Goal: Information Seeking & Learning: Compare options

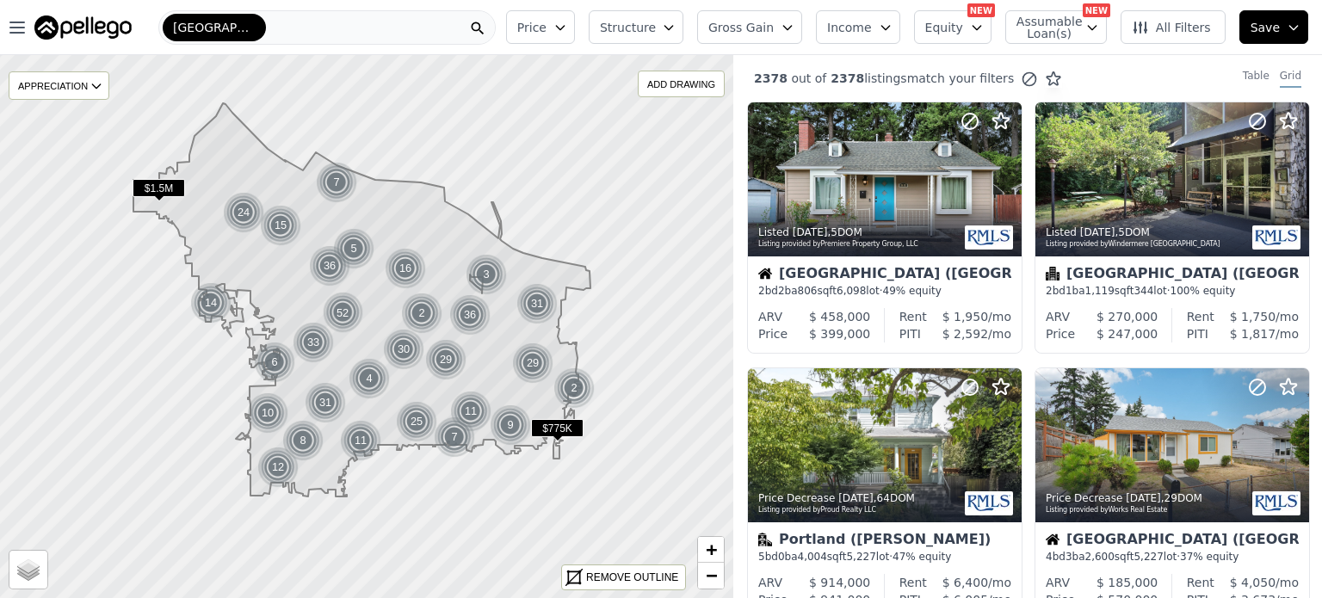
click at [1052, 23] on span "Assumable Loan(s)" at bounding box center [1044, 27] width 55 height 24
click at [1033, 63] on input "Has Assumable Loan(s)" at bounding box center [1026, 60] width 14 height 14
checkbox input "true"
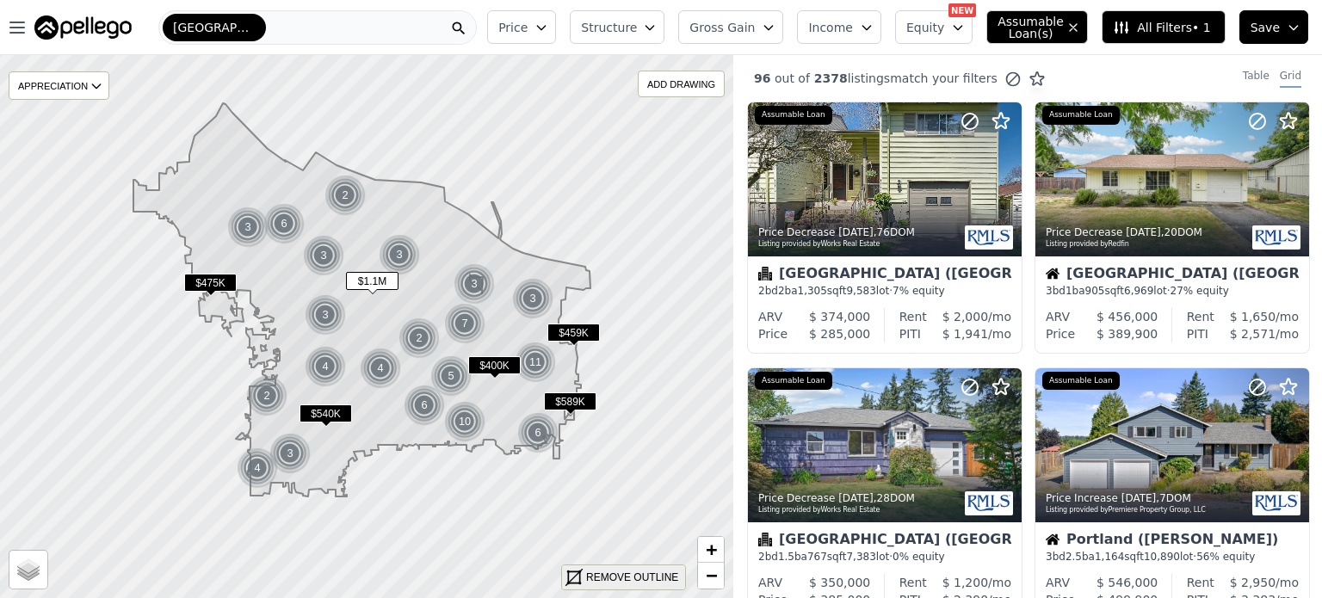
click at [600, 572] on div "REMOVE OUTLINE" at bounding box center [632, 577] width 92 height 15
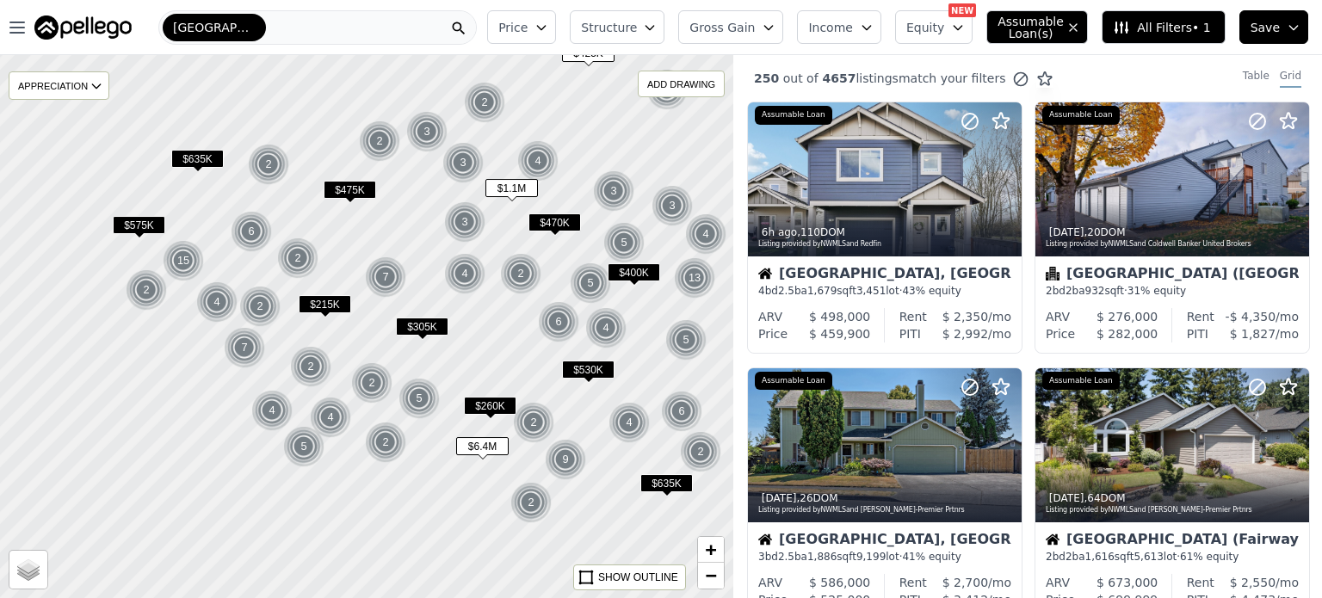
drag, startPoint x: 189, startPoint y: 481, endPoint x: 369, endPoint y: 367, distance: 213.3
click at [369, 367] on div at bounding box center [367, 327] width 880 height 652
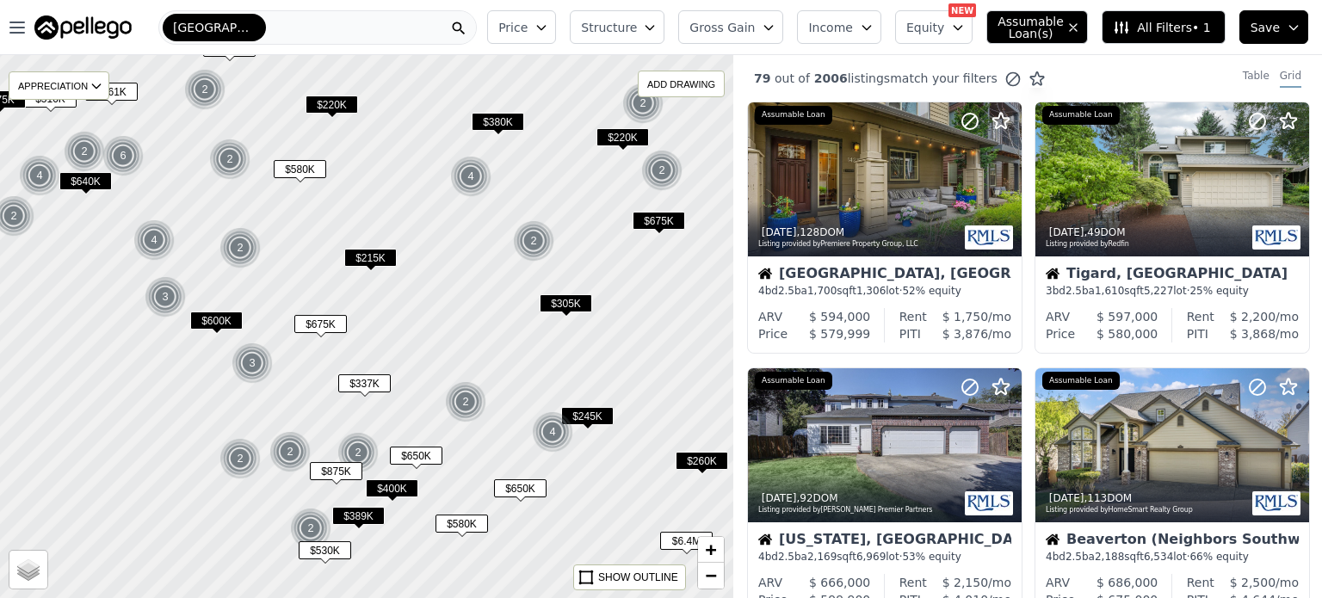
click at [337, 470] on span "$875K" at bounding box center [336, 471] width 53 height 18
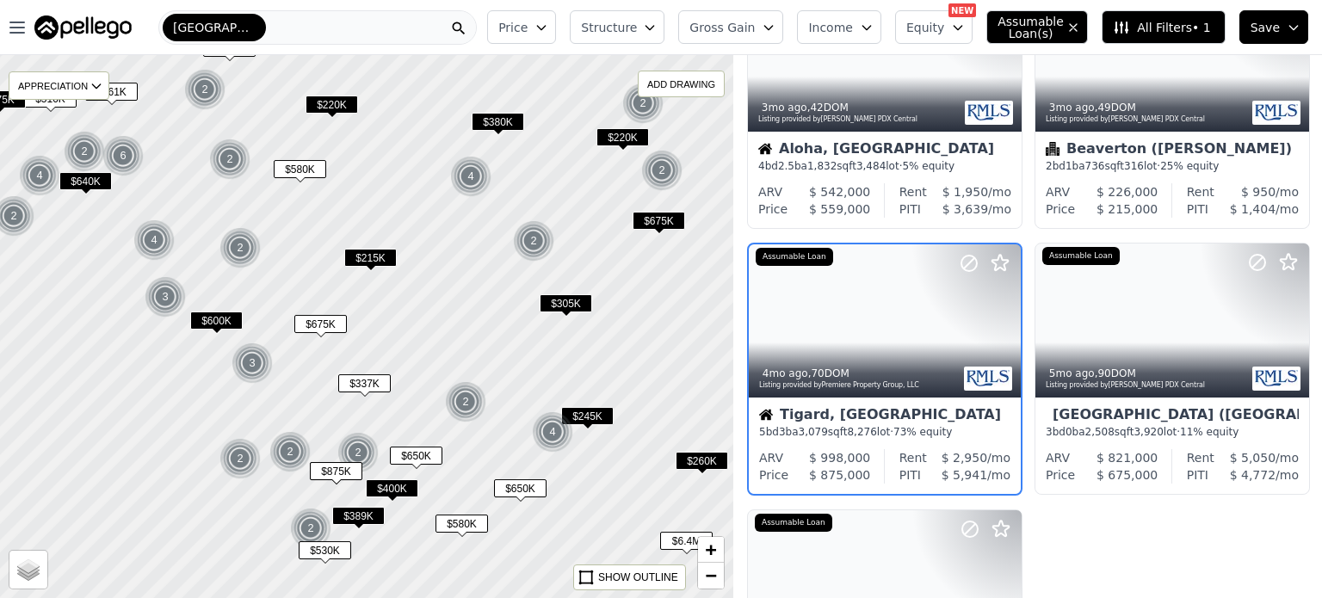
scroll to position [405, 0]
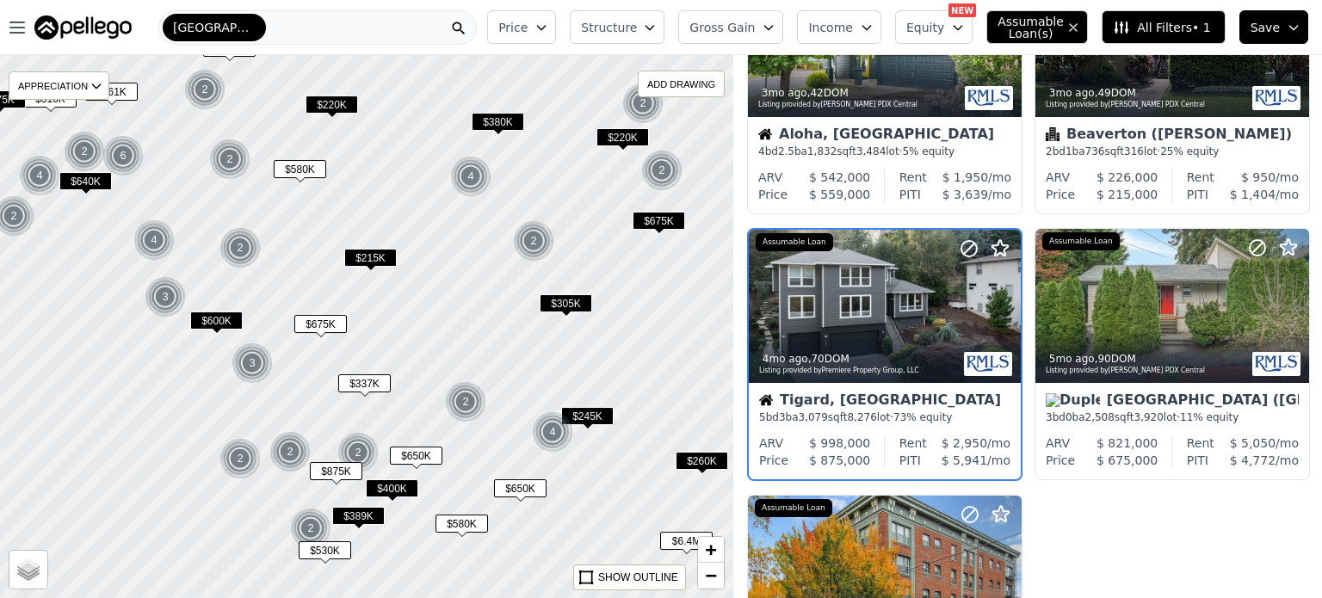
click at [937, 32] on span "Equity" at bounding box center [925, 27] width 38 height 17
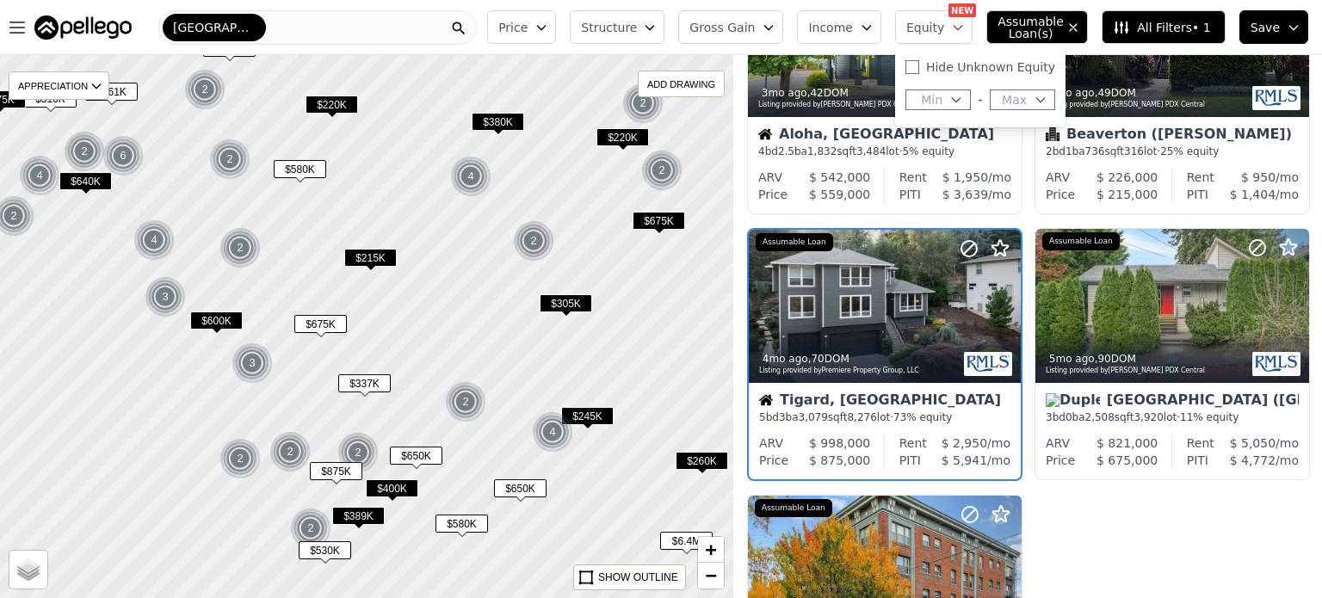
click at [1036, 95] on button "Max" at bounding box center [1022, 100] width 65 height 21
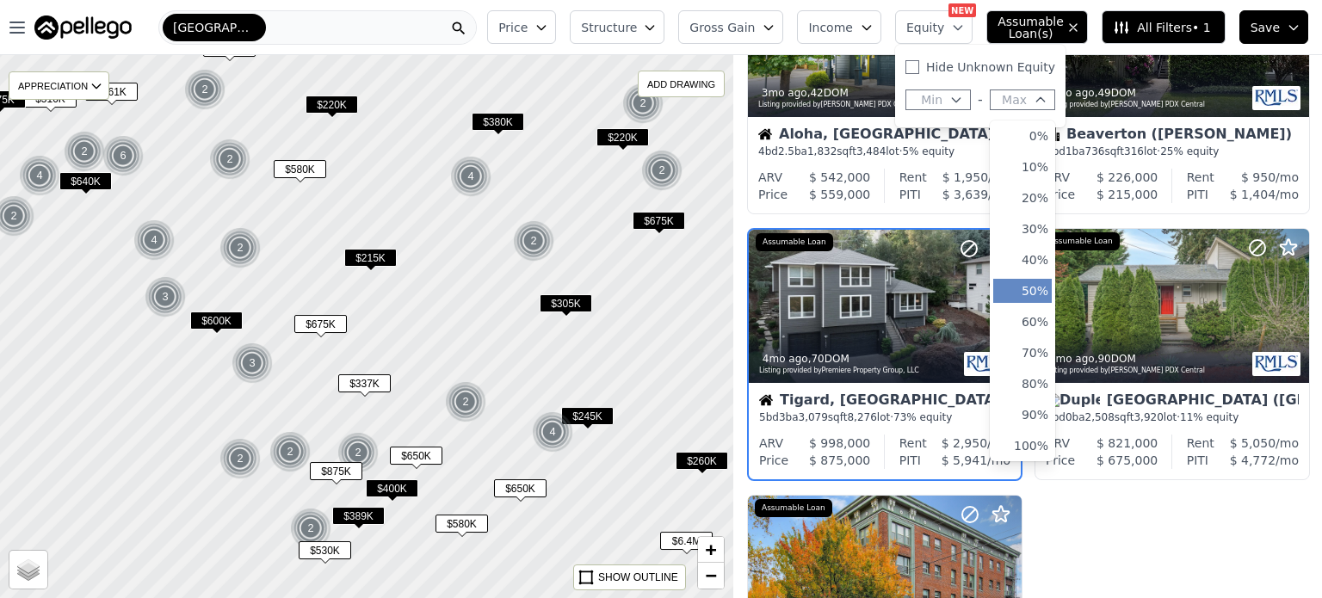
click at [1052, 292] on button "50%" at bounding box center [1022, 291] width 59 height 24
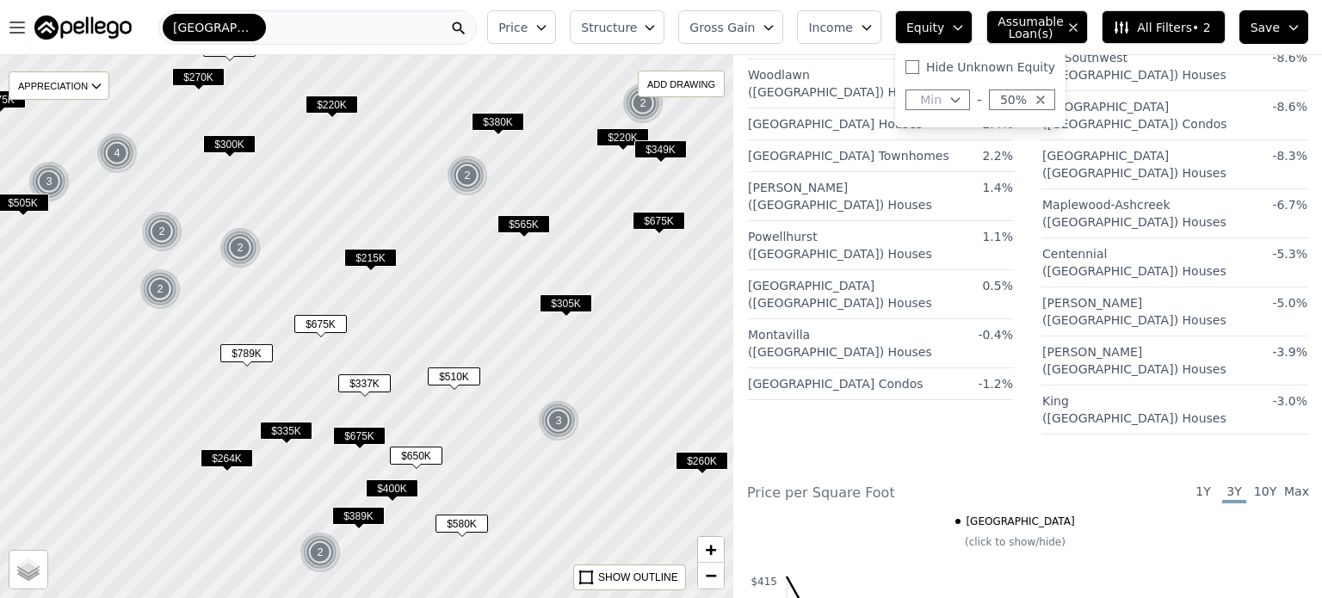
click at [486, 275] on div at bounding box center [367, 327] width 880 height 652
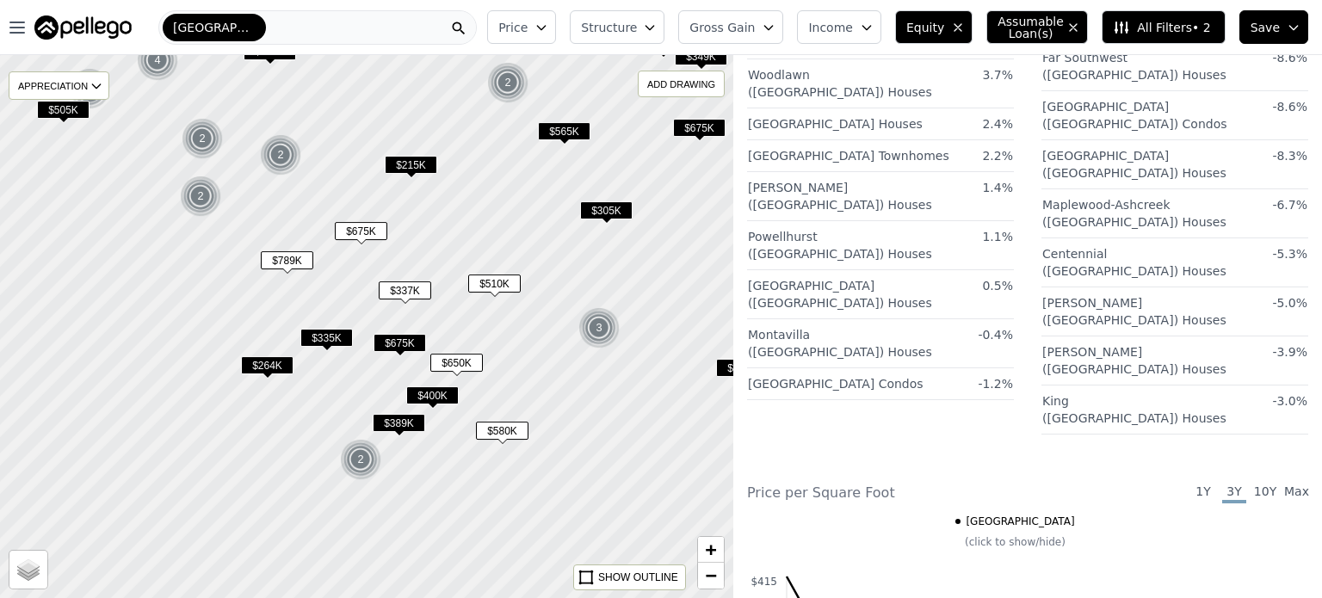
drag, startPoint x: 517, startPoint y: 407, endPoint x: 552, endPoint y: 340, distance: 75.5
click at [552, 340] on div at bounding box center [369, 323] width 880 height 652
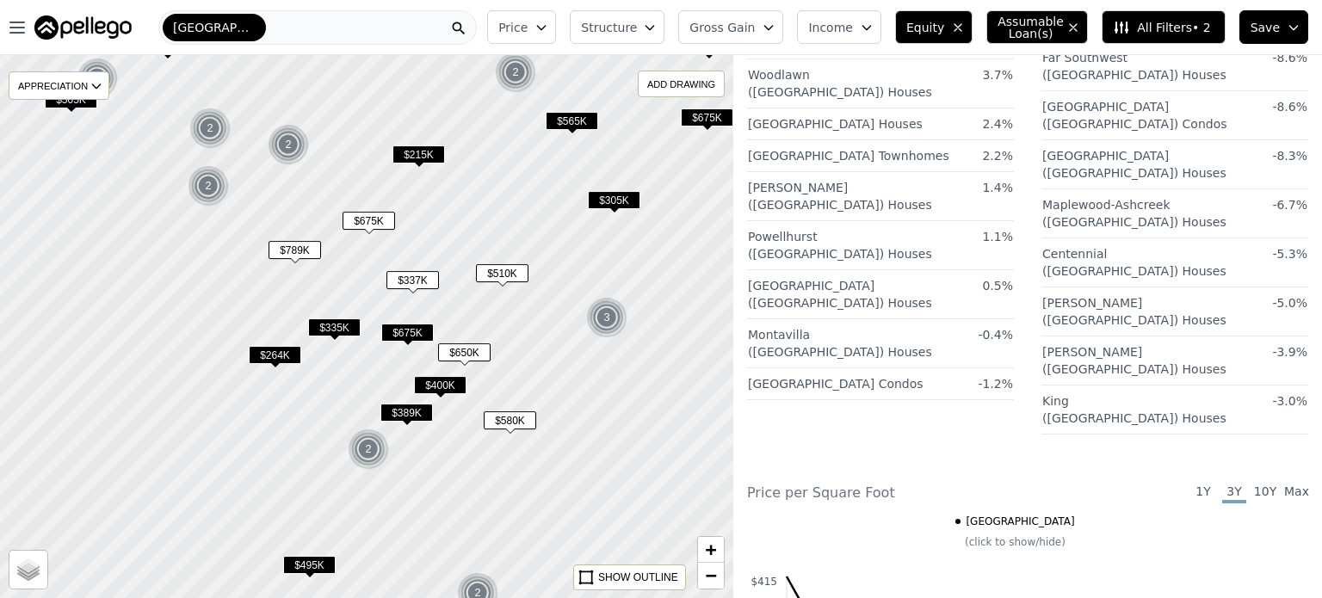
click at [420, 330] on span "$675K" at bounding box center [407, 333] width 53 height 18
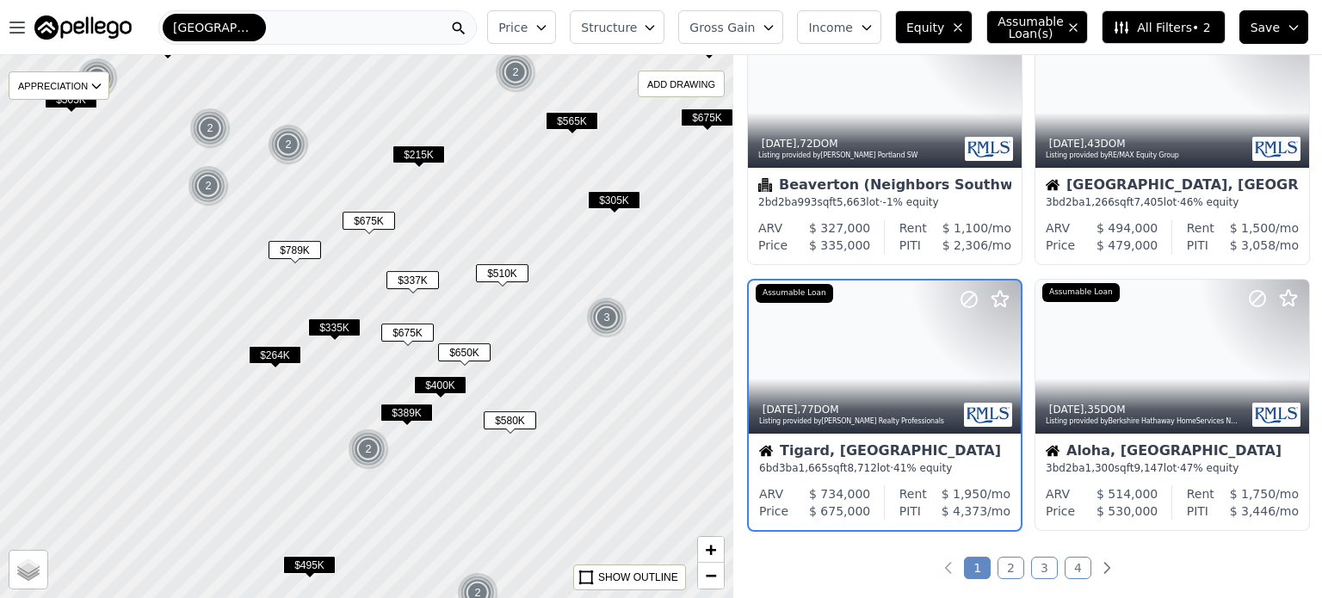
scroll to position [1202, 0]
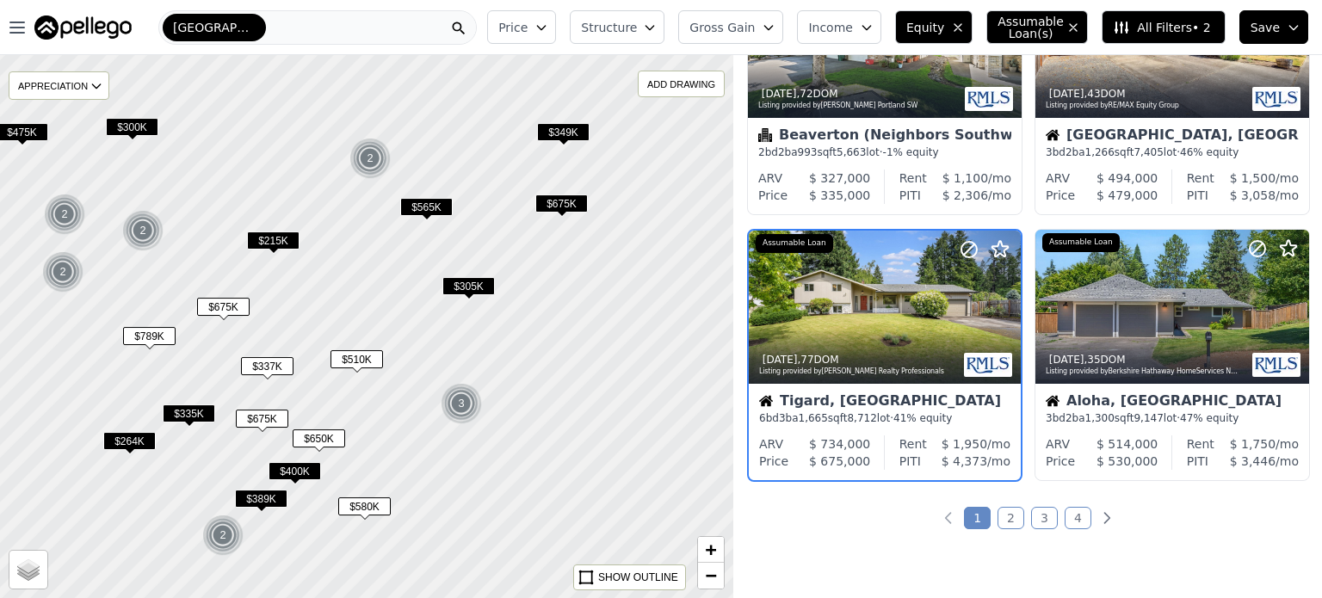
drag, startPoint x: 636, startPoint y: 289, endPoint x: 382, endPoint y: 499, distance: 329.6
click at [405, 465] on div at bounding box center [337, 348] width 880 height 652
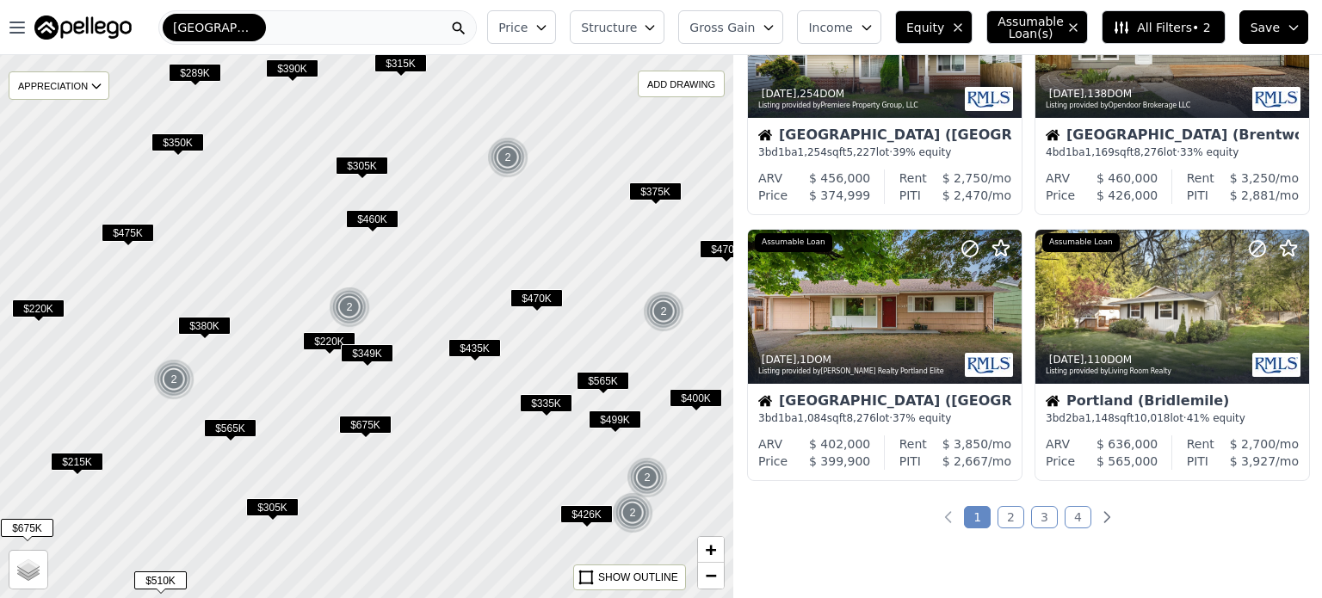
drag, startPoint x: 211, startPoint y: 380, endPoint x: 461, endPoint y: 322, distance: 257.1
click at [461, 322] on div at bounding box center [367, 327] width 880 height 652
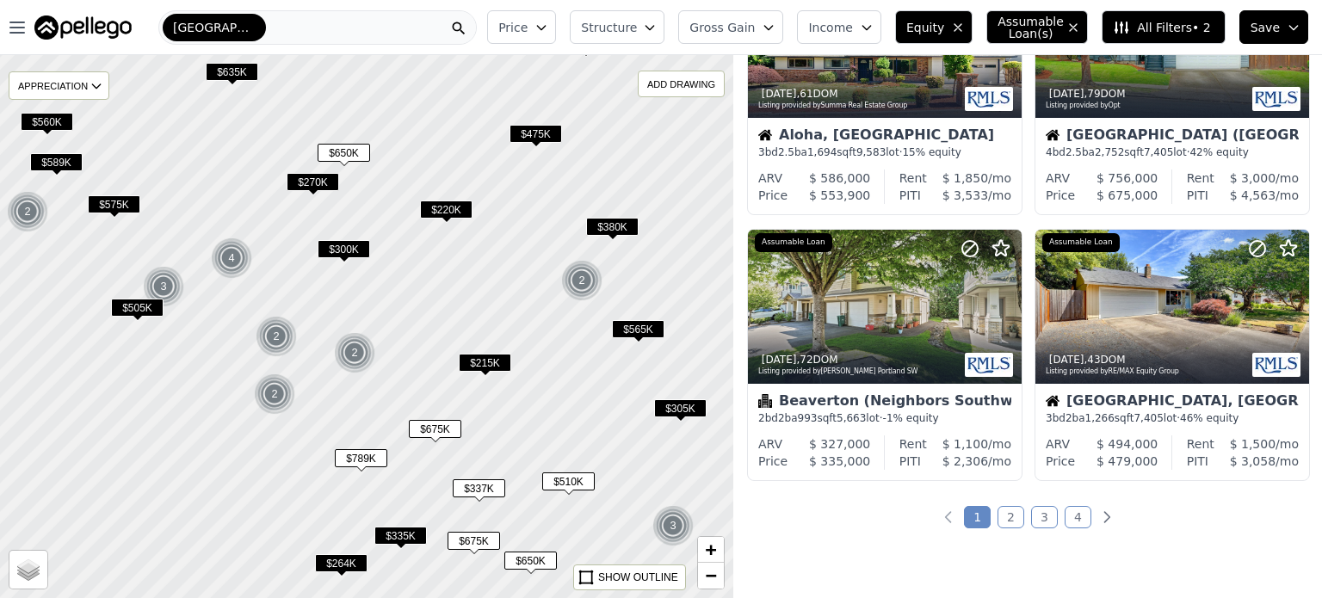
drag, startPoint x: 331, startPoint y: 293, endPoint x: 417, endPoint y: 450, distance: 179.5
click at [417, 450] on div at bounding box center [367, 327] width 880 height 652
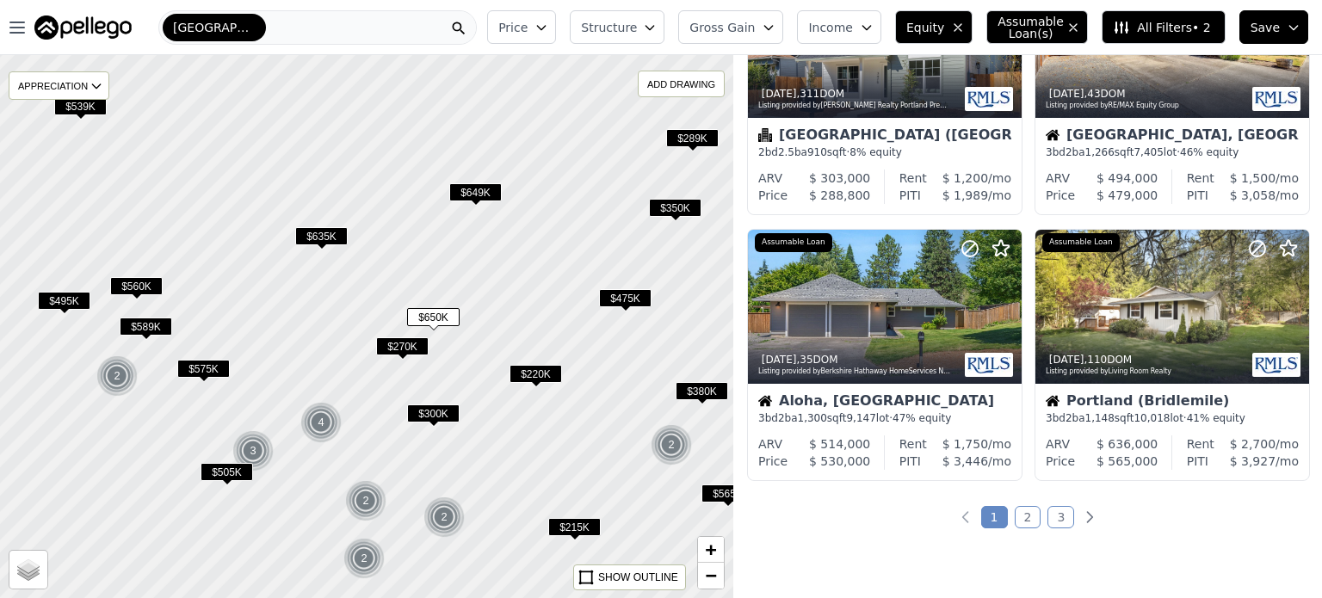
click at [486, 192] on span "$649K" at bounding box center [475, 192] width 53 height 18
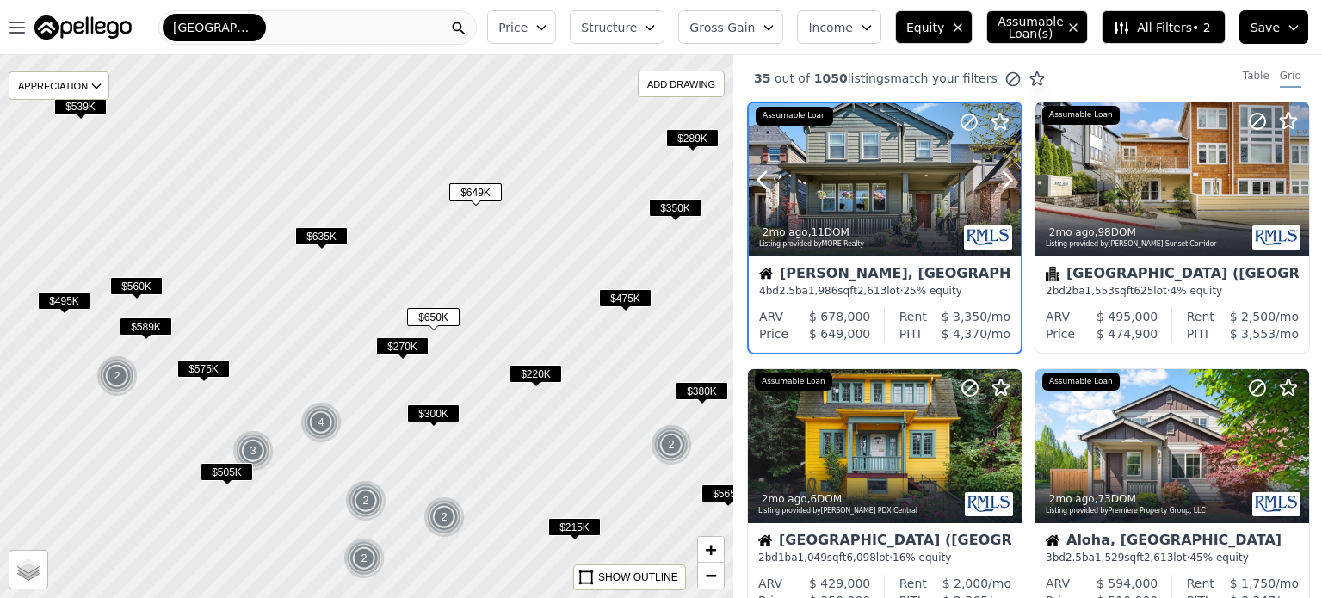
click at [892, 188] on div at bounding box center [885, 179] width 272 height 153
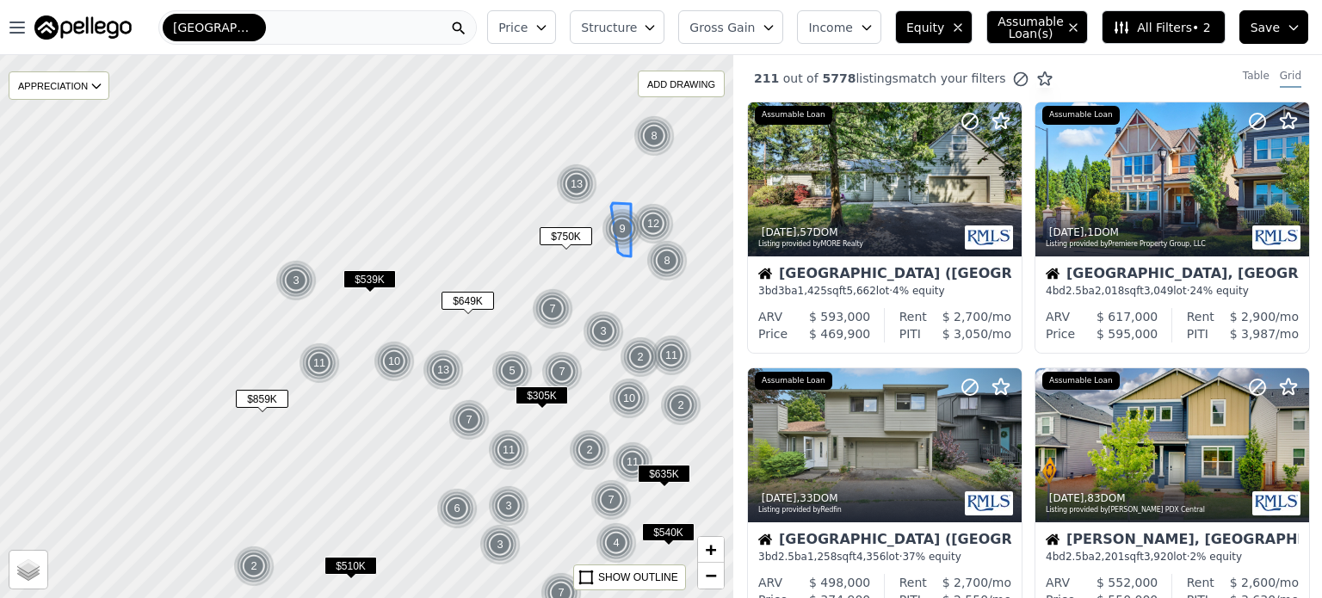
click at [602, 250] on img at bounding box center [623, 228] width 42 height 41
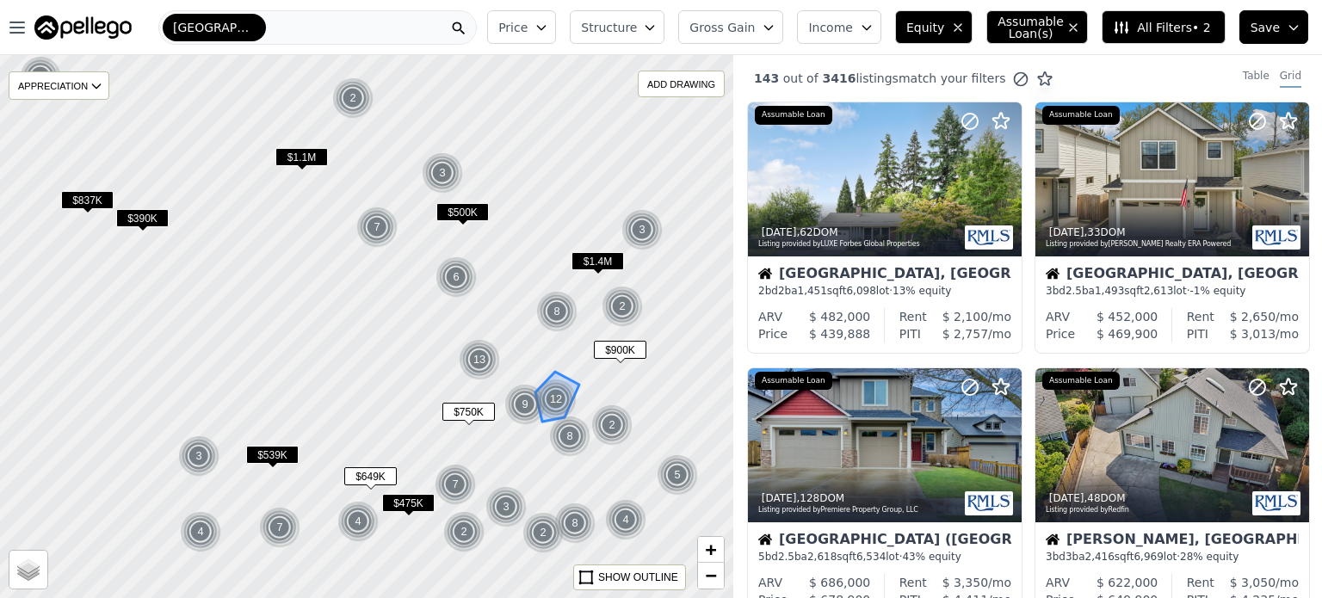
drag, startPoint x: 584, startPoint y: 441, endPoint x: 523, endPoint y: 324, distance: 131.7
click at [535, 379] on div "12" at bounding box center [555, 399] width 41 height 41
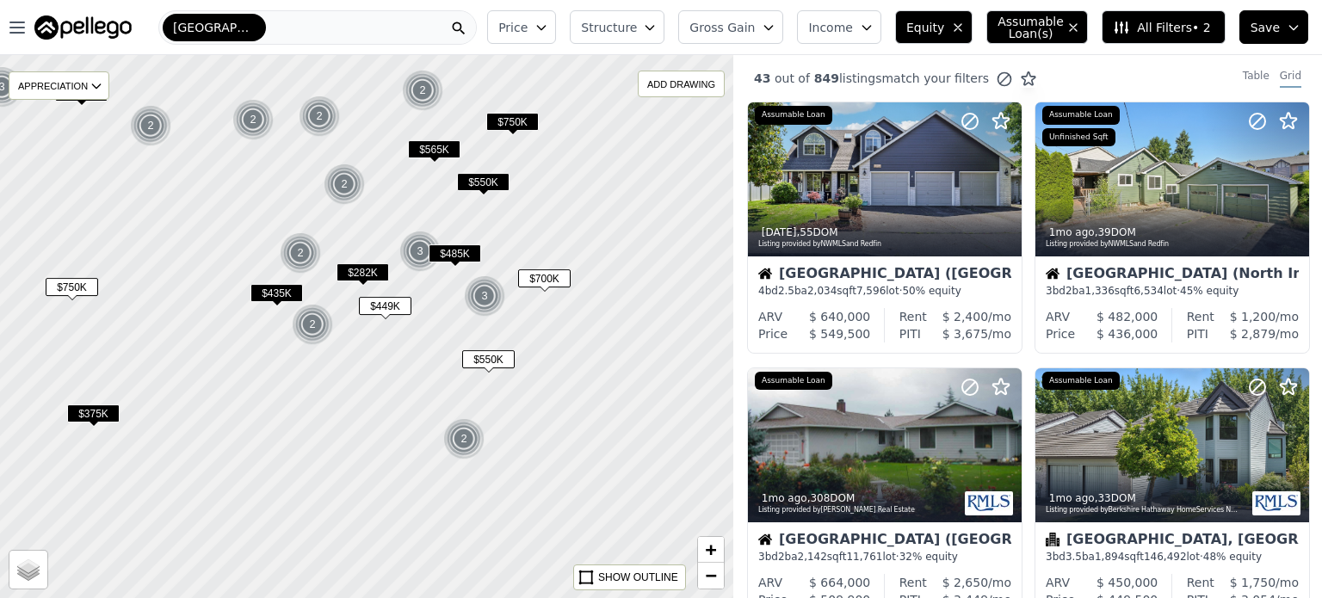
drag, startPoint x: 585, startPoint y: 514, endPoint x: 467, endPoint y: 385, distance: 175.5
click at [467, 385] on div at bounding box center [358, 317] width 880 height 652
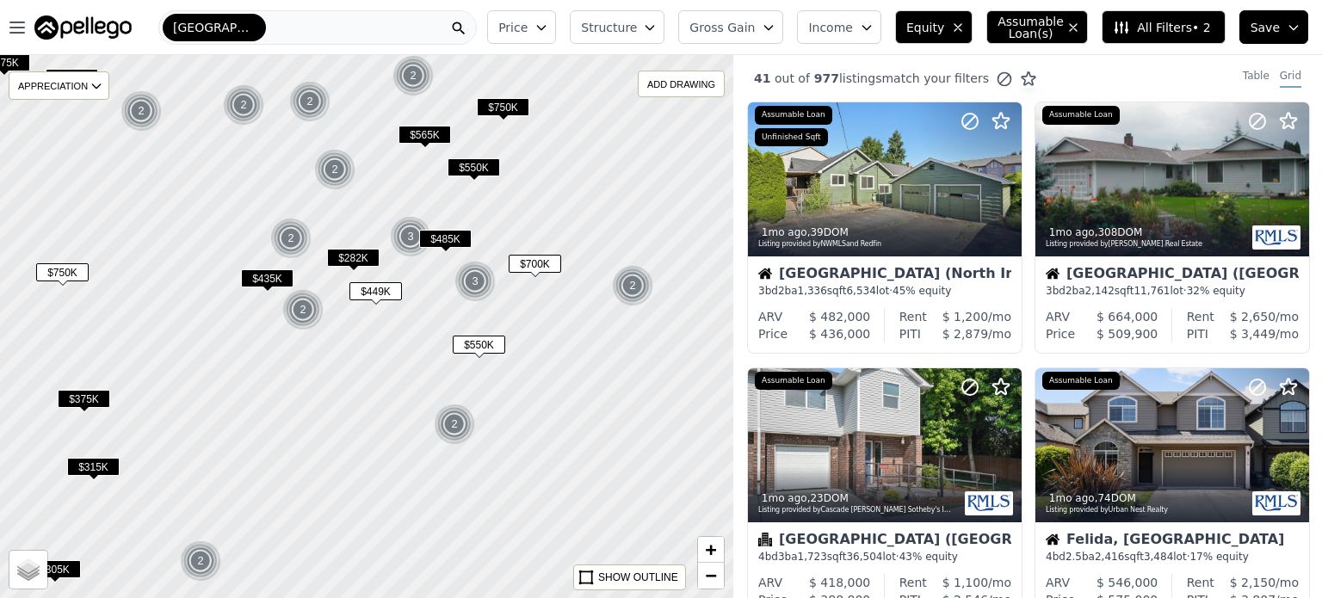
click at [542, 264] on span "$700K" at bounding box center [535, 264] width 53 height 18
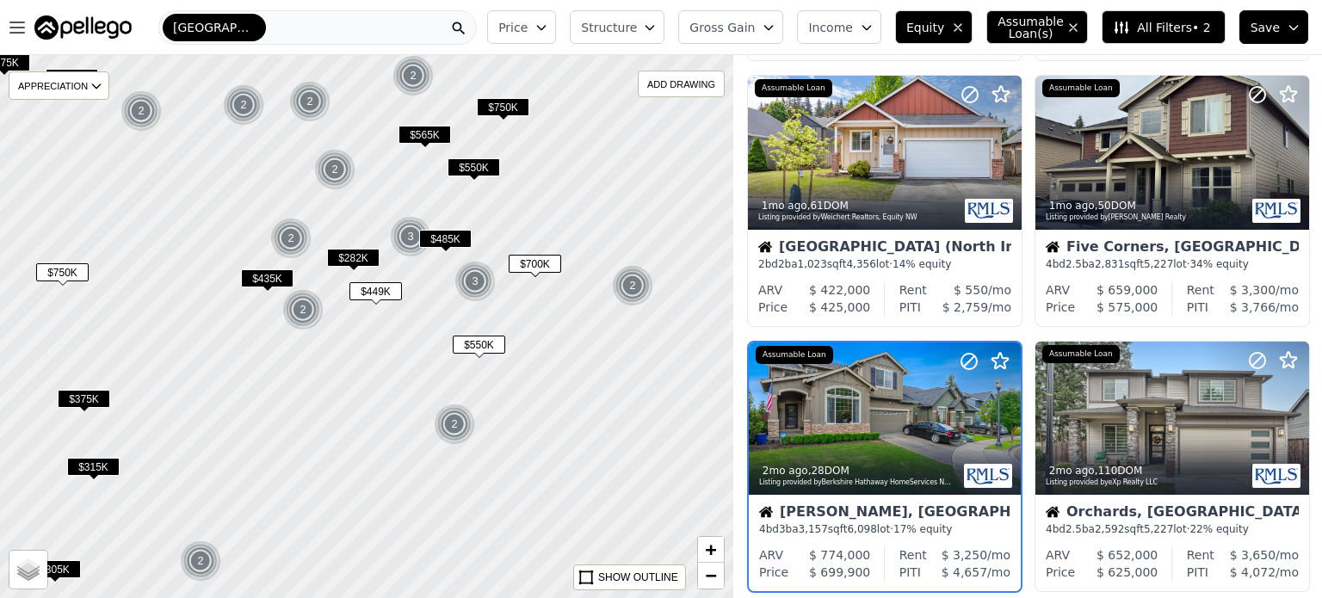
scroll to position [937, 0]
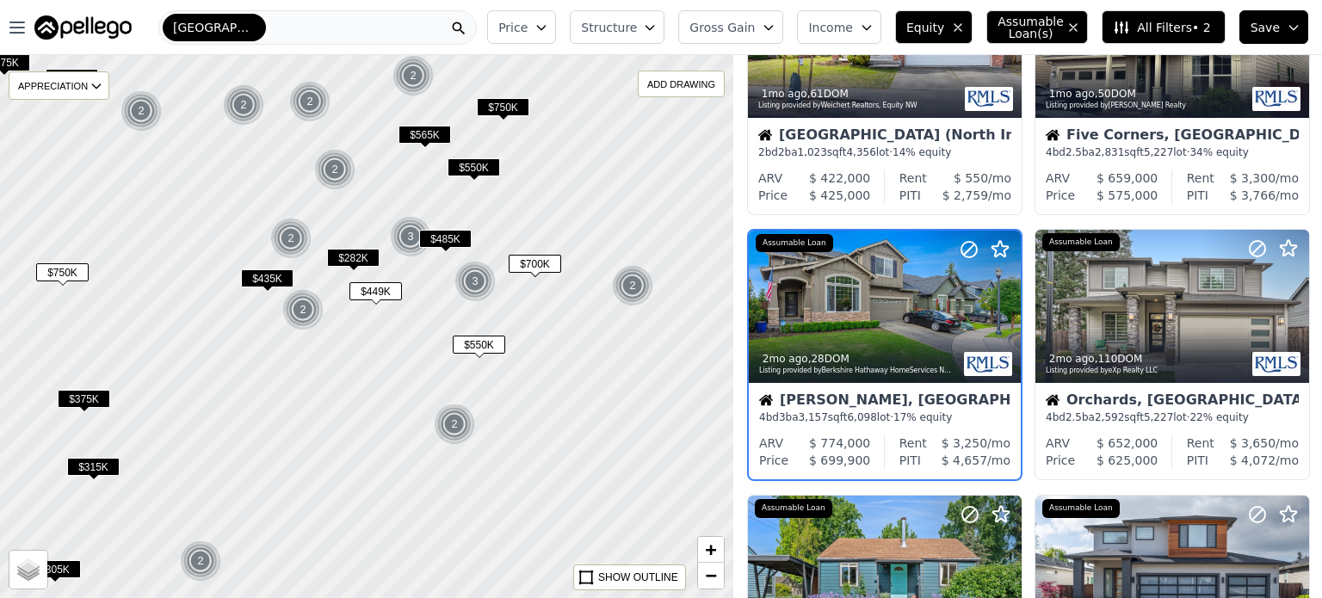
click at [451, 424] on div "2" at bounding box center [454, 424] width 41 height 41
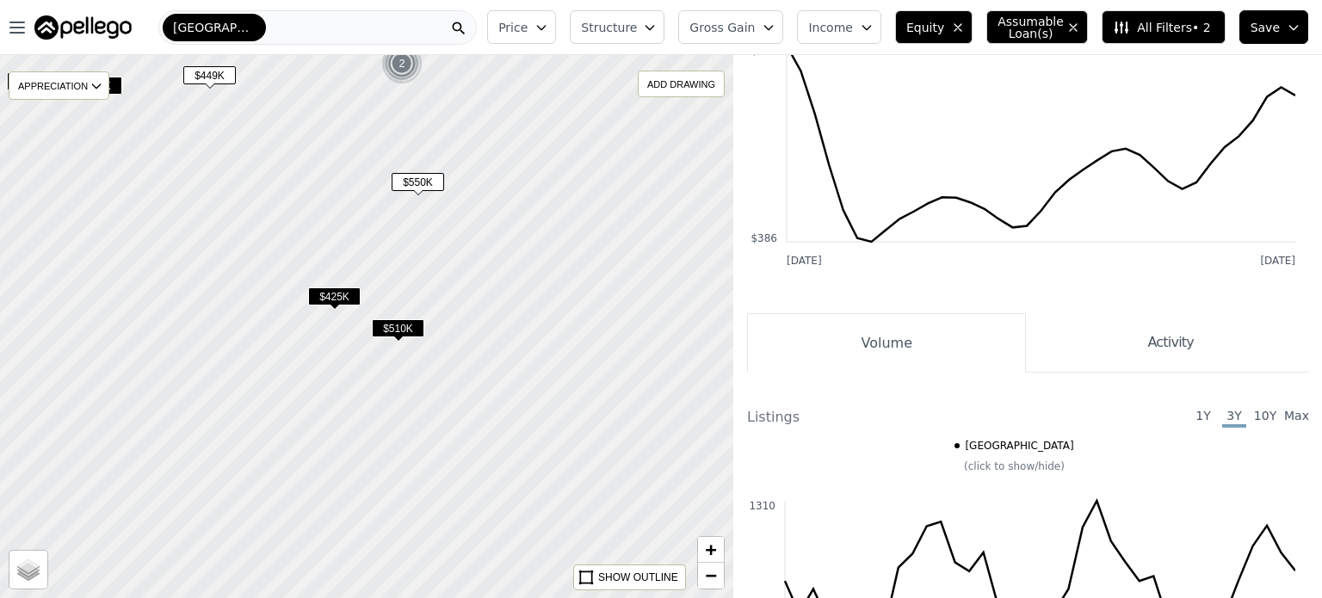
click at [413, 328] on span "$510K" at bounding box center [398, 328] width 53 height 18
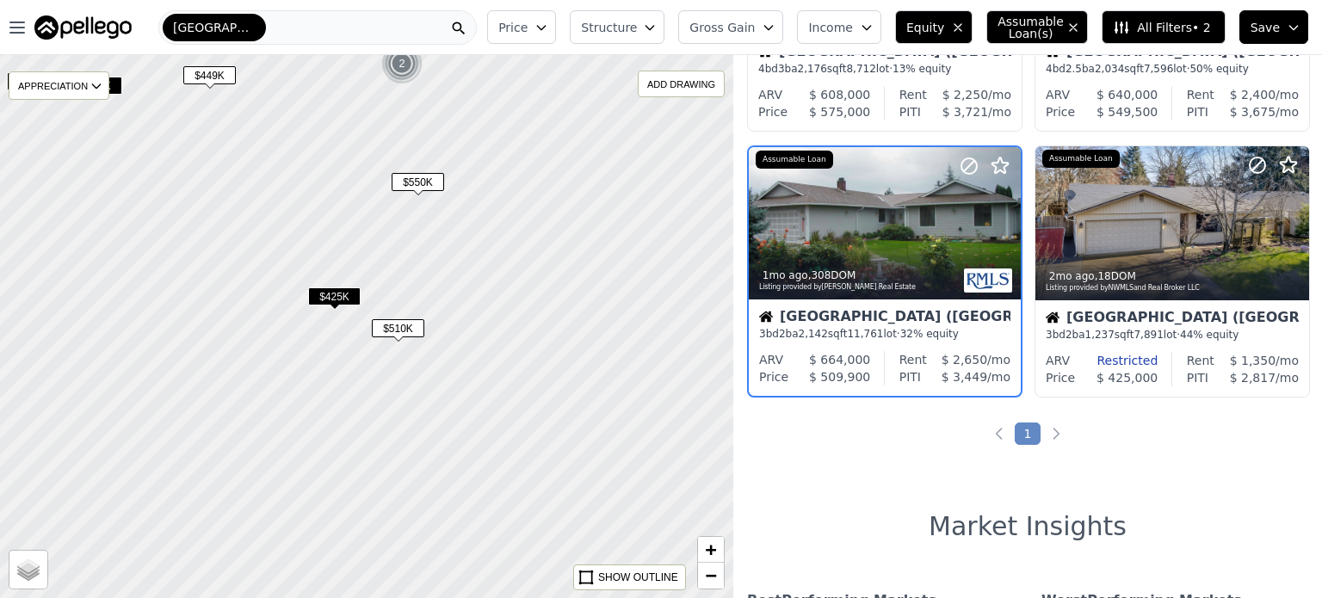
scroll to position [671, 0]
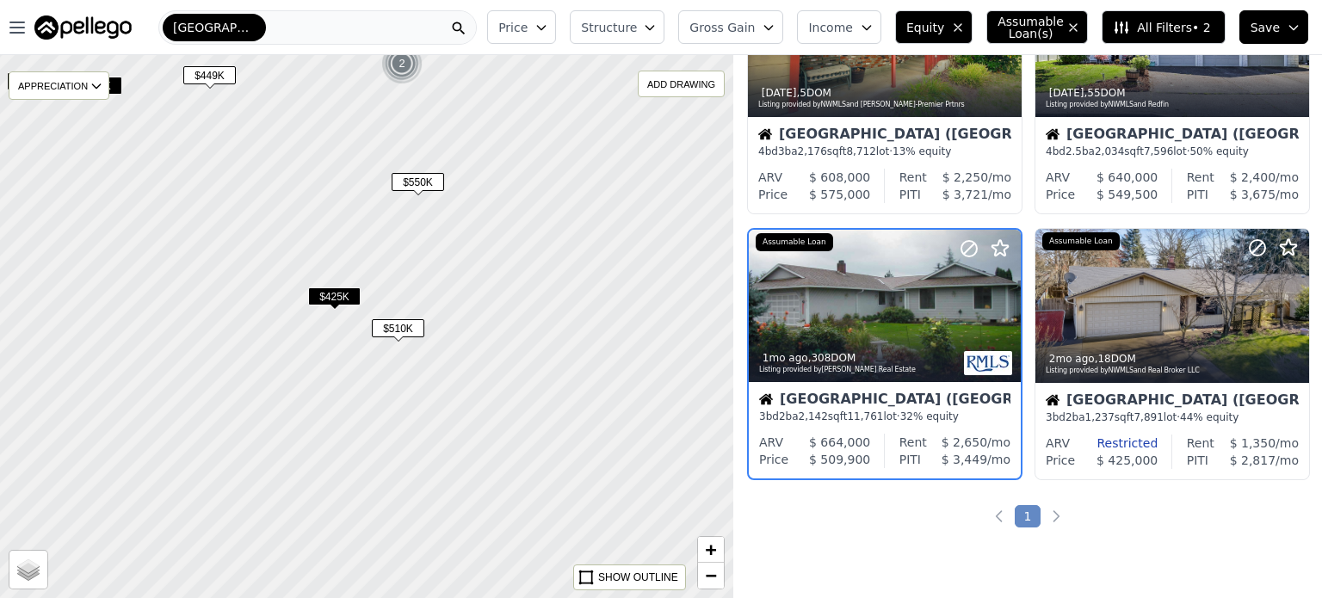
click at [351, 296] on span "$425K" at bounding box center [334, 297] width 53 height 18
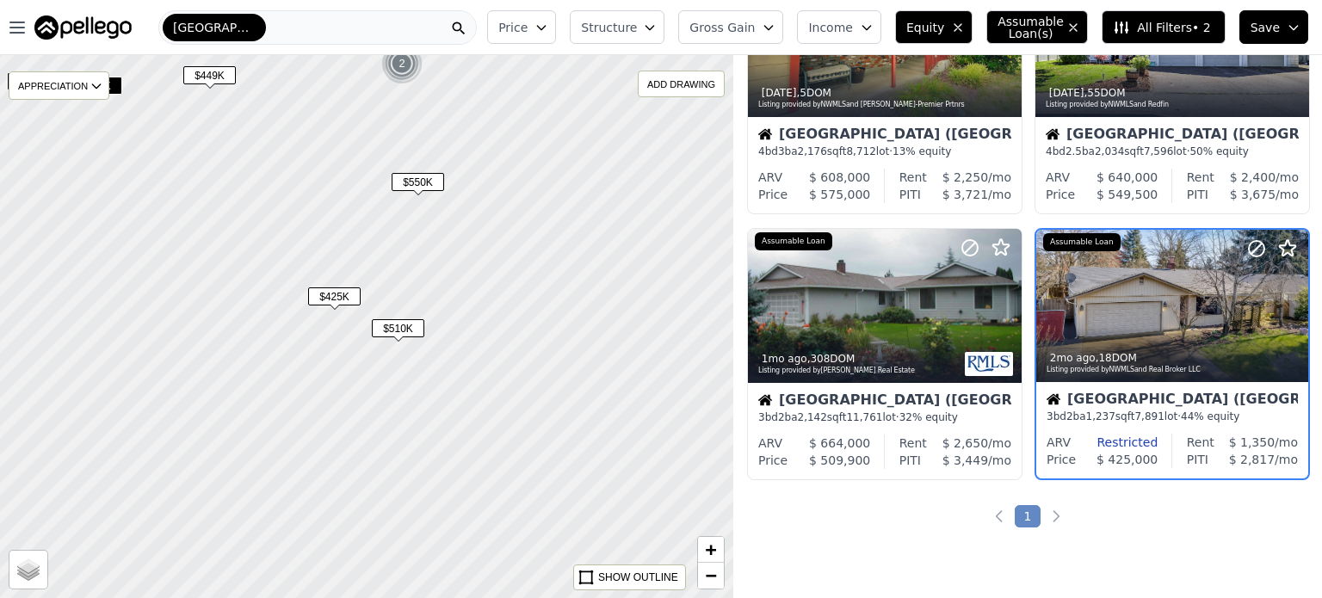
click at [424, 182] on span "$550K" at bounding box center [418, 182] width 53 height 18
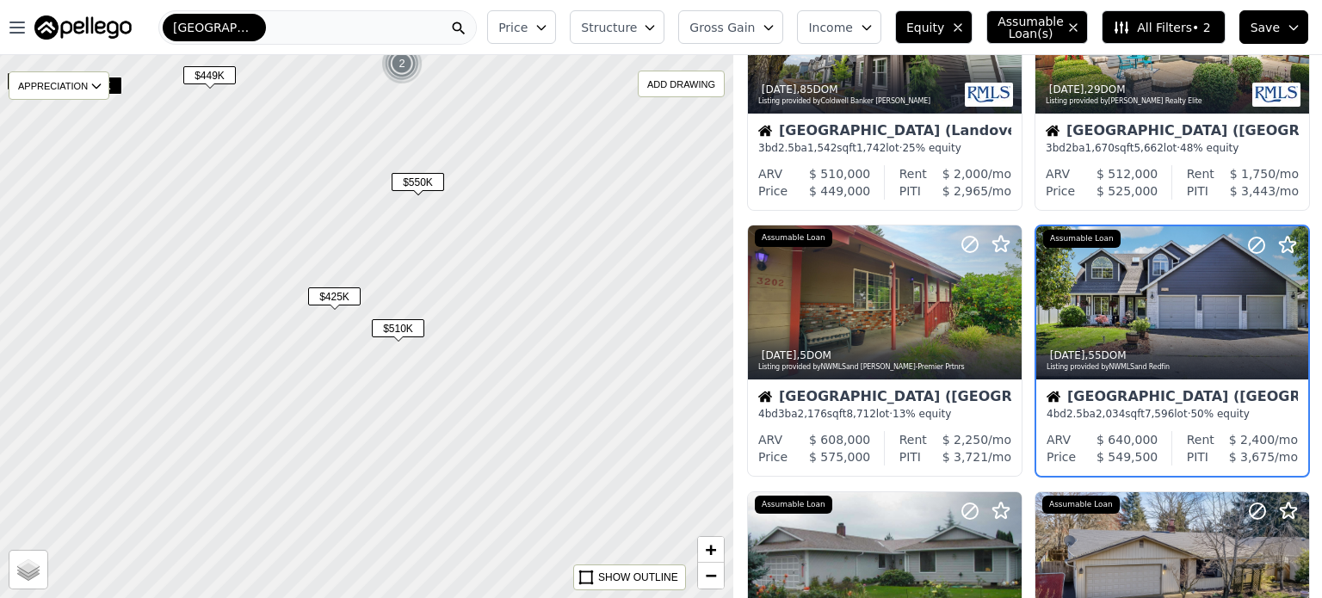
scroll to position [405, 0]
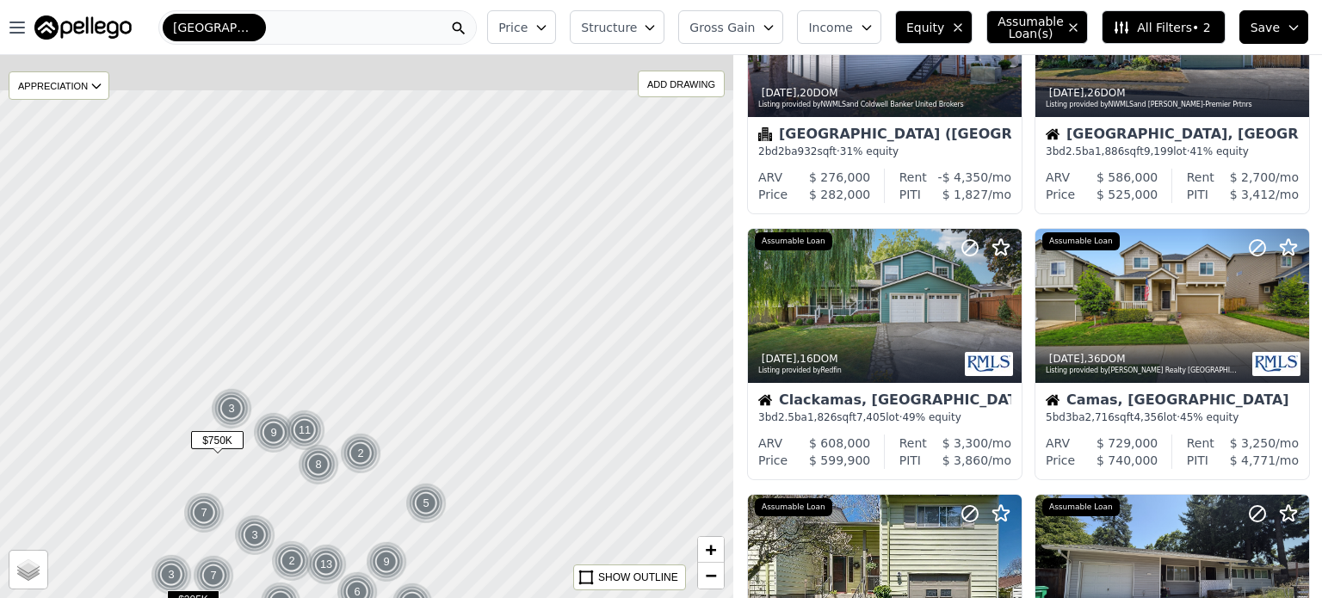
drag, startPoint x: 302, startPoint y: 202, endPoint x: 317, endPoint y: 503, distance: 300.8
click at [317, 486] on div "8" at bounding box center [318, 464] width 41 height 41
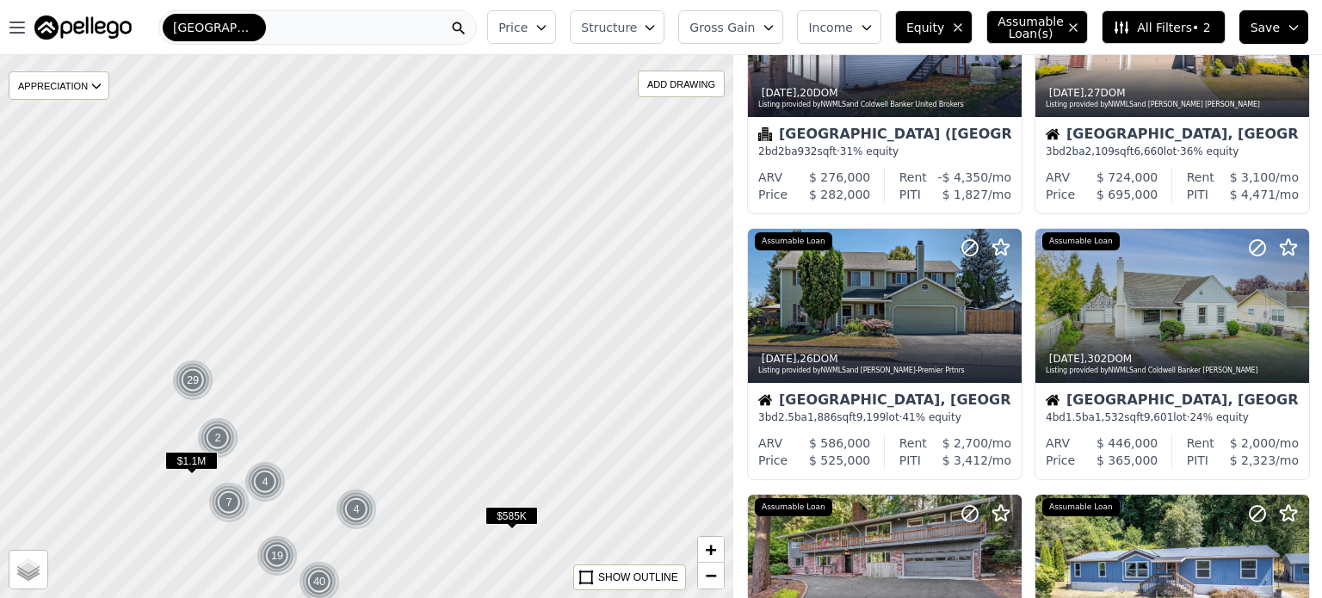
drag, startPoint x: 248, startPoint y: 244, endPoint x: 294, endPoint y: 467, distance: 228.4
click at [294, 467] on div at bounding box center [367, 327] width 880 height 652
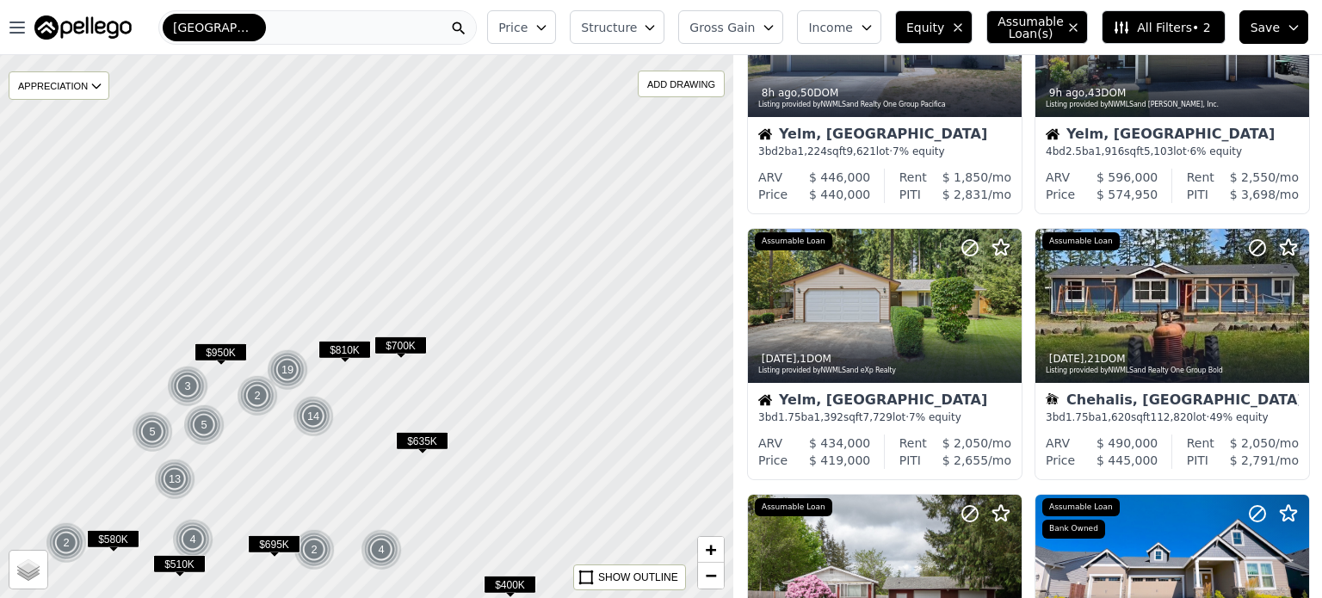
drag, startPoint x: 349, startPoint y: 189, endPoint x: 322, endPoint y: 528, distance: 340.2
click at [322, 528] on div at bounding box center [367, 327] width 880 height 652
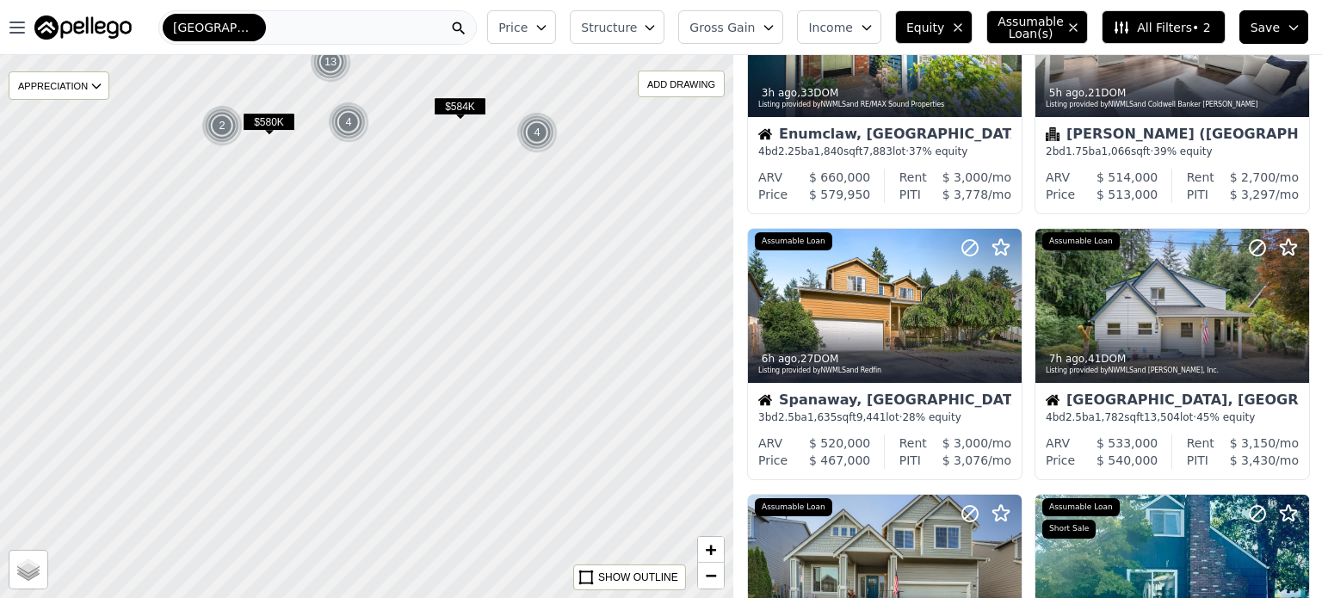
drag, startPoint x: 306, startPoint y: 395, endPoint x: 461, endPoint y: 3, distance: 422.0
click at [461, 3] on div "Open main menu Portland Price Structure Gross Gain Income Equity Assumable Loan…" at bounding box center [661, 299] width 1322 height 598
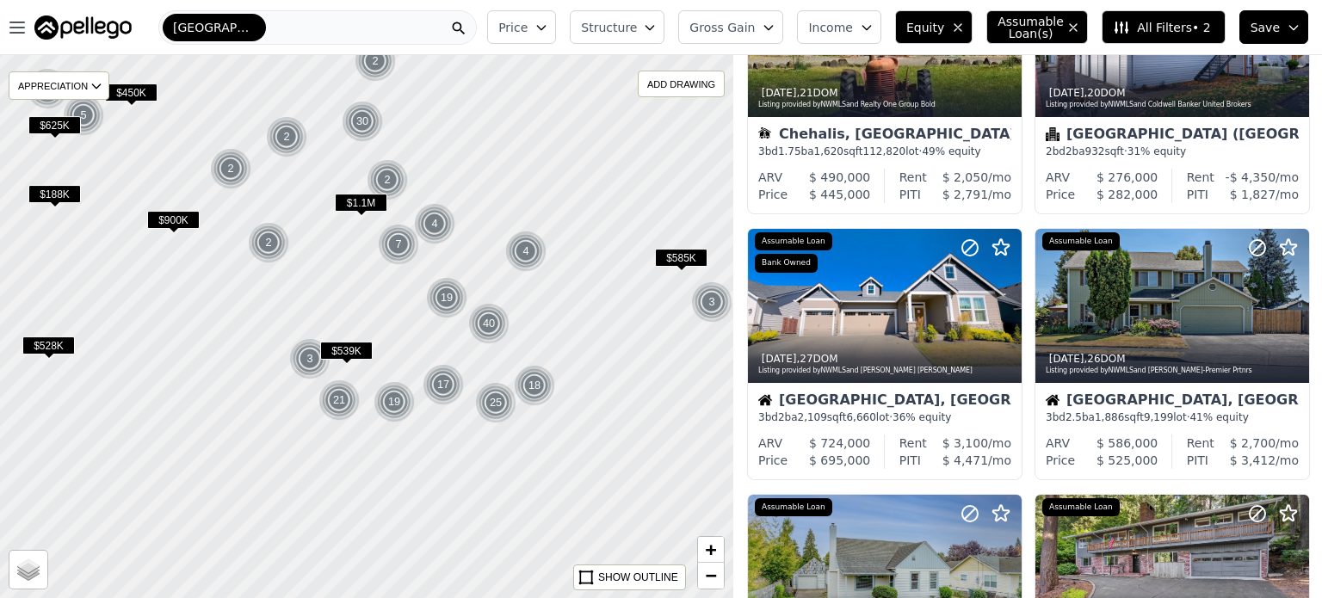
drag, startPoint x: 352, startPoint y: 395, endPoint x: 343, endPoint y: 102, distance: 292.8
click at [343, 194] on span "$1.1M" at bounding box center [361, 203] width 53 height 18
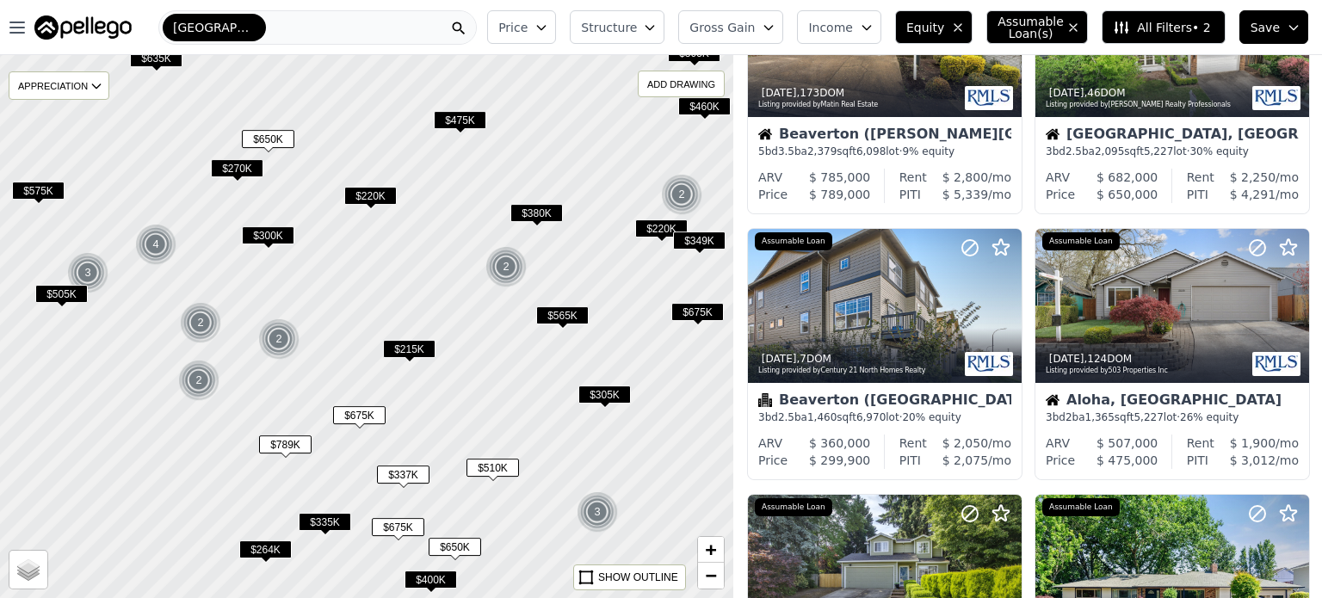
click at [53, 191] on span "$575K" at bounding box center [38, 191] width 53 height 18
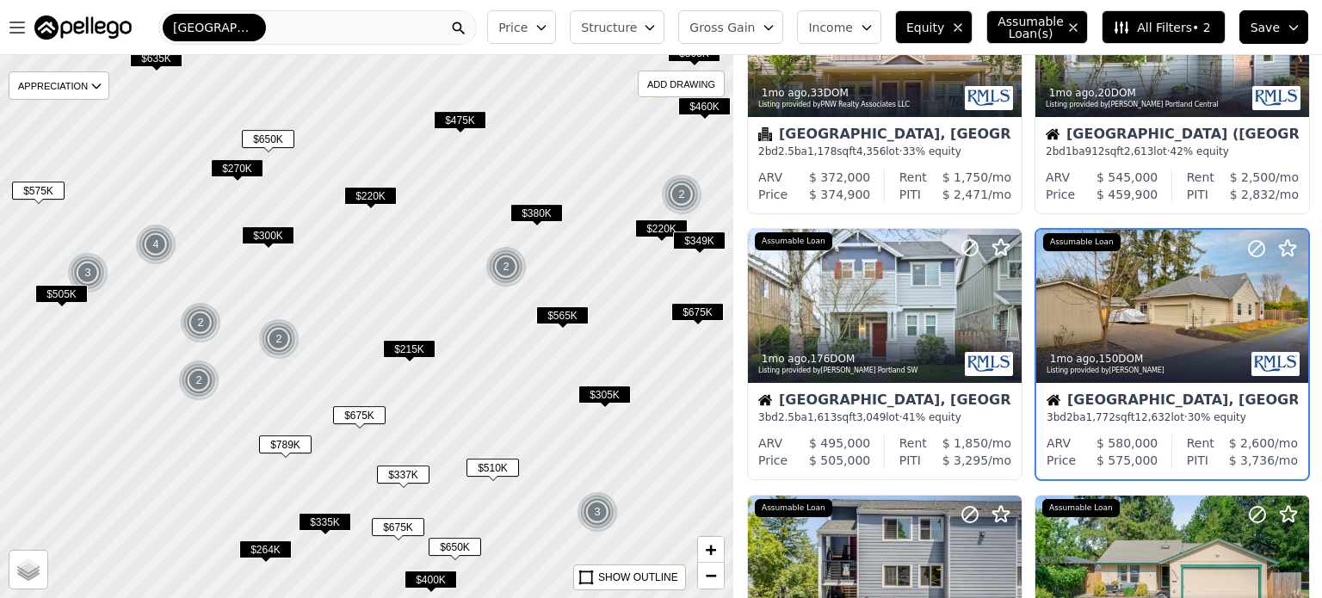
click at [755, 30] on span "Gross Gain" at bounding box center [722, 27] width 65 height 17
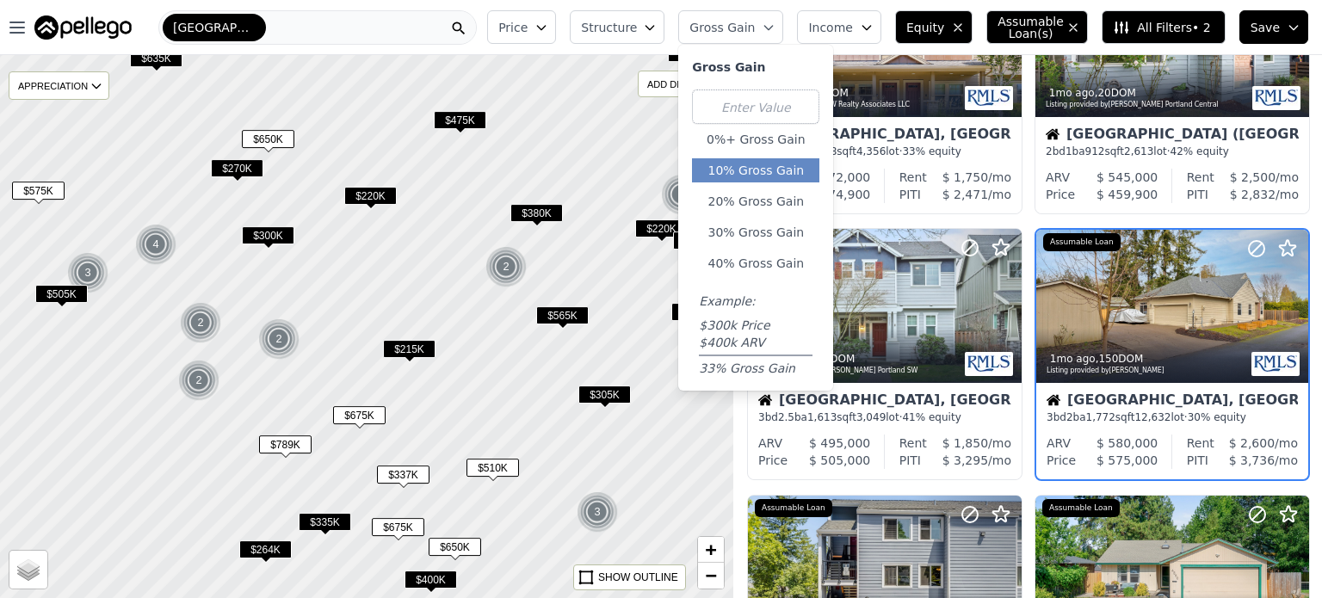
click at [779, 176] on button "10% Gross Gain" at bounding box center [755, 170] width 127 height 24
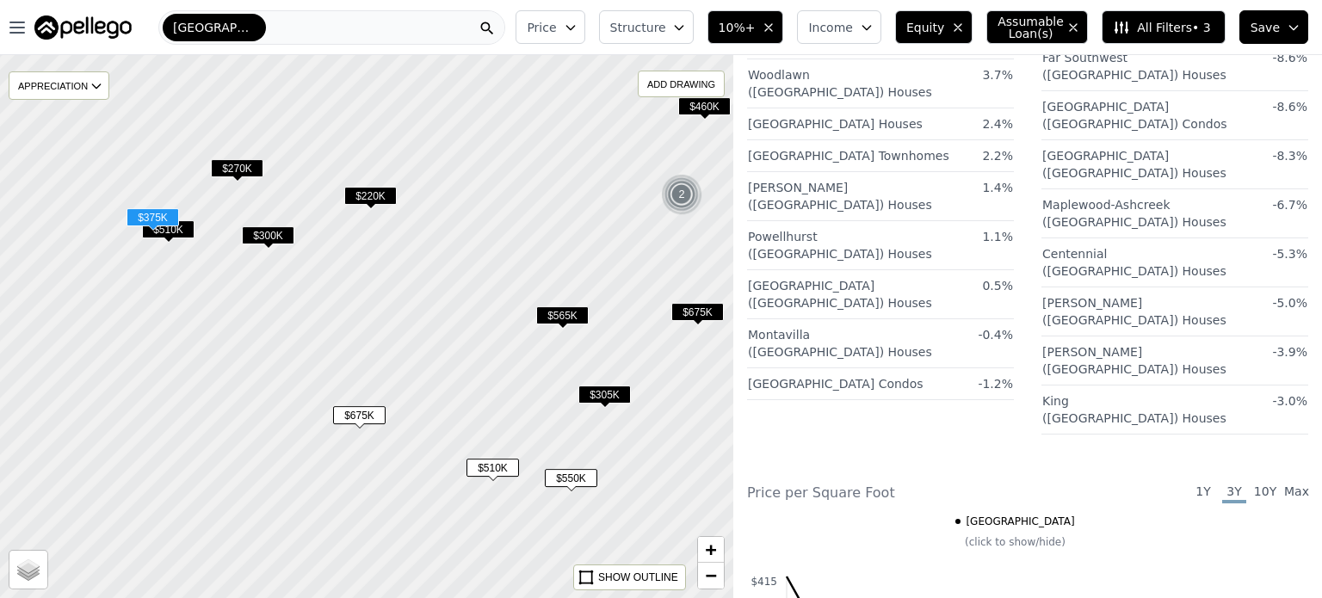
click at [411, 378] on div at bounding box center [367, 327] width 880 height 652
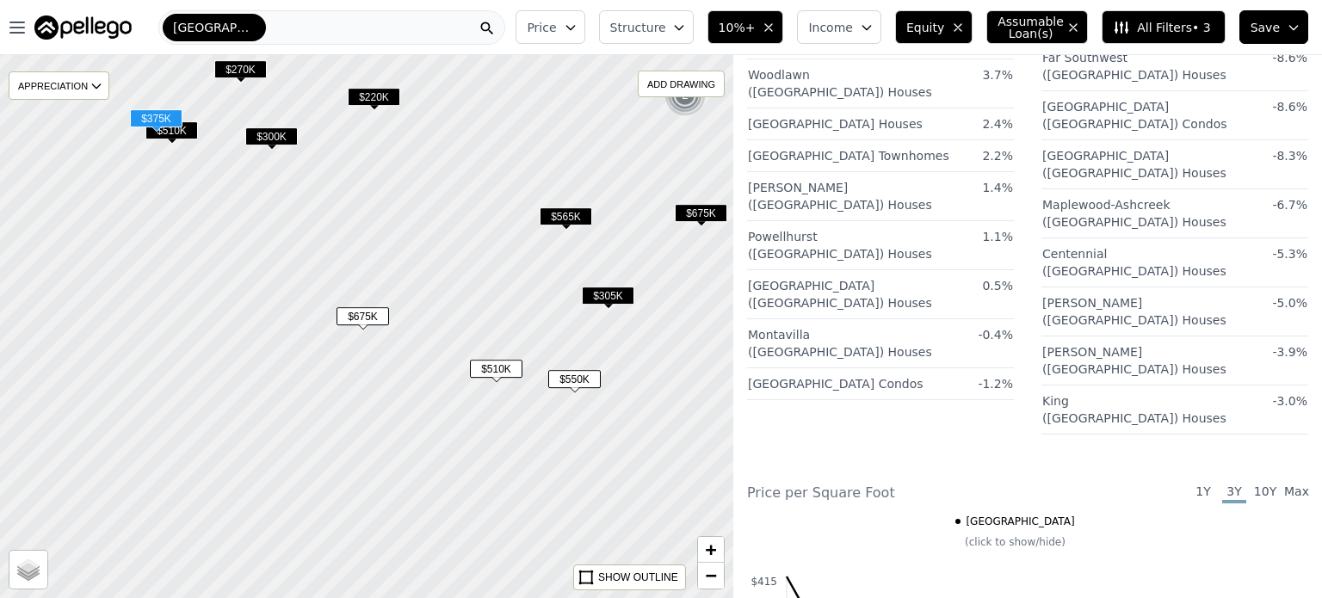
drag, startPoint x: 444, startPoint y: 332, endPoint x: 448, endPoint y: 230, distance: 102.5
click at [448, 230] on div at bounding box center [367, 327] width 880 height 652
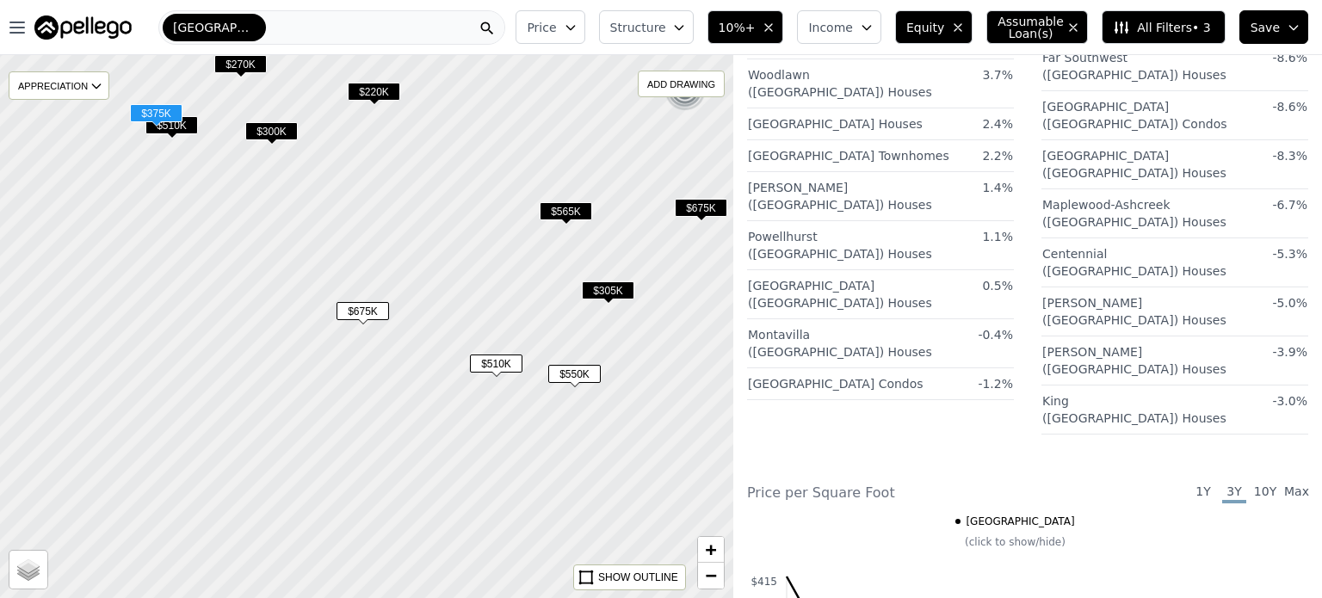
click at [385, 304] on span "$675K" at bounding box center [363, 311] width 53 height 18
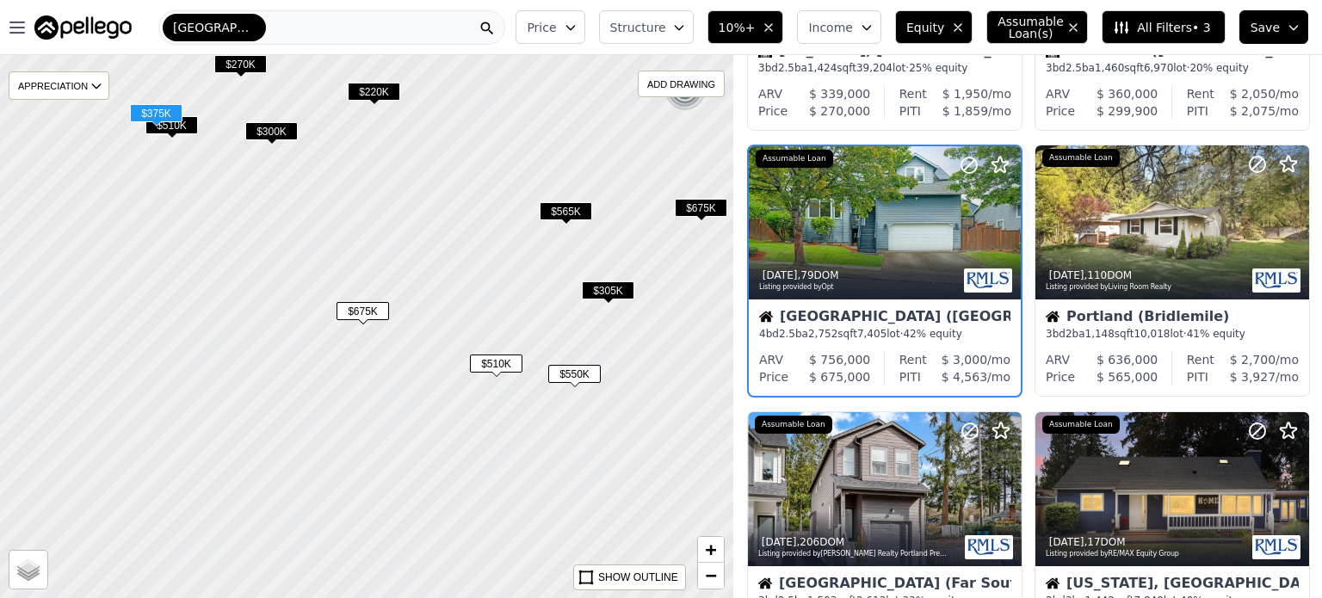
scroll to position [139, 0]
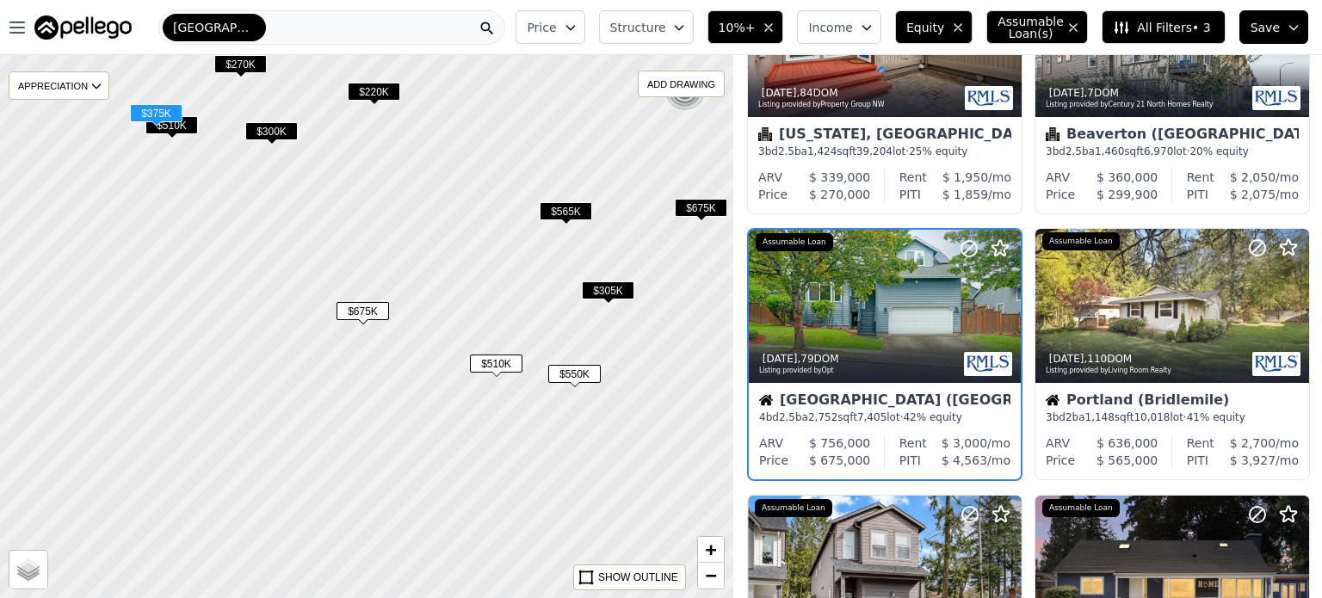
click at [503, 362] on span "$510K" at bounding box center [496, 364] width 53 height 18
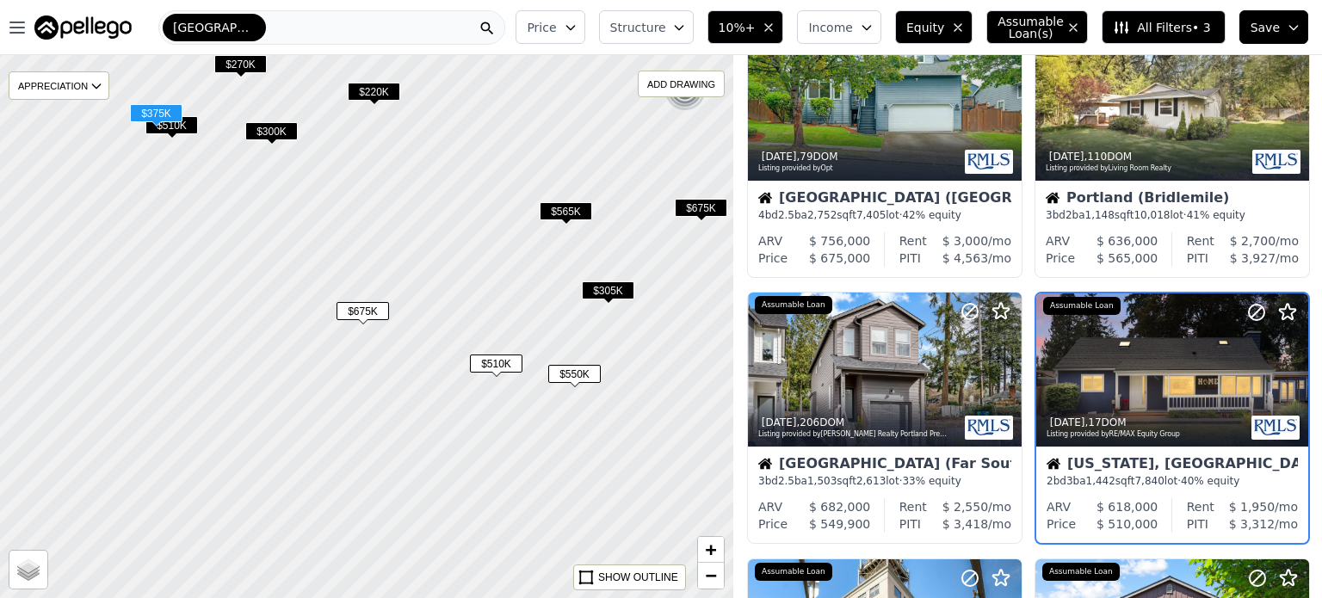
scroll to position [405, 0]
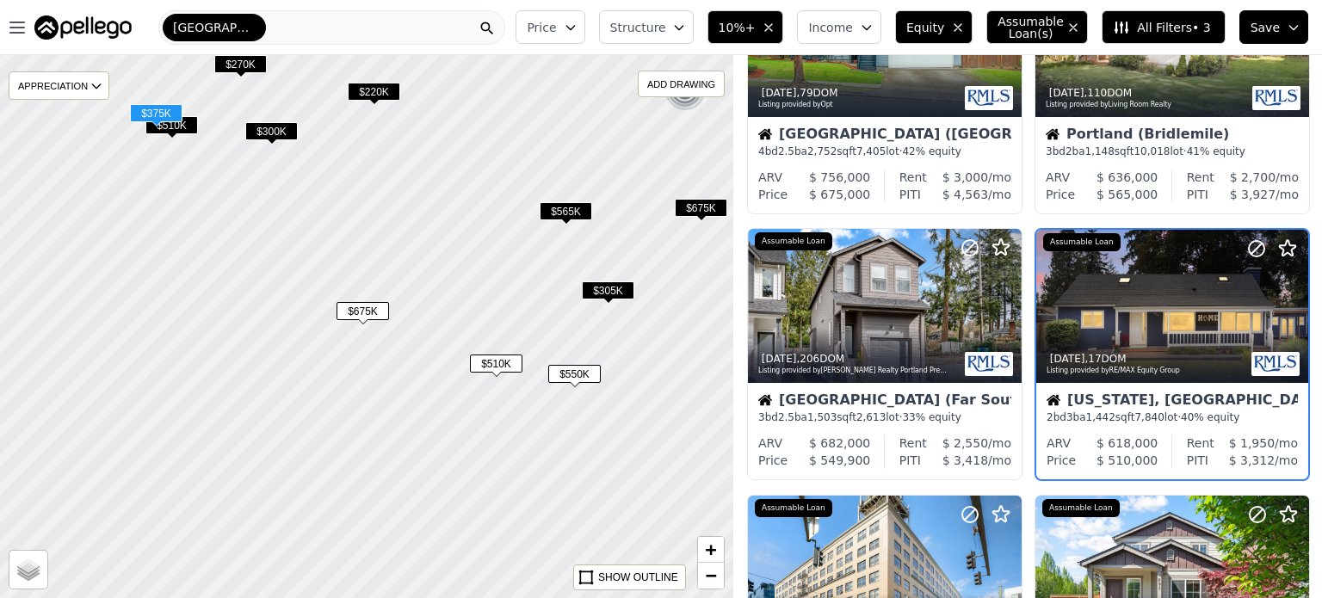
drag, startPoint x: 589, startPoint y: 438, endPoint x: 510, endPoint y: 392, distance: 91.8
click at [510, 392] on div at bounding box center [367, 327] width 880 height 652
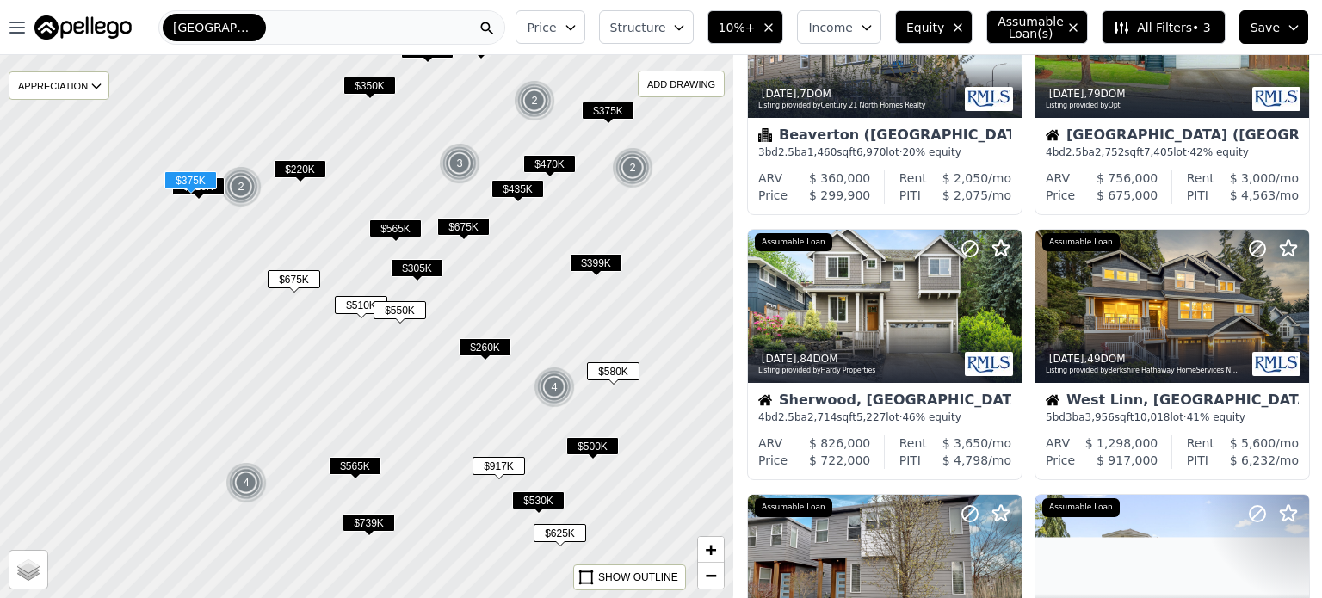
drag, startPoint x: 516, startPoint y: 399, endPoint x: 412, endPoint y: 365, distance: 108.6
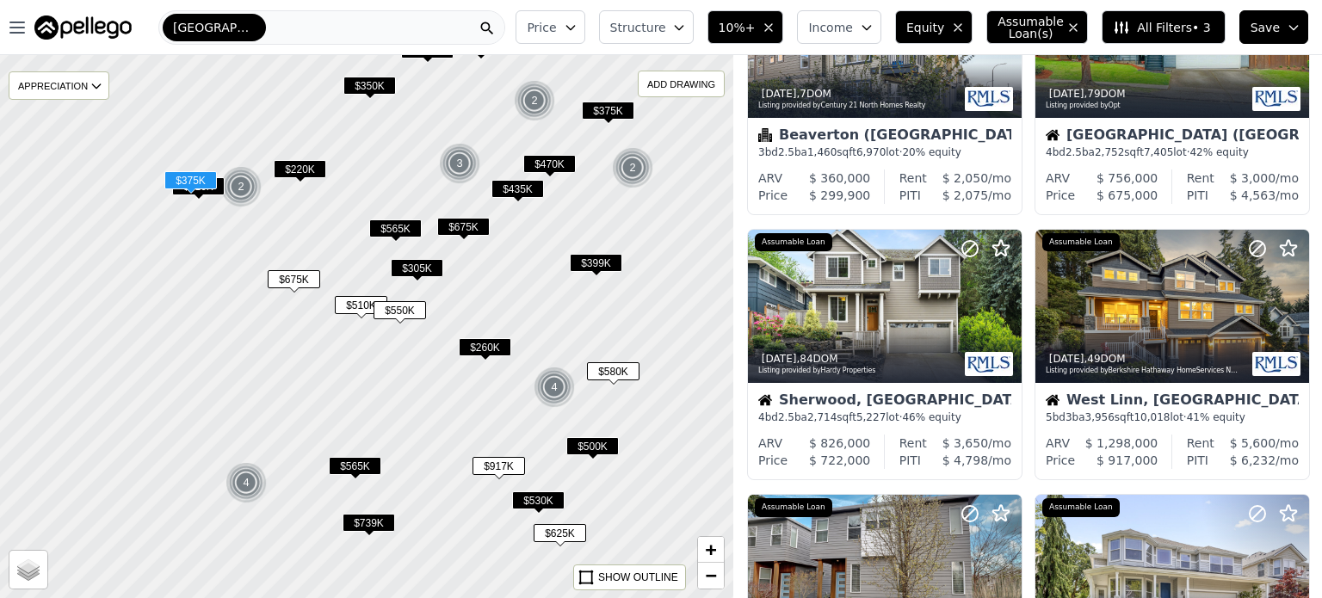
click at [412, 365] on div at bounding box center [363, 325] width 880 height 652
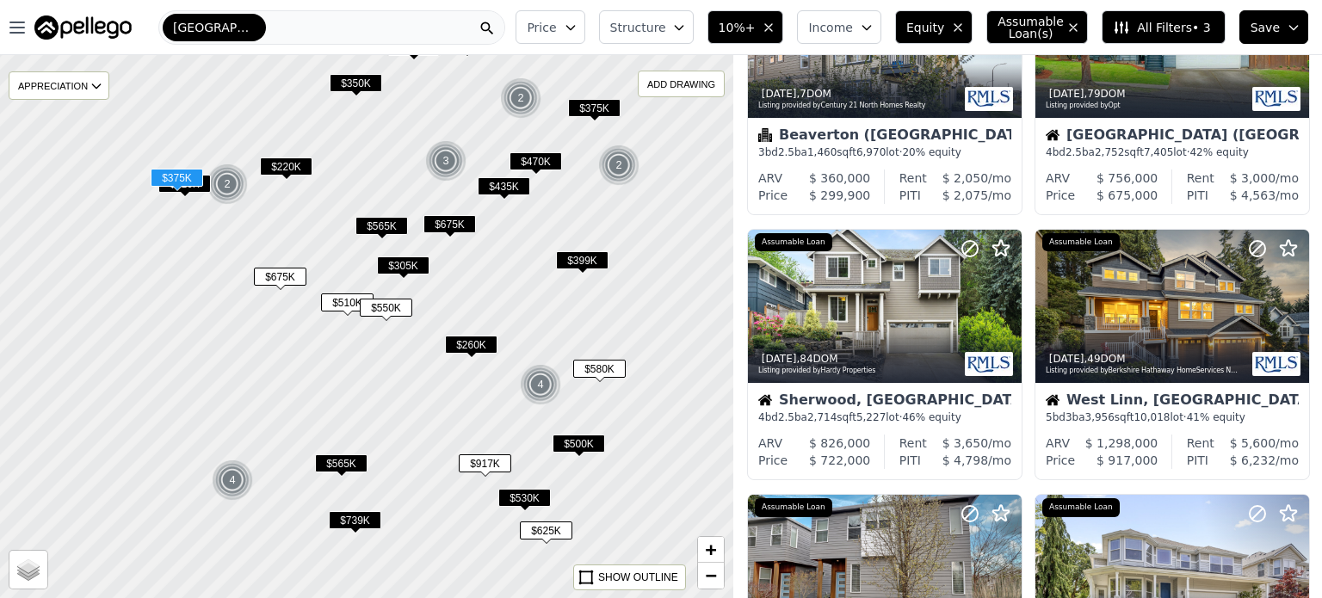
scroll to position [1469, 0]
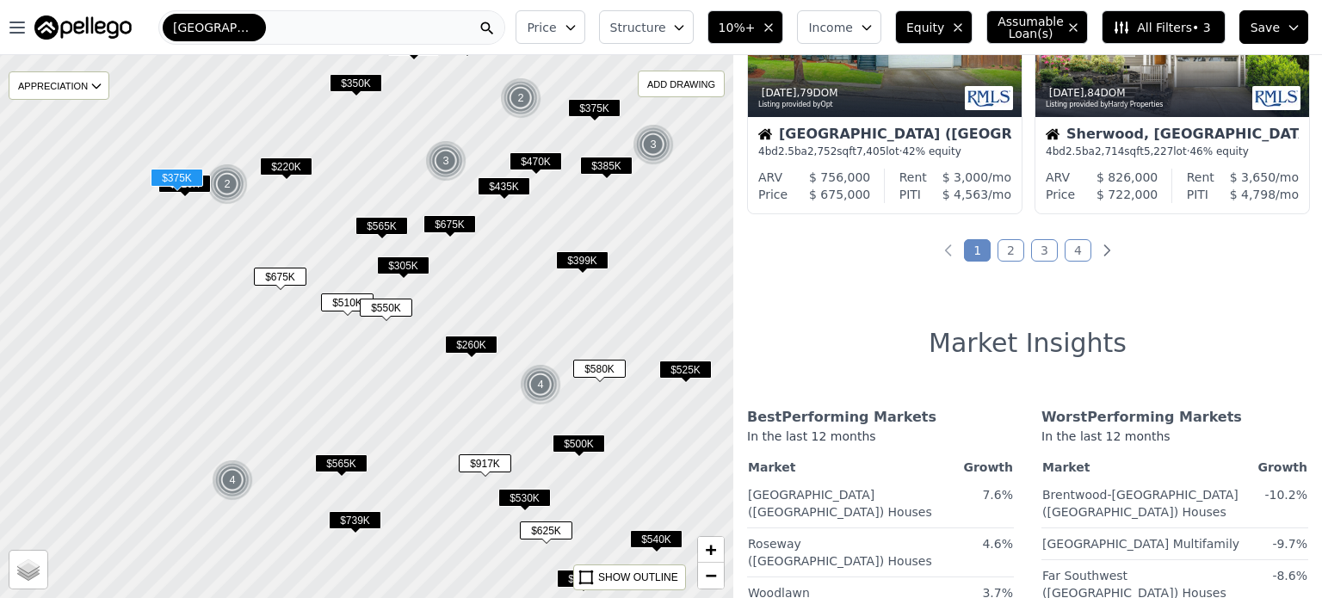
click at [544, 164] on span "$470K" at bounding box center [536, 161] width 53 height 18
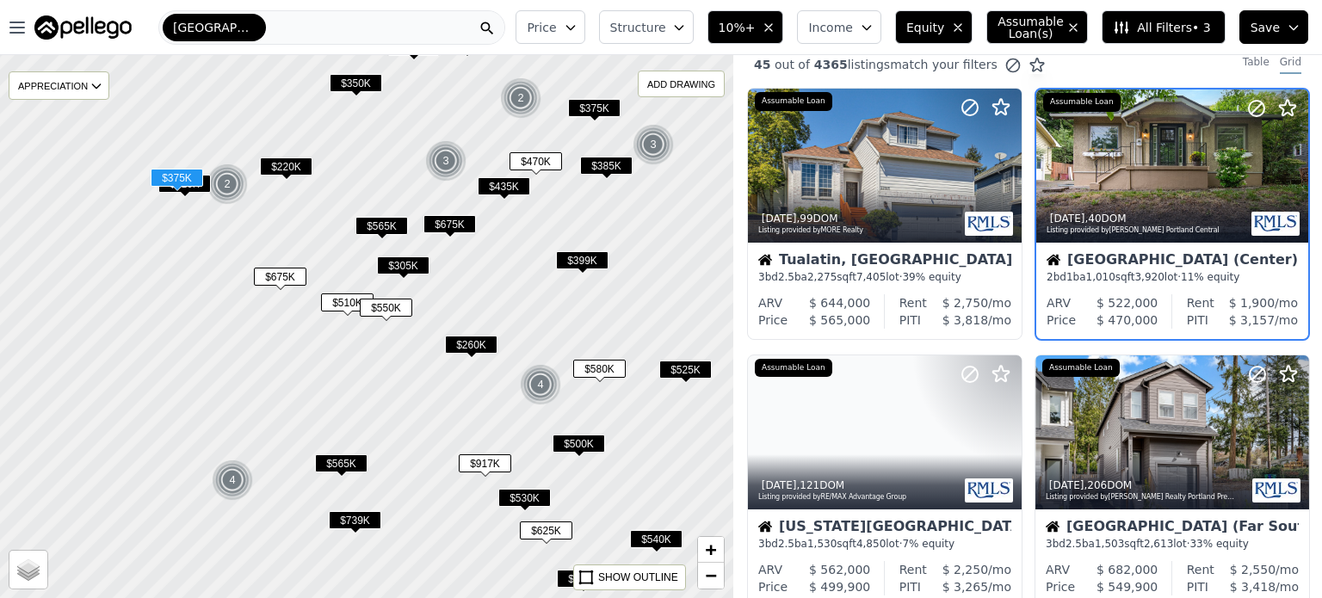
scroll to position [0, 0]
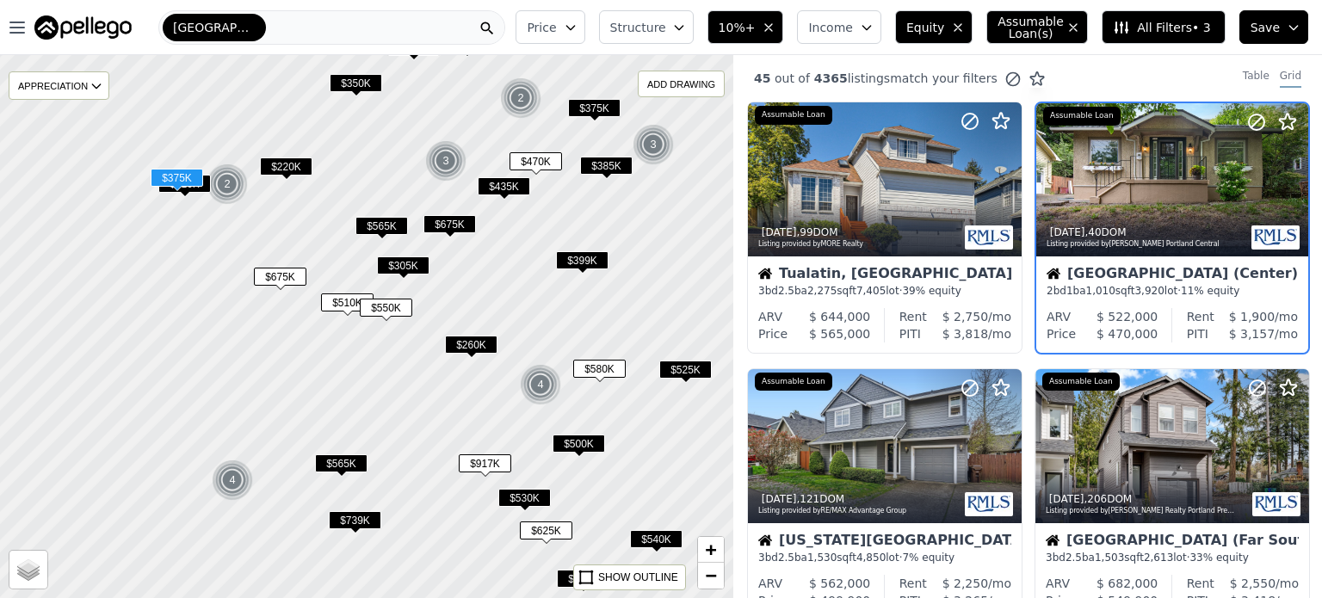
click at [688, 368] on span "$525K" at bounding box center [685, 370] width 53 height 18
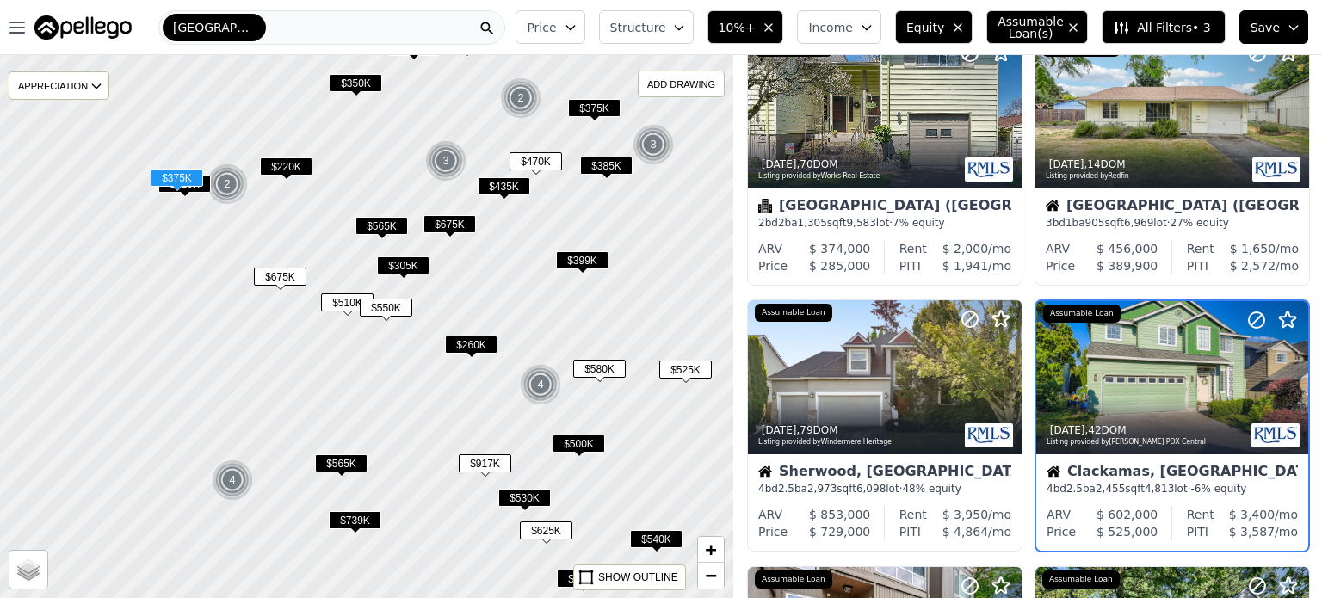
scroll to position [139, 0]
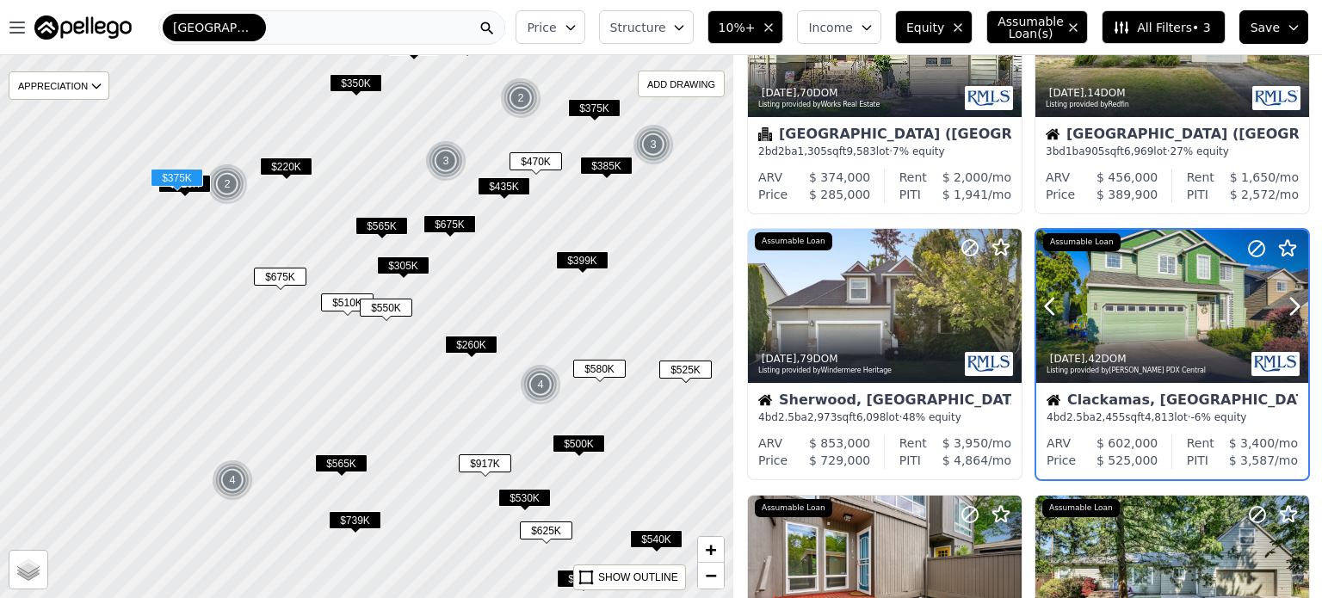
click at [1198, 294] on div at bounding box center [1253, 285] width 110 height 110
click at [599, 365] on span "$580K" at bounding box center [599, 369] width 53 height 18
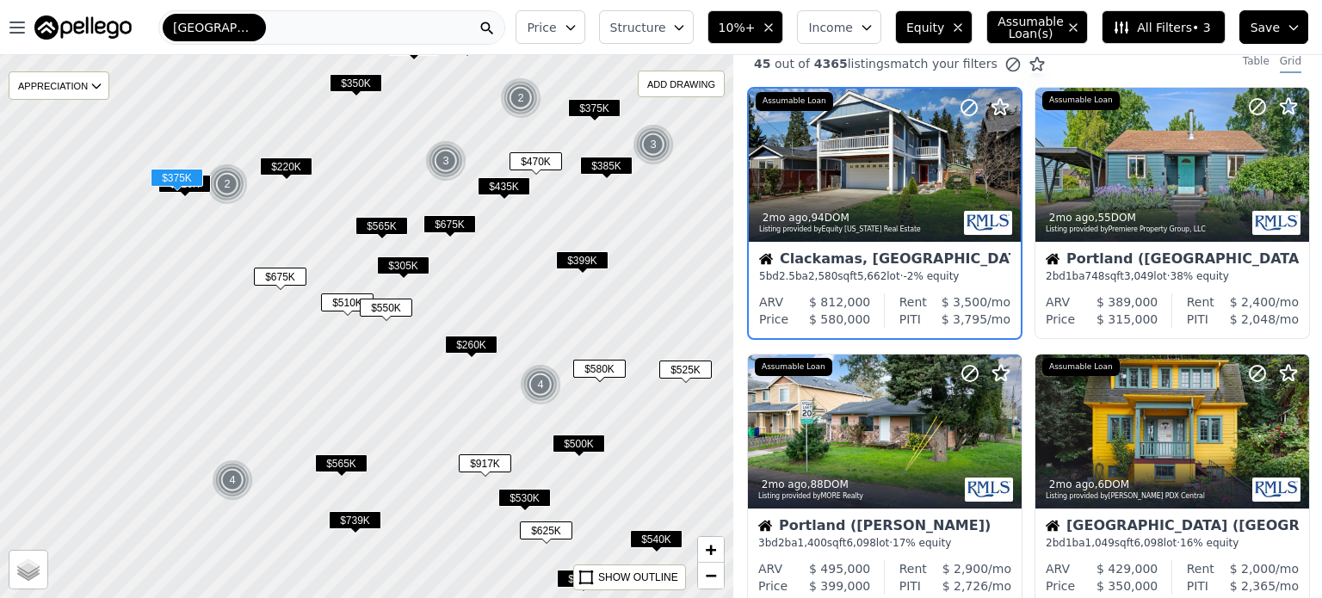
scroll to position [0, 0]
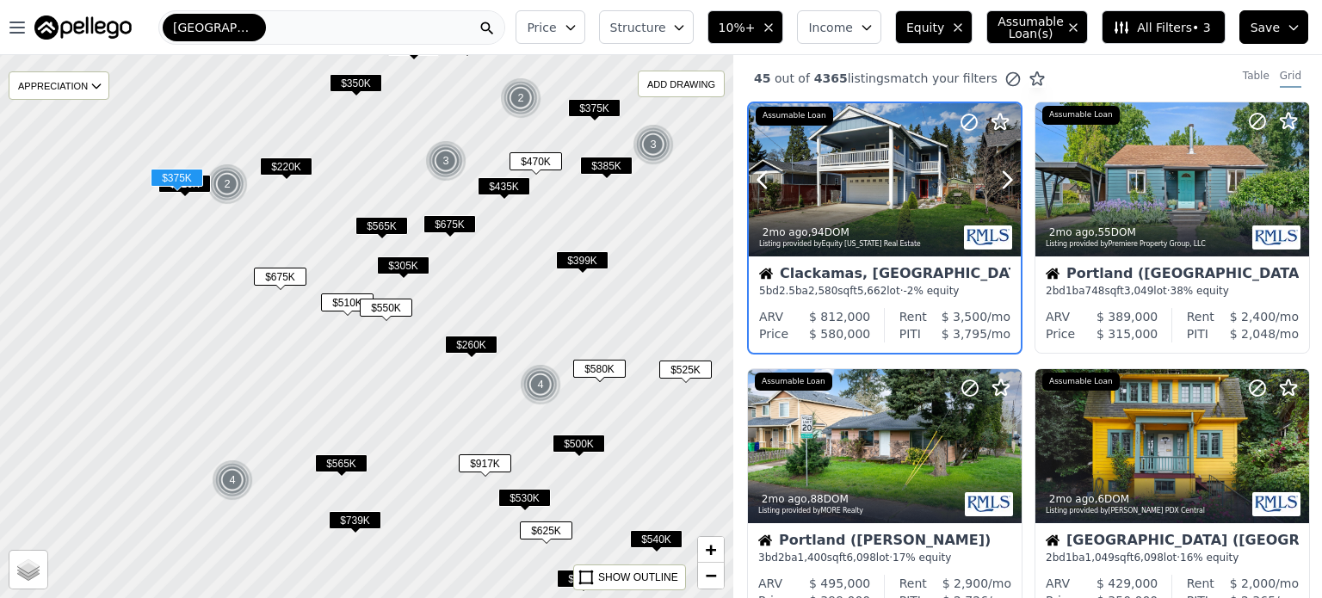
click at [875, 202] on div at bounding box center [885, 216] width 272 height 31
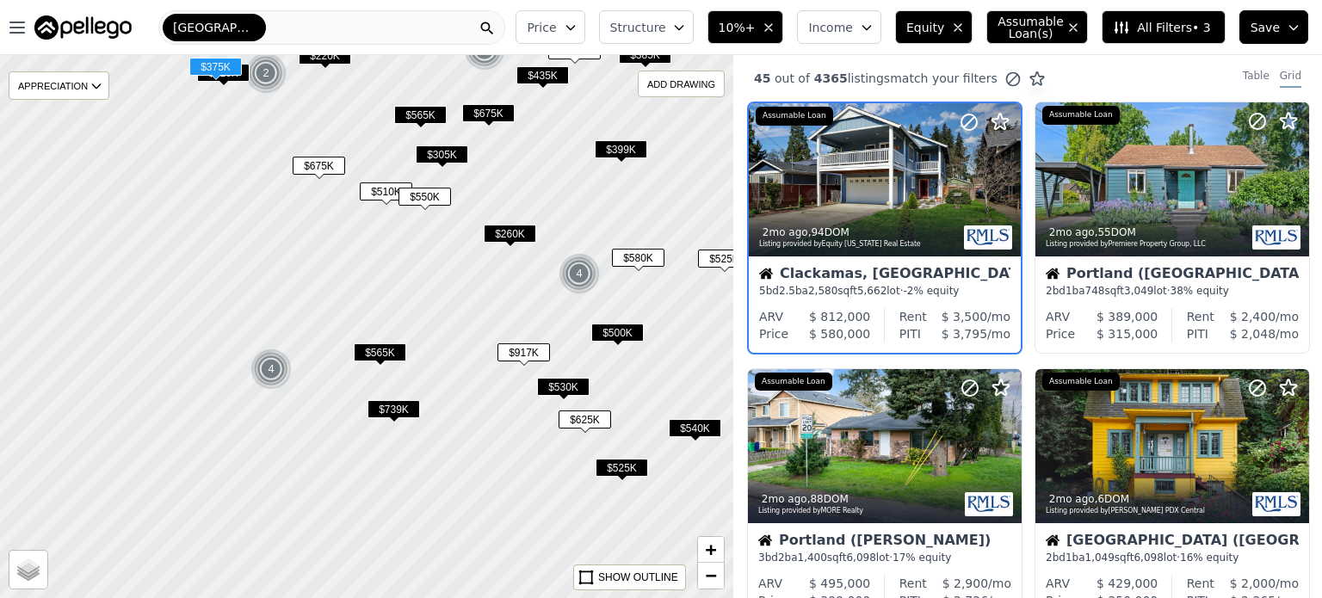
drag, startPoint x: 306, startPoint y: 421, endPoint x: 343, endPoint y: 310, distance: 117.3
click at [343, 310] on div at bounding box center [366, 327] width 880 height 652
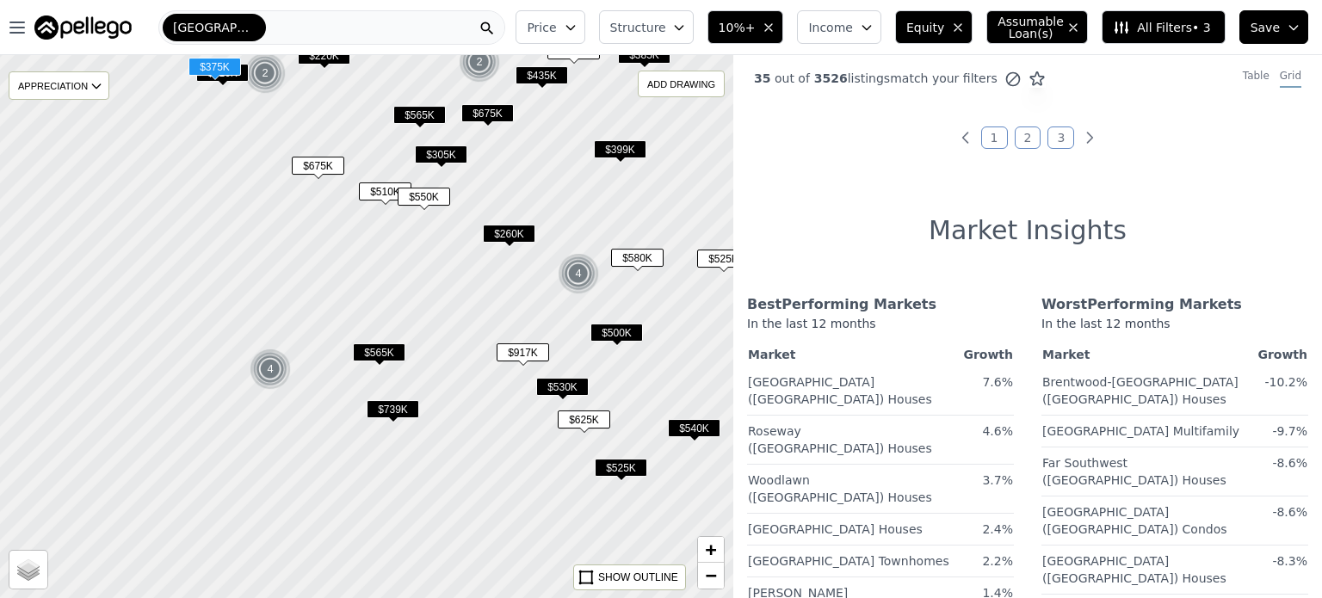
click at [389, 189] on span "$510K" at bounding box center [385, 191] width 53 height 18
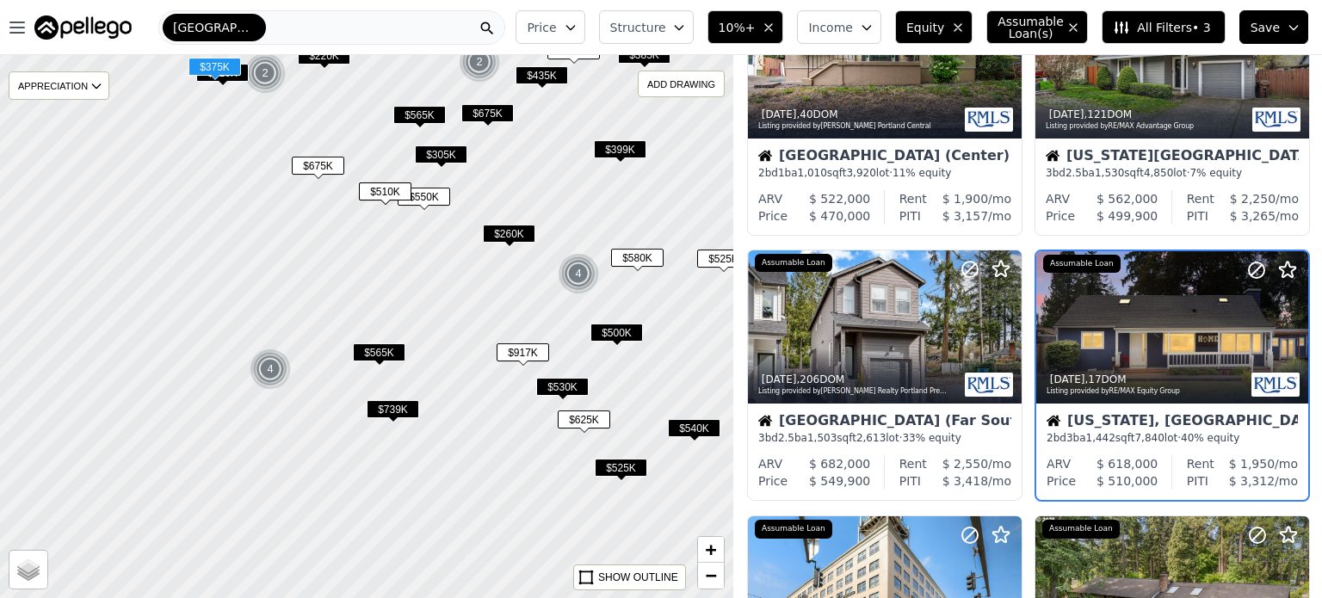
scroll to position [937, 0]
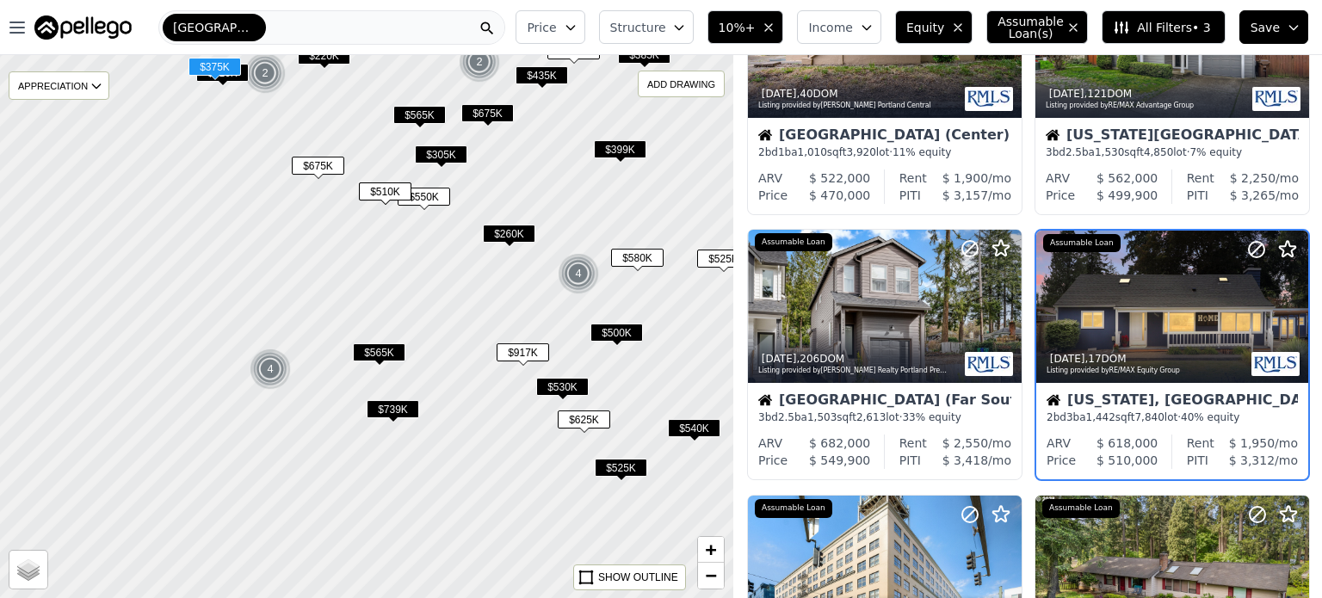
click at [756, 30] on span "10%+" at bounding box center [737, 27] width 37 height 17
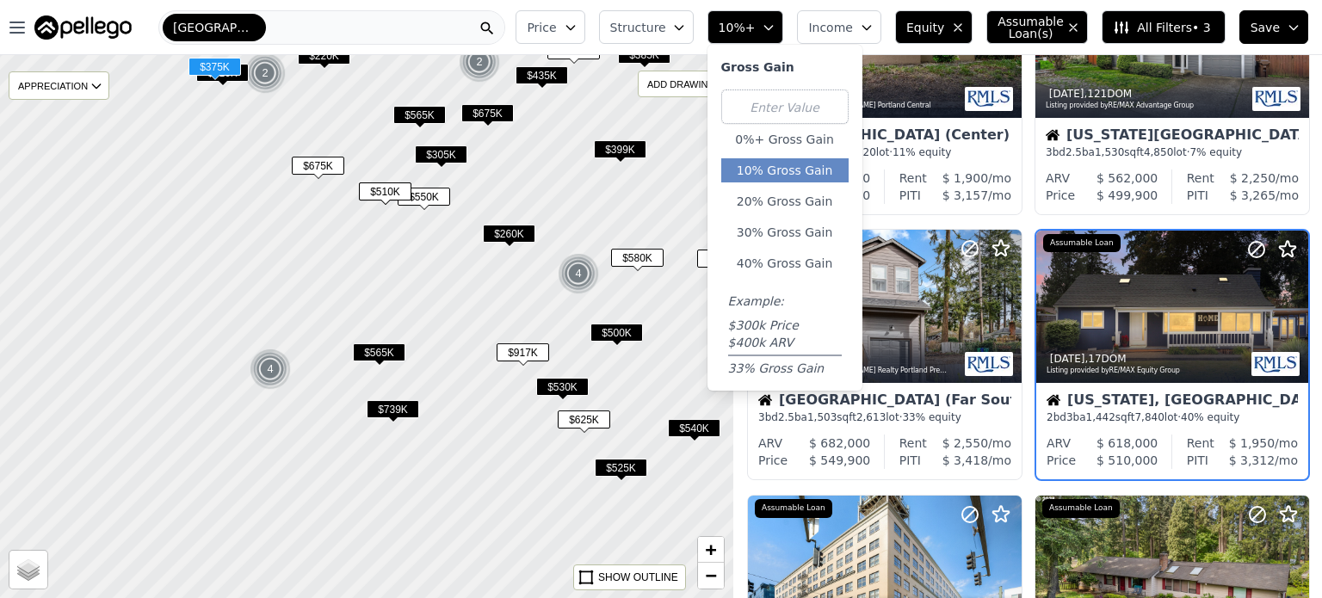
click at [941, 31] on span "Equity" at bounding box center [925, 27] width 38 height 17
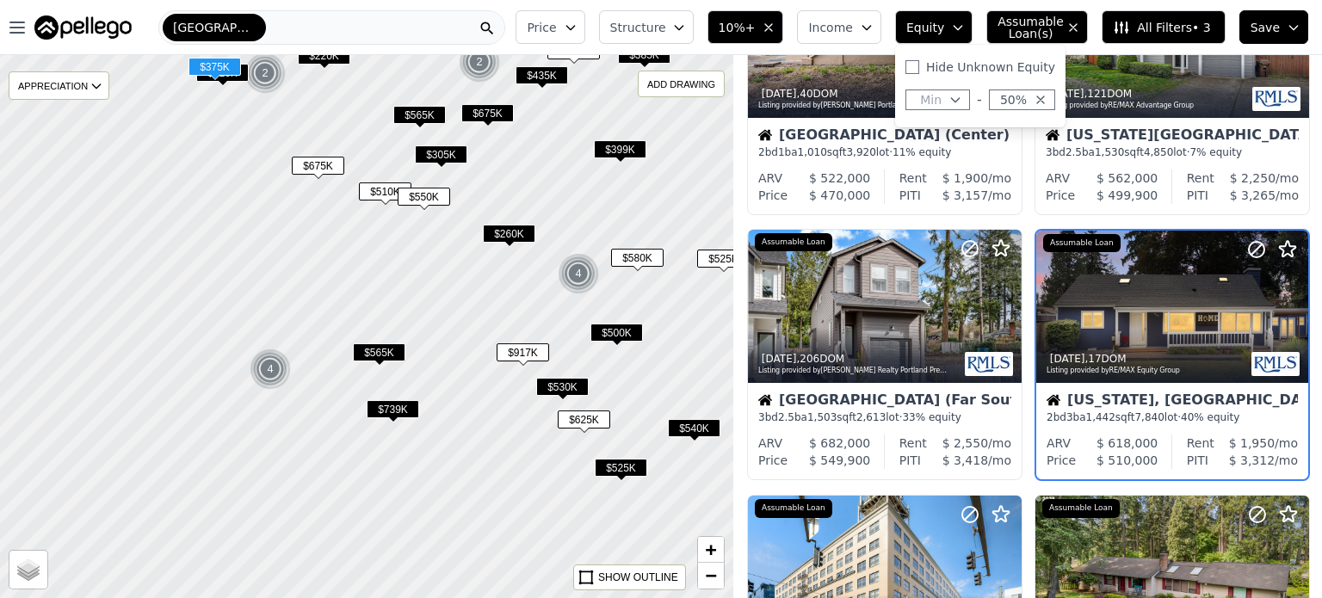
click at [535, 282] on div at bounding box center [367, 327] width 880 height 652
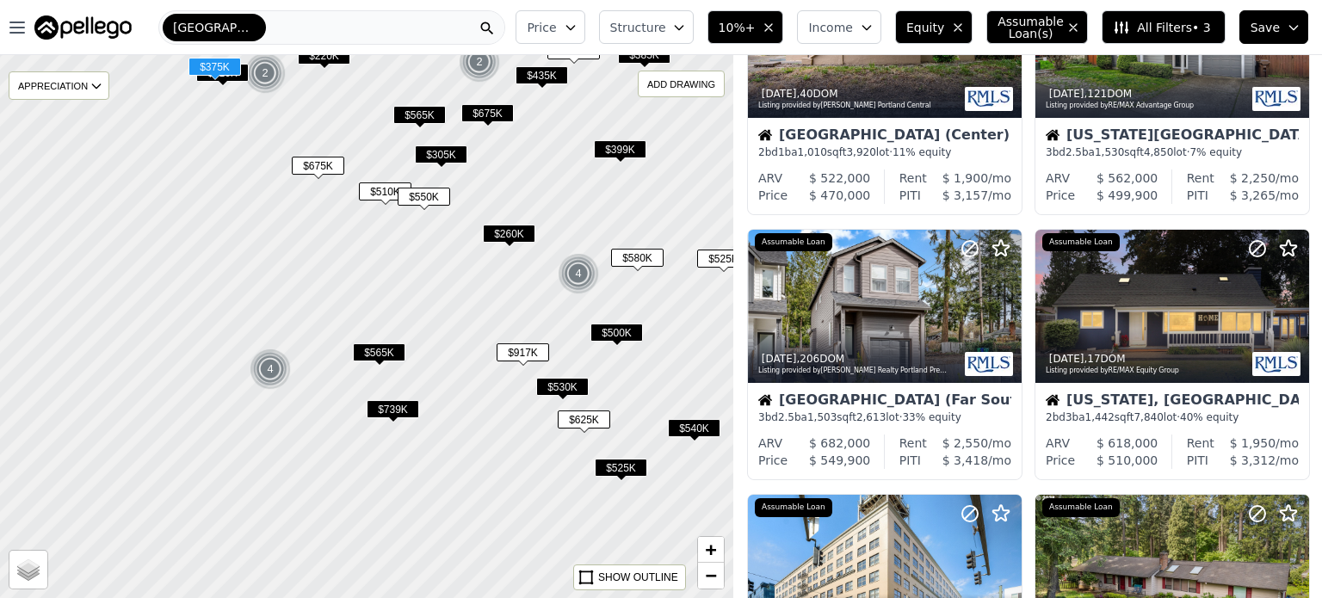
click at [529, 354] on span "$917K" at bounding box center [523, 352] width 53 height 18
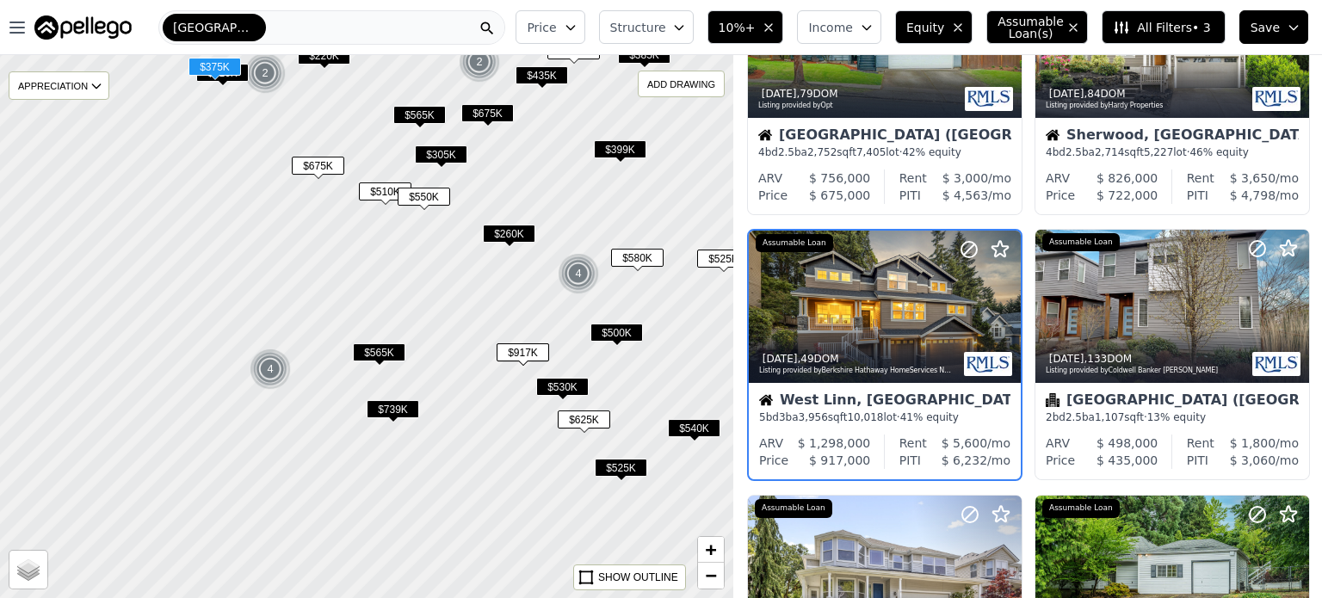
click at [410, 414] on span "$739K" at bounding box center [393, 409] width 53 height 18
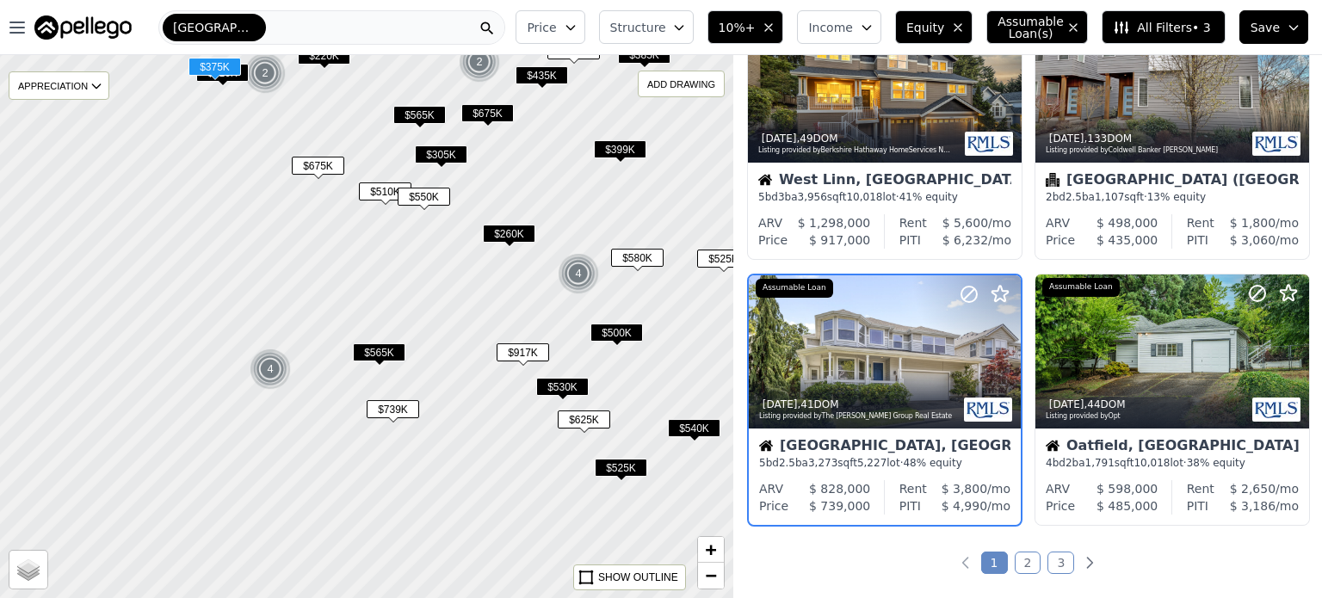
scroll to position [1202, 0]
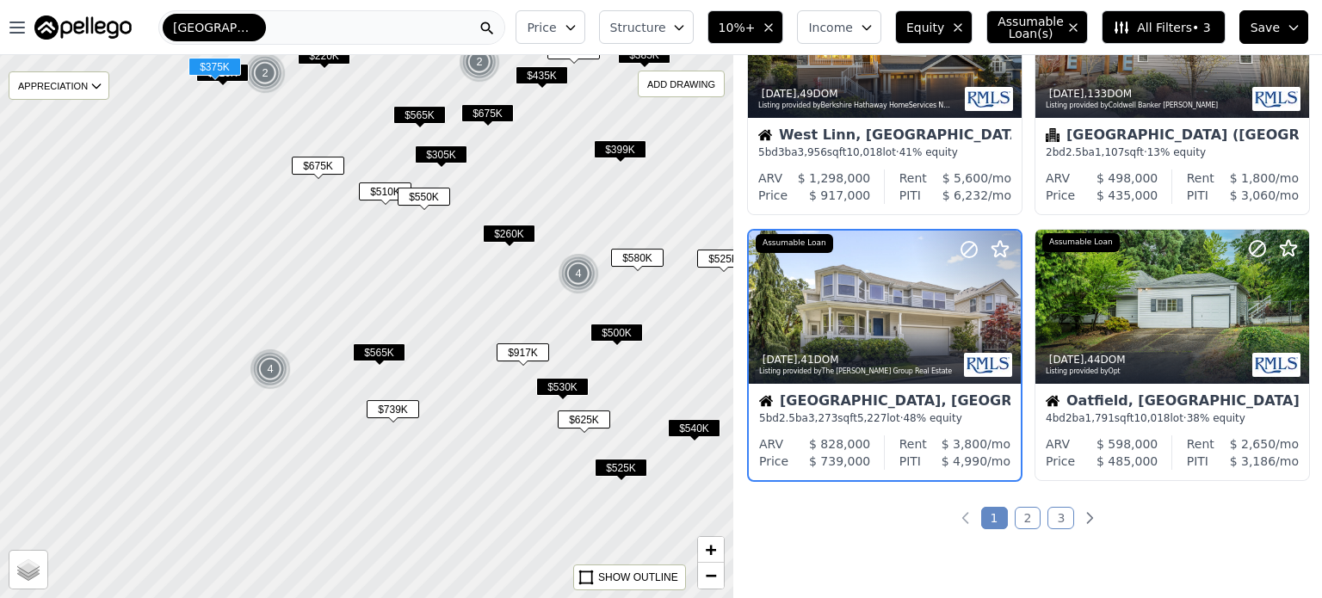
click at [937, 34] on span "Equity" at bounding box center [925, 27] width 38 height 17
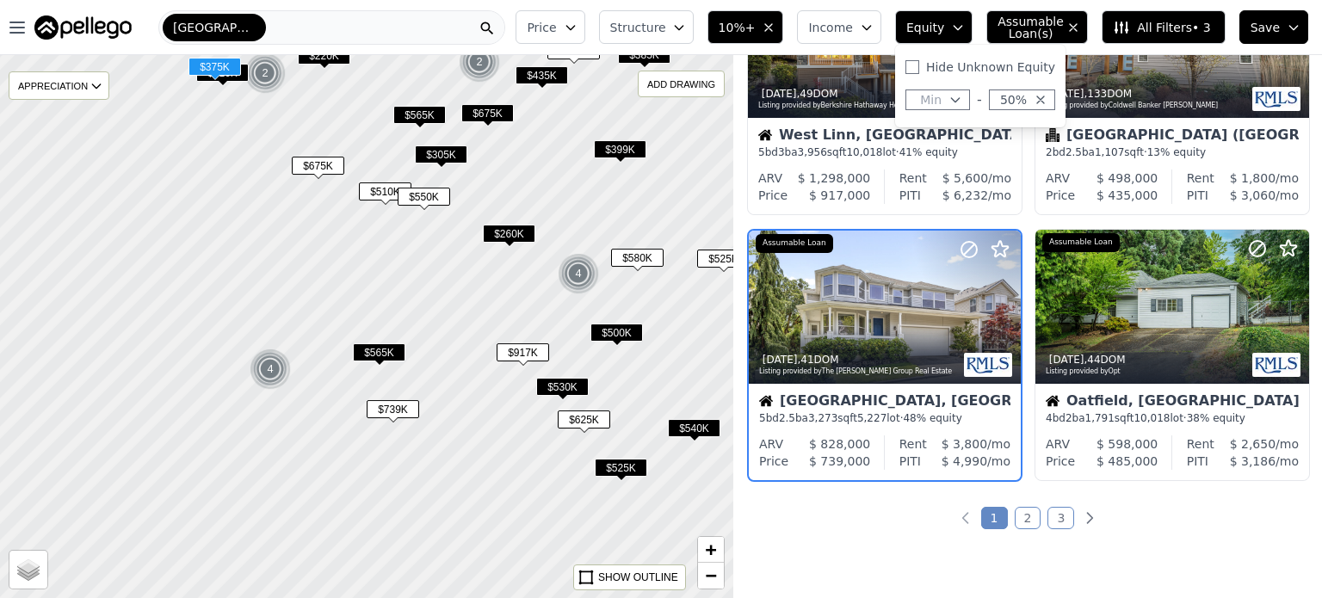
click at [1027, 96] on span "50%" at bounding box center [1013, 99] width 27 height 17
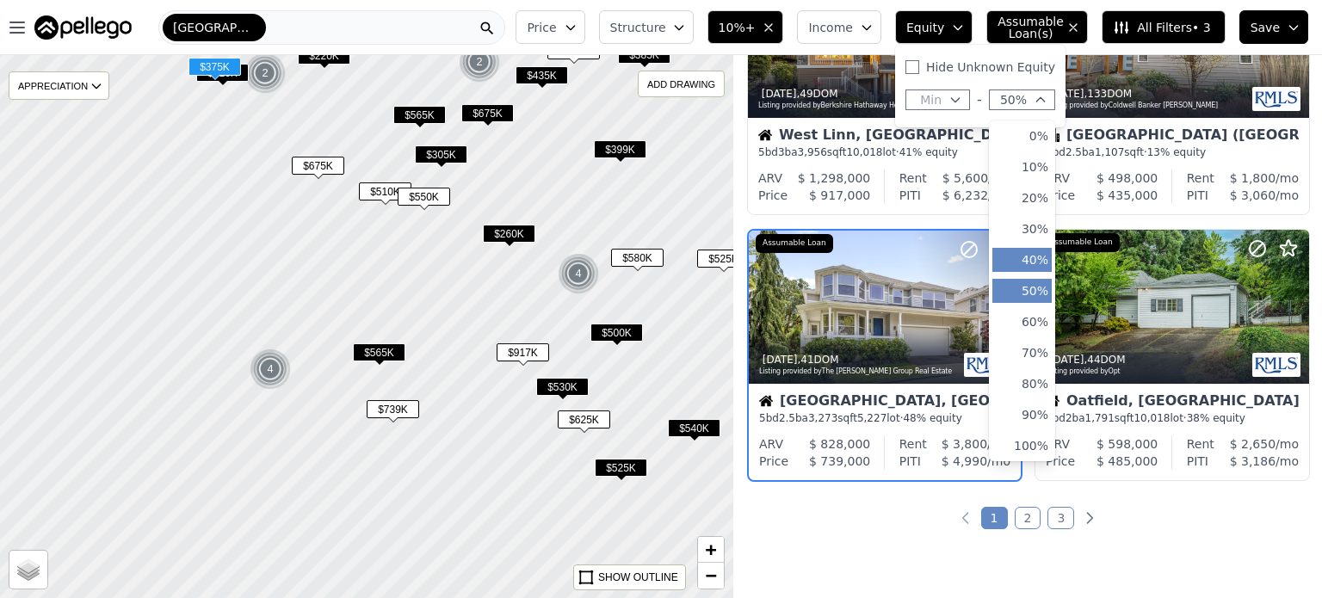
click at [1032, 257] on button "40%" at bounding box center [1022, 260] width 59 height 24
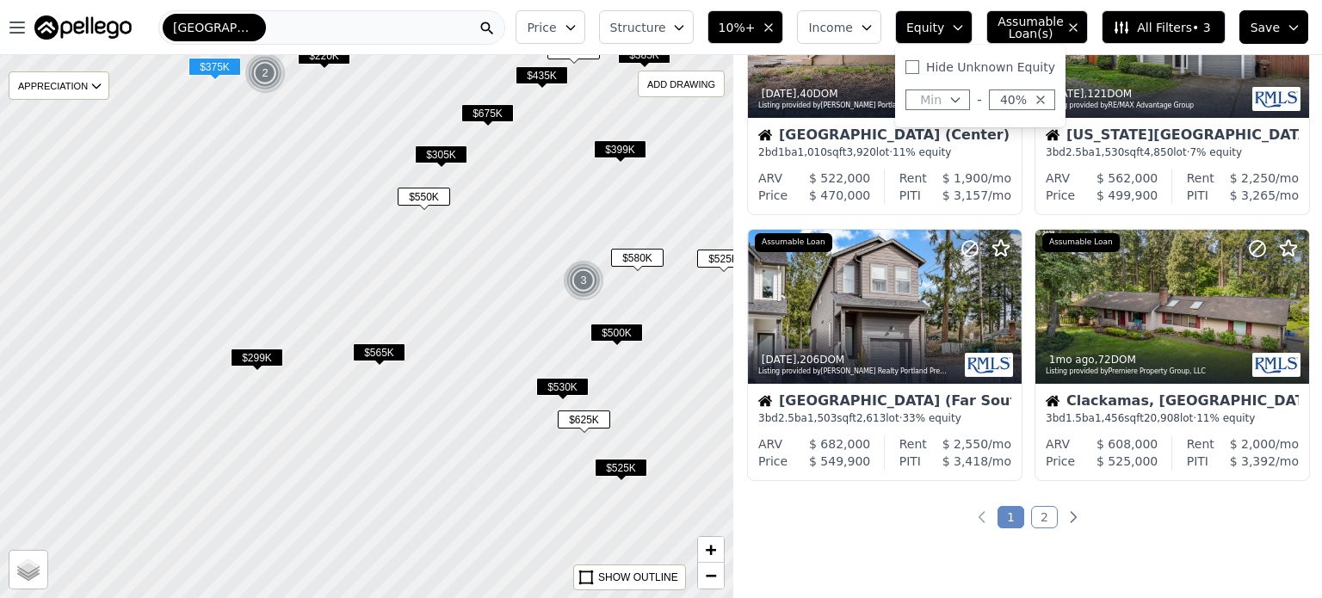
scroll to position [671, 0]
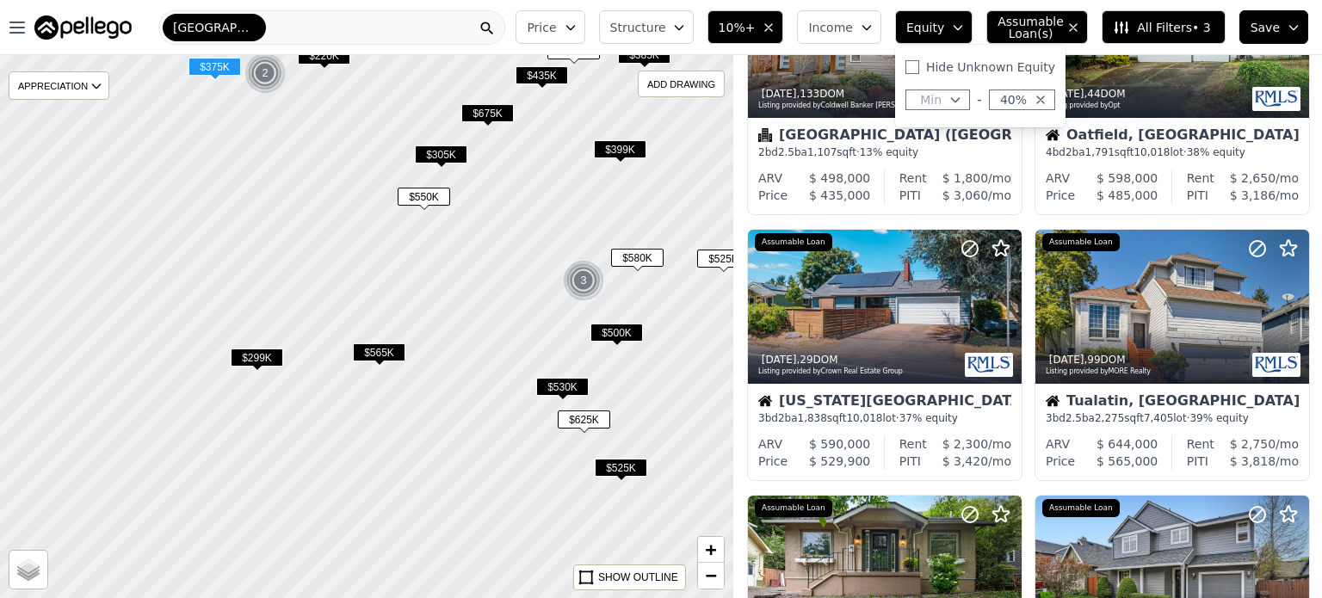
click at [498, 312] on div at bounding box center [367, 327] width 880 height 652
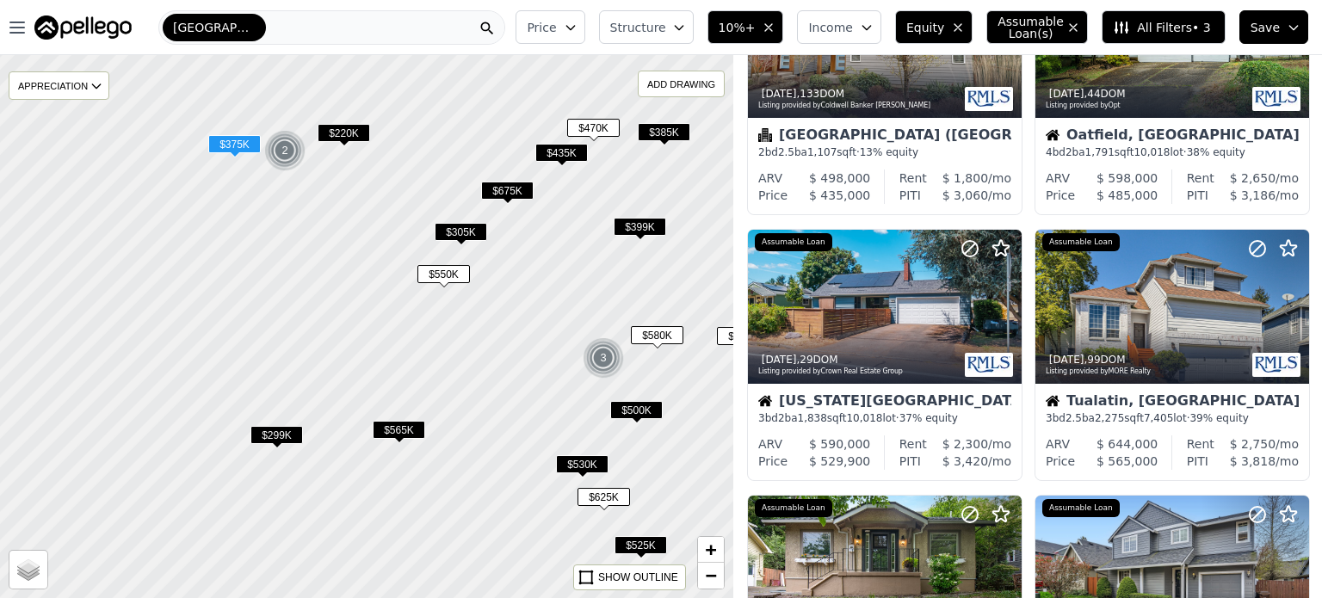
drag, startPoint x: 506, startPoint y: 312, endPoint x: 523, endPoint y: 415, distance: 104.7
click at [523, 415] on div at bounding box center [367, 327] width 880 height 652
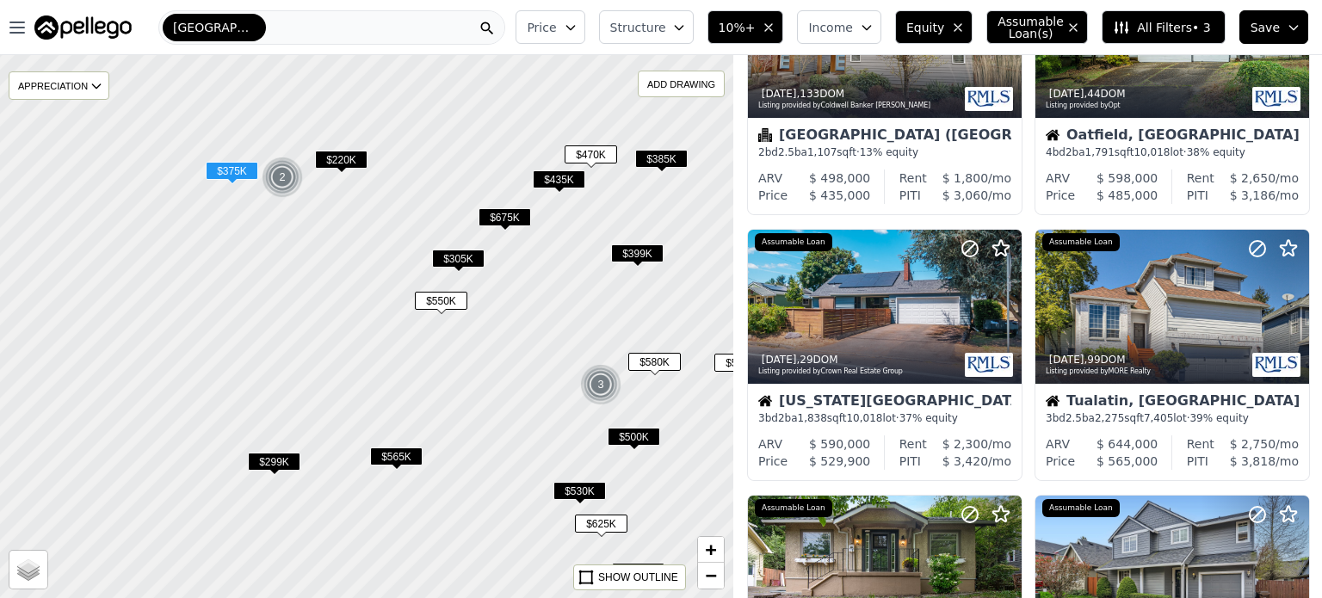
scroll to position [937, 0]
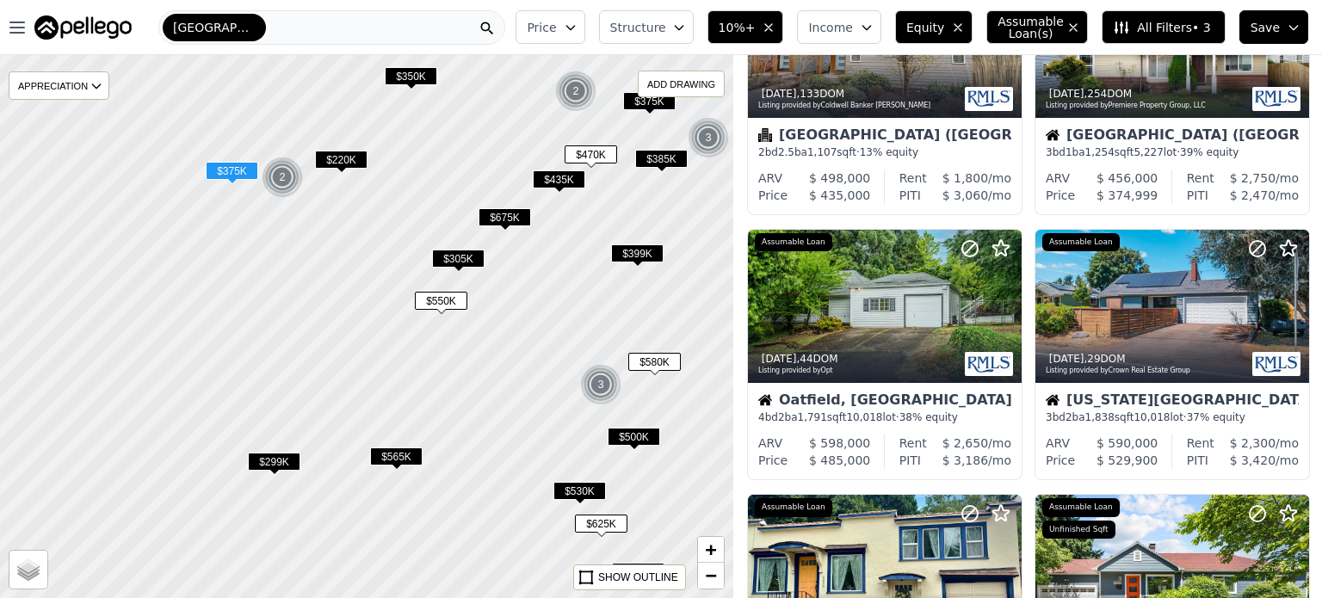
click at [506, 220] on span "$675K" at bounding box center [505, 217] width 53 height 18
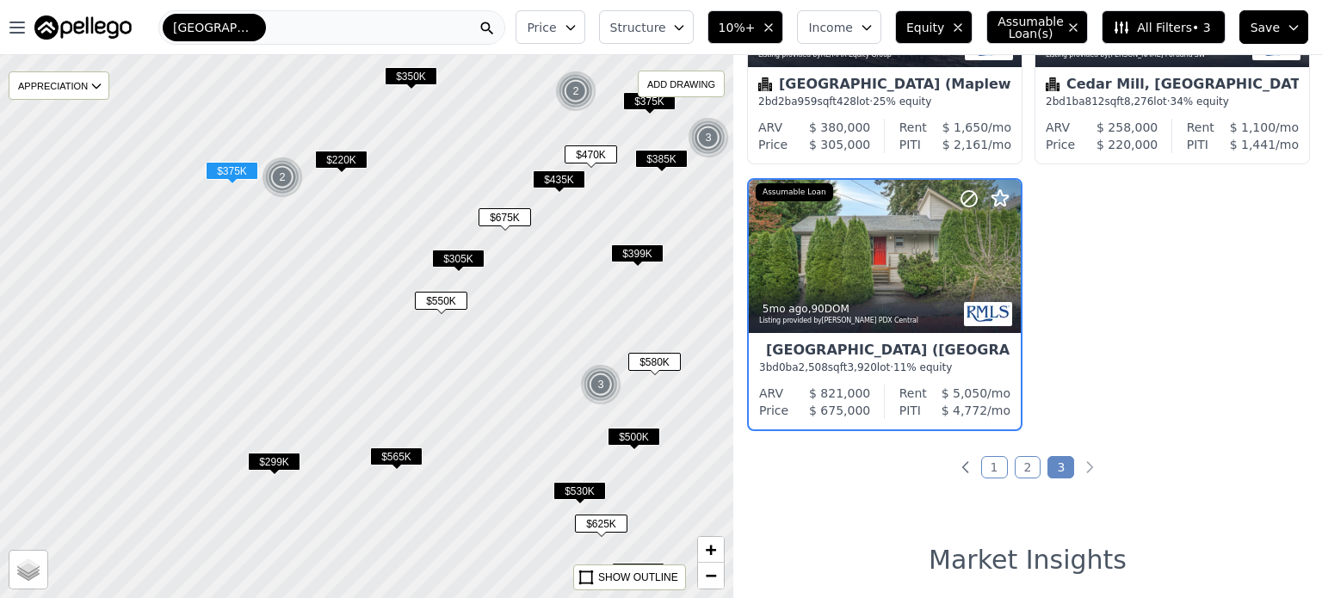
scroll to position [139, 0]
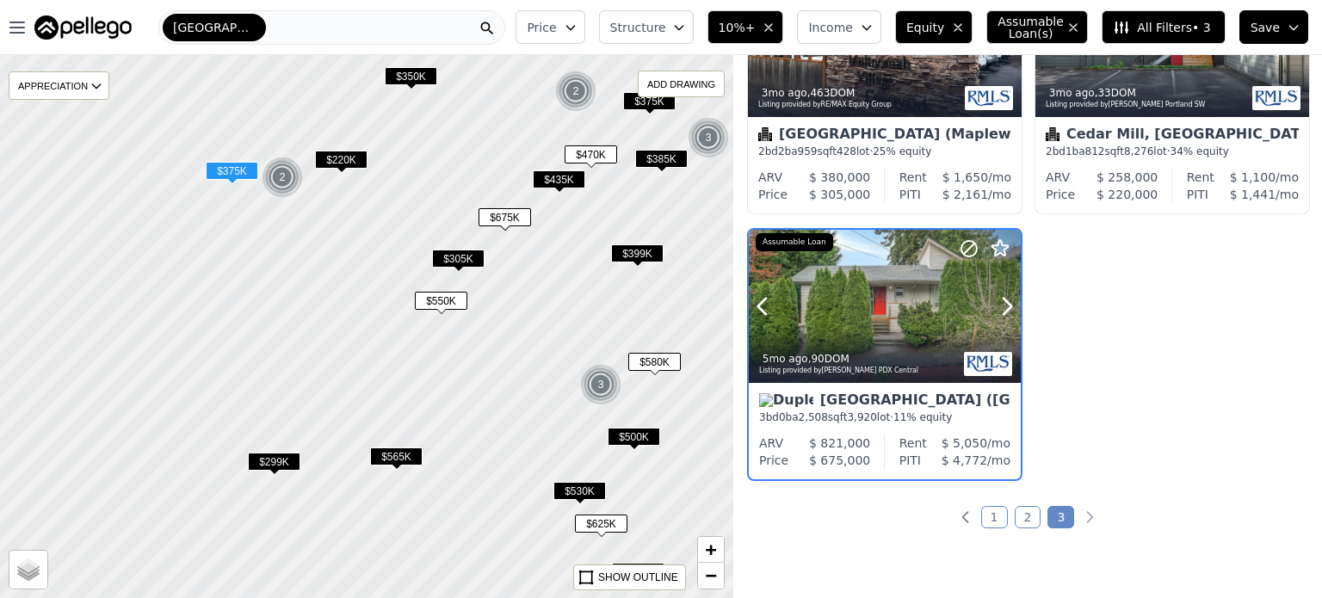
click at [854, 310] on div at bounding box center [885, 306] width 272 height 153
click at [603, 151] on span "$470K" at bounding box center [591, 154] width 53 height 18
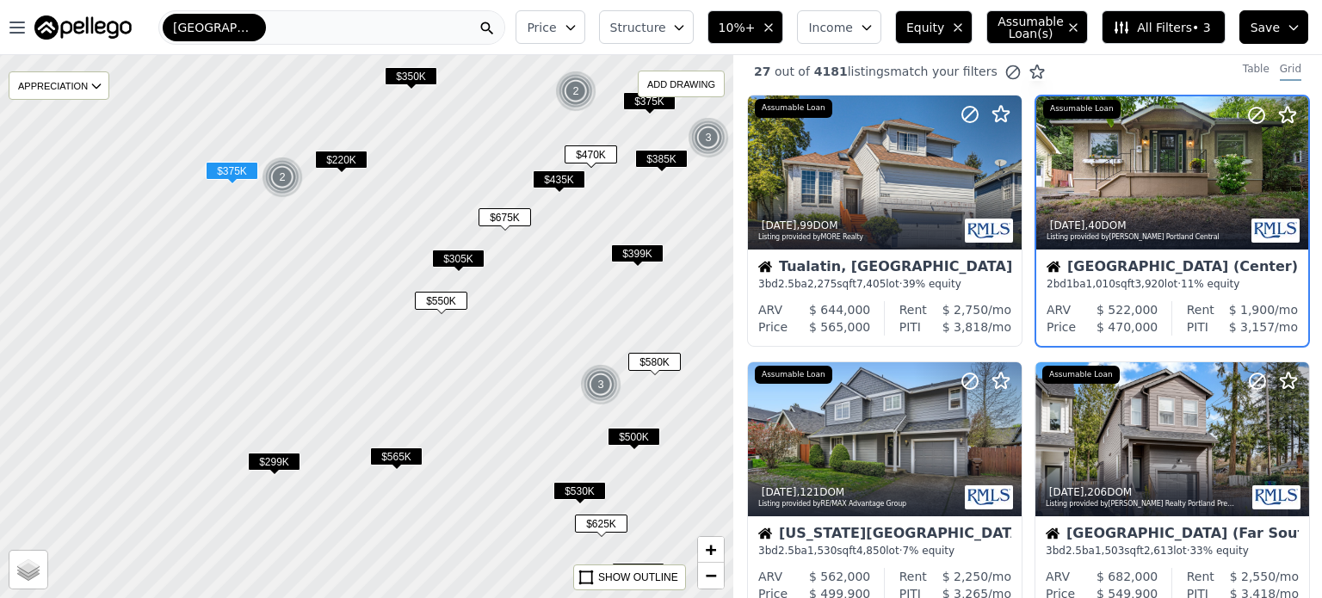
scroll to position [0, 0]
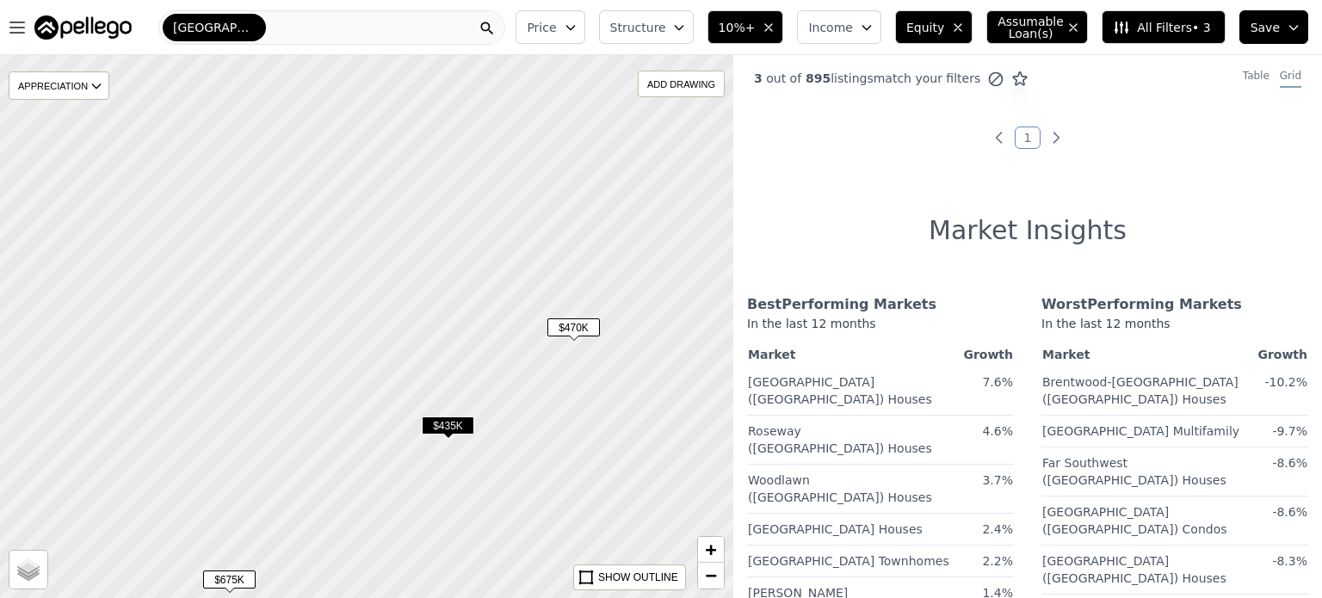
click at [456, 421] on span "$435K" at bounding box center [448, 426] width 53 height 18
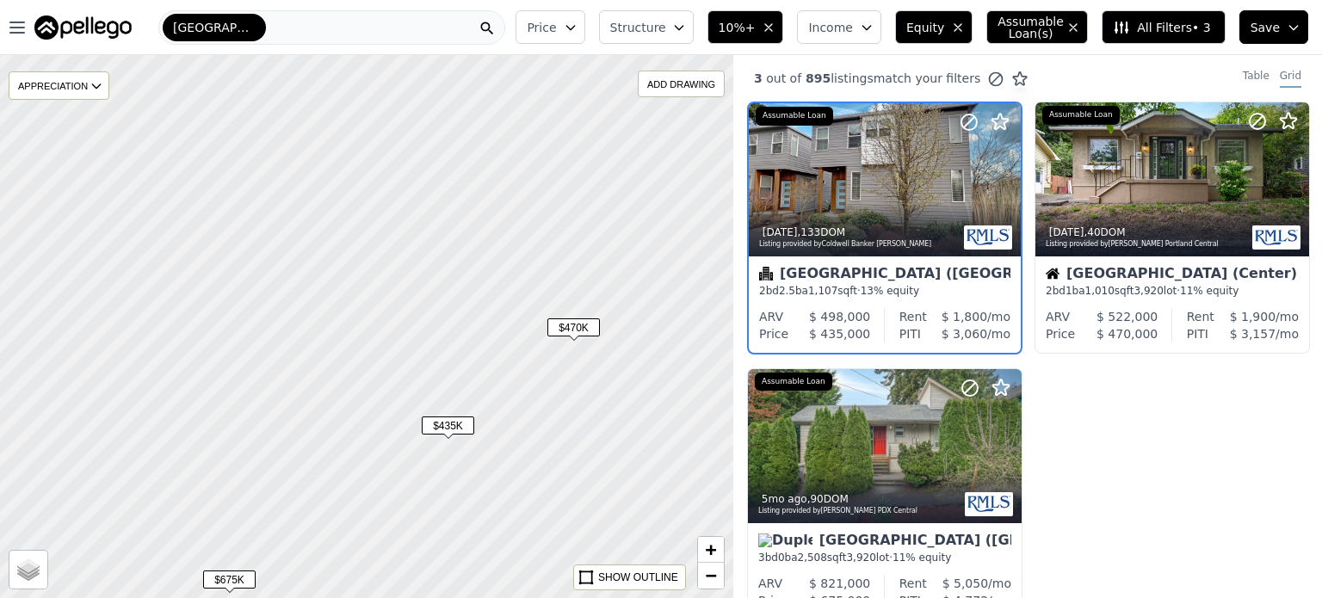
click at [587, 322] on span "$470K" at bounding box center [573, 328] width 53 height 18
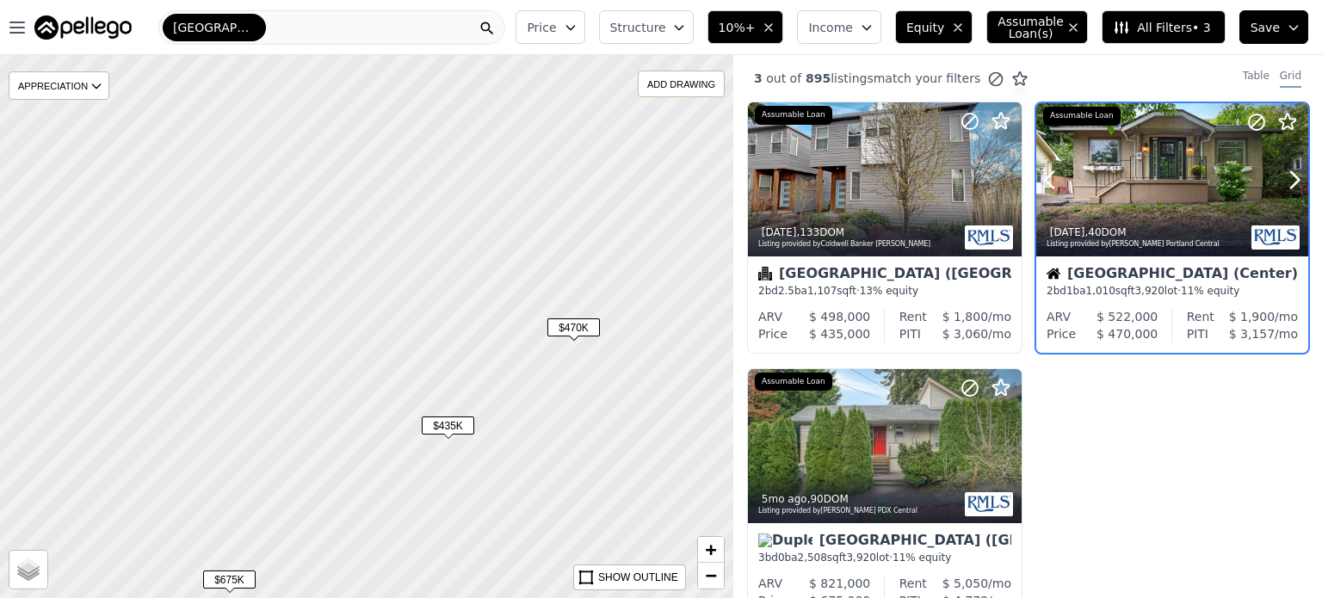
click at [1130, 253] on div "3w ago , 40 DOM Listing provided by John L. Scott Portland Central" at bounding box center [1172, 235] width 272 height 41
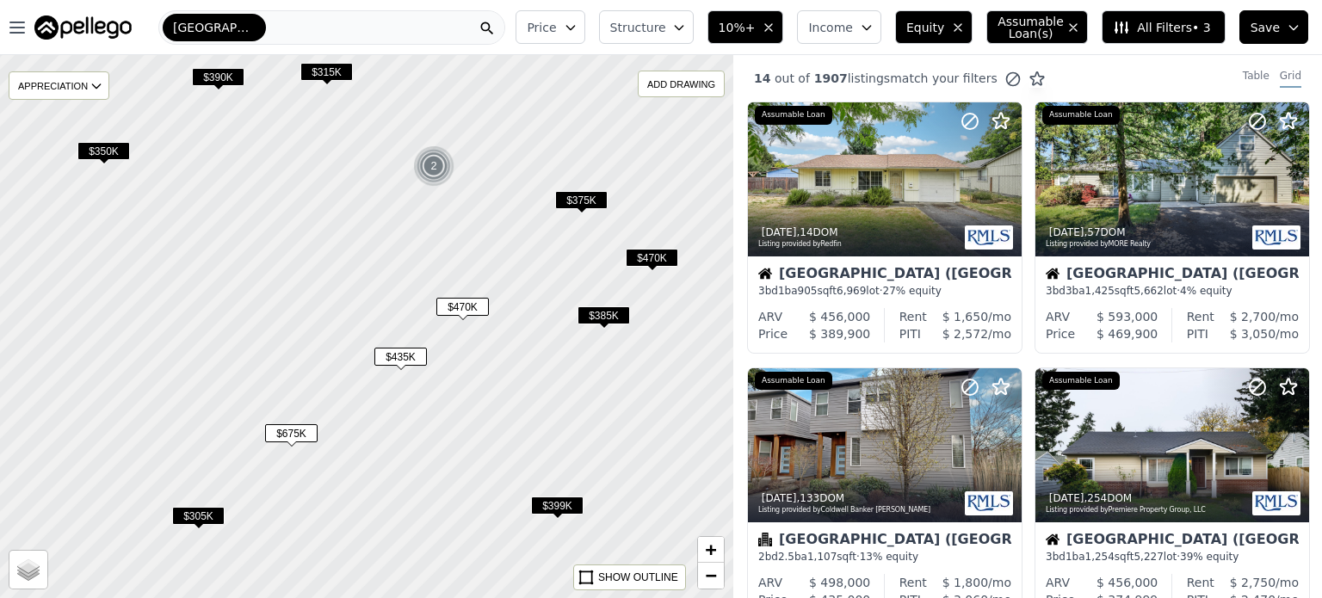
drag, startPoint x: 591, startPoint y: 409, endPoint x: 451, endPoint y: 571, distance: 213.6
click at [451, 571] on div at bounding box center [367, 327] width 880 height 652
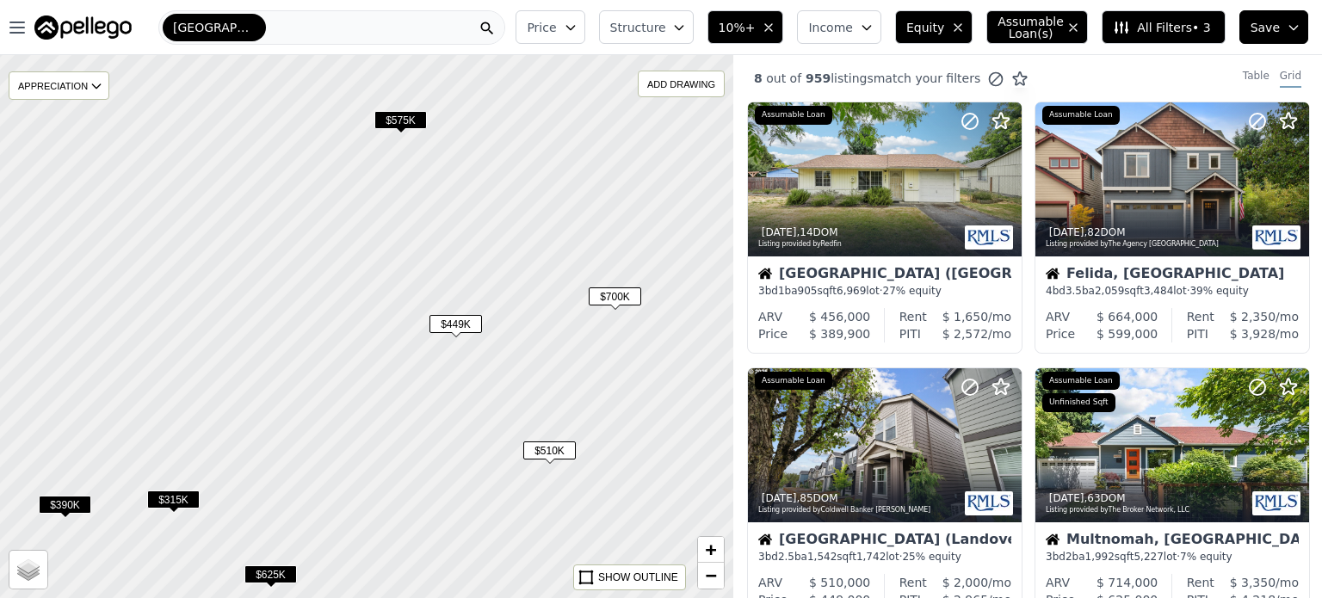
click at [623, 296] on span "$700K" at bounding box center [615, 297] width 53 height 18
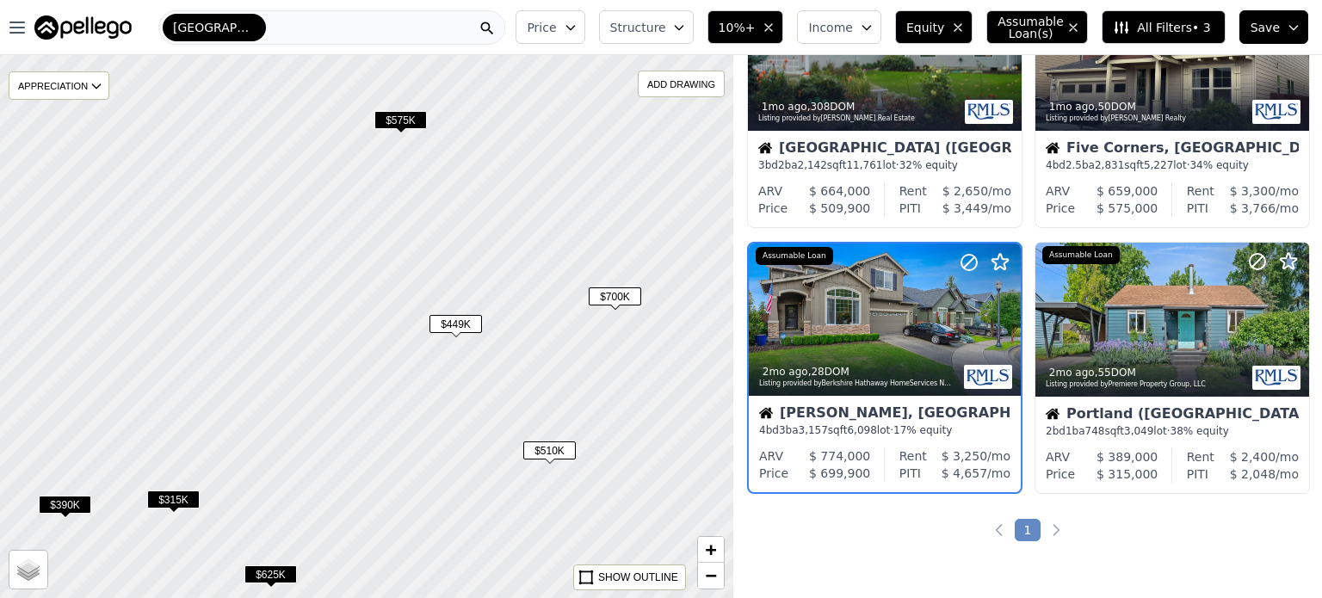
scroll to position [671, 0]
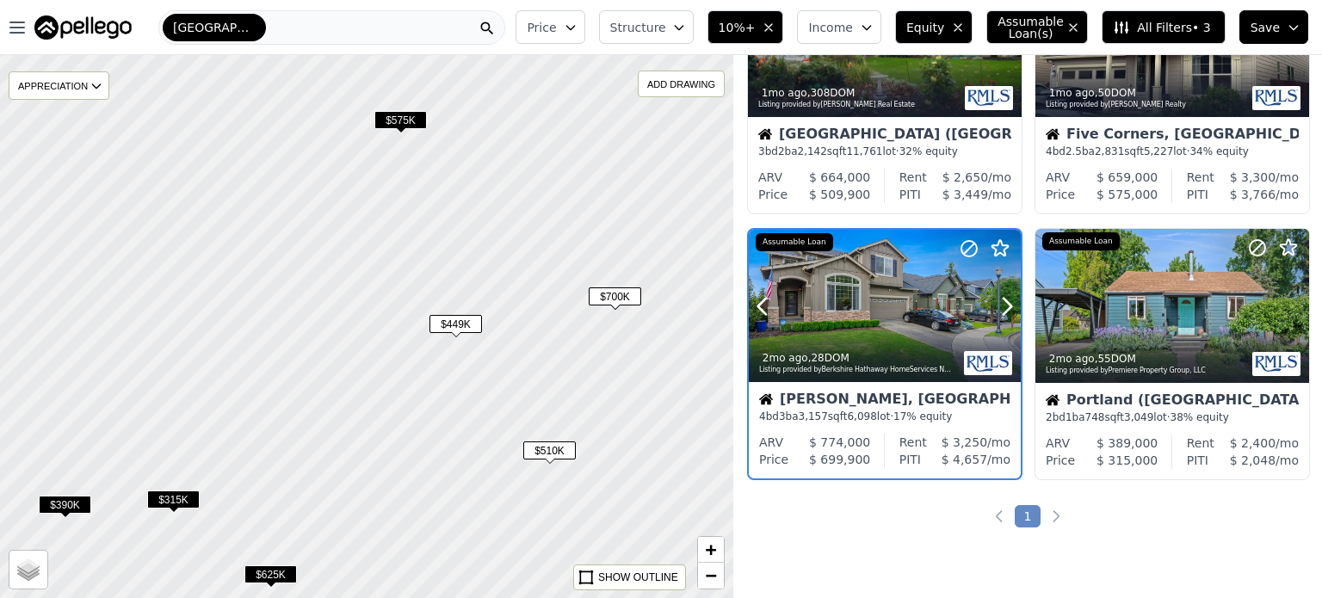
click at [864, 295] on div at bounding box center [885, 306] width 272 height 153
click at [470, 325] on span "$449K" at bounding box center [456, 324] width 53 height 18
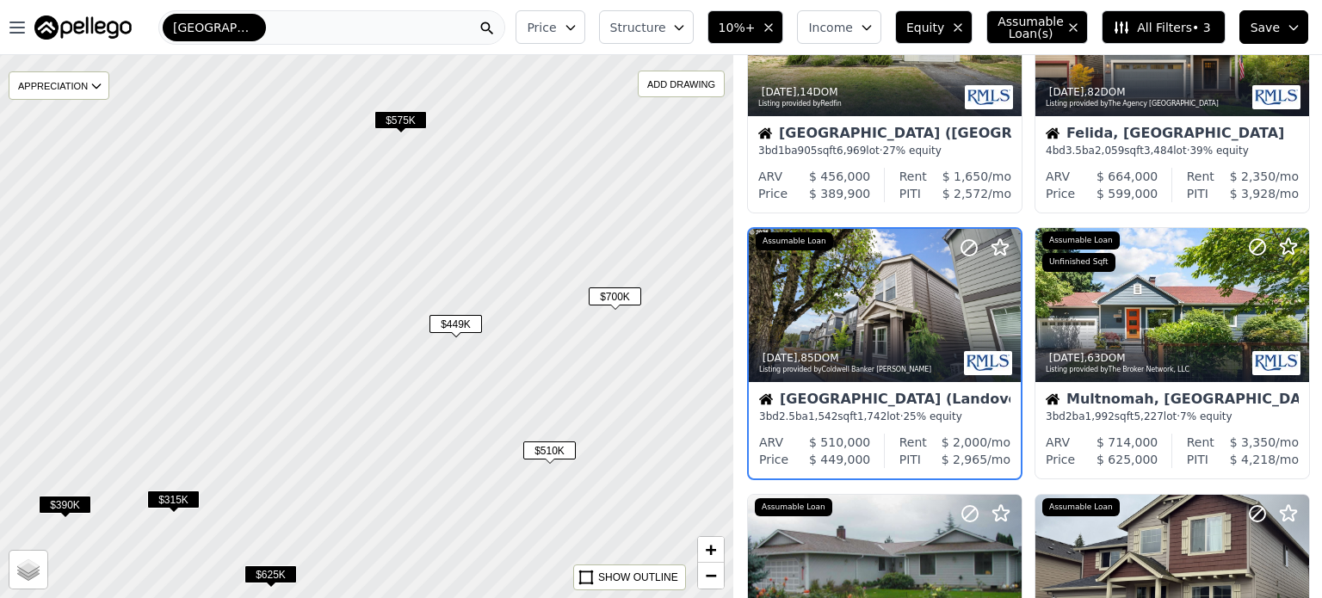
scroll to position [139, 0]
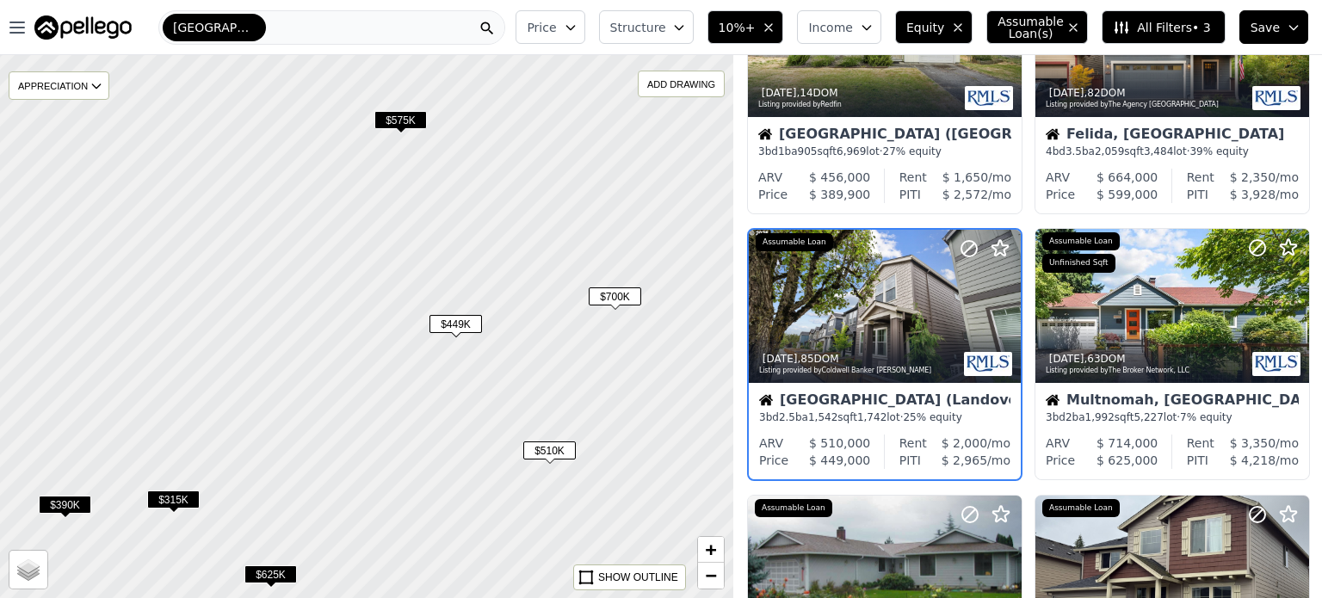
click at [629, 292] on span "$700K" at bounding box center [615, 297] width 53 height 18
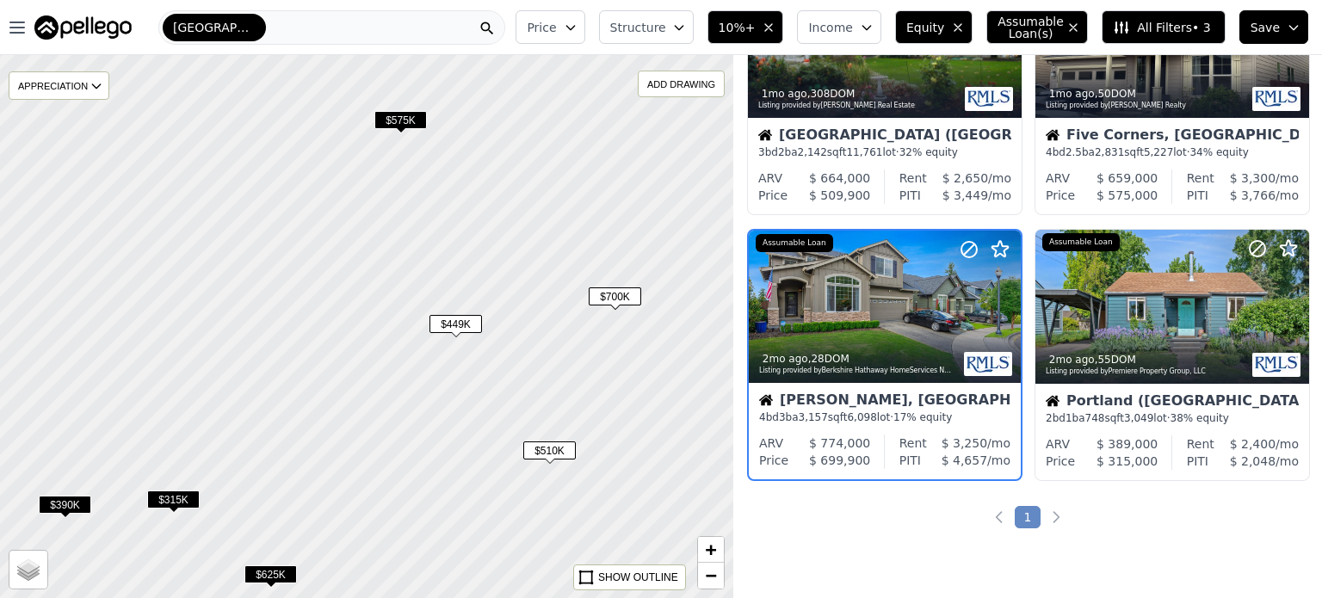
scroll to position [671, 0]
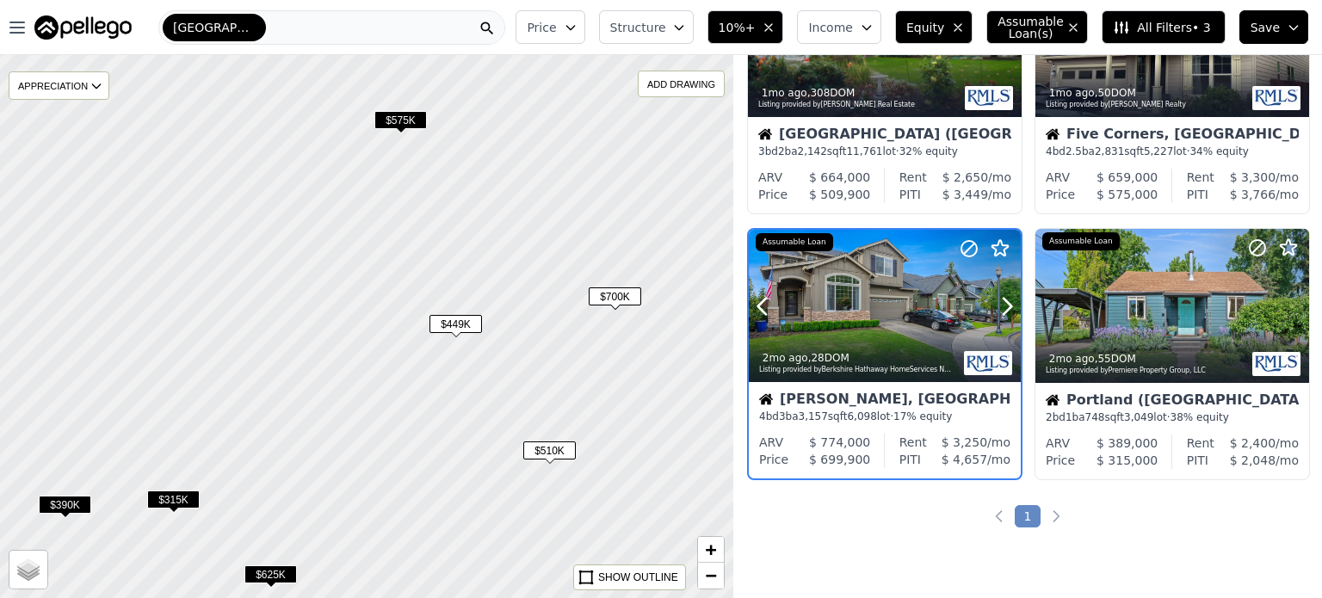
click at [898, 322] on div at bounding box center [885, 306] width 272 height 153
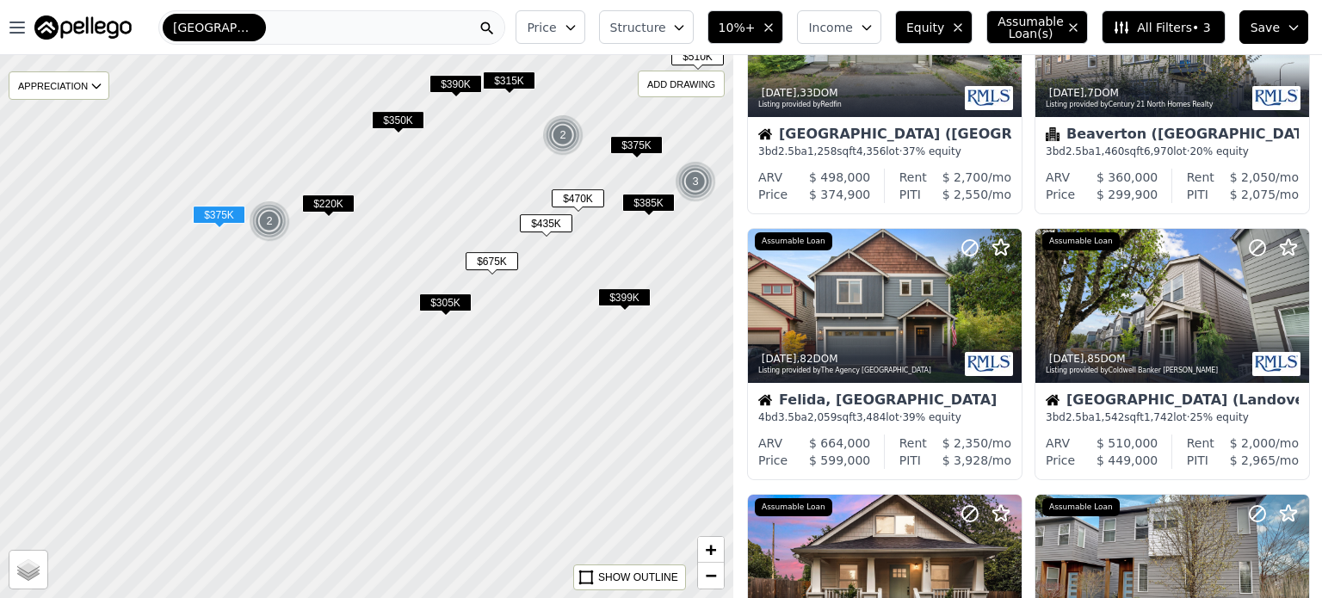
drag, startPoint x: 375, startPoint y: 415, endPoint x: 574, endPoint y: 174, distance: 312.5
click at [574, 174] on div at bounding box center [383, 323] width 880 height 652
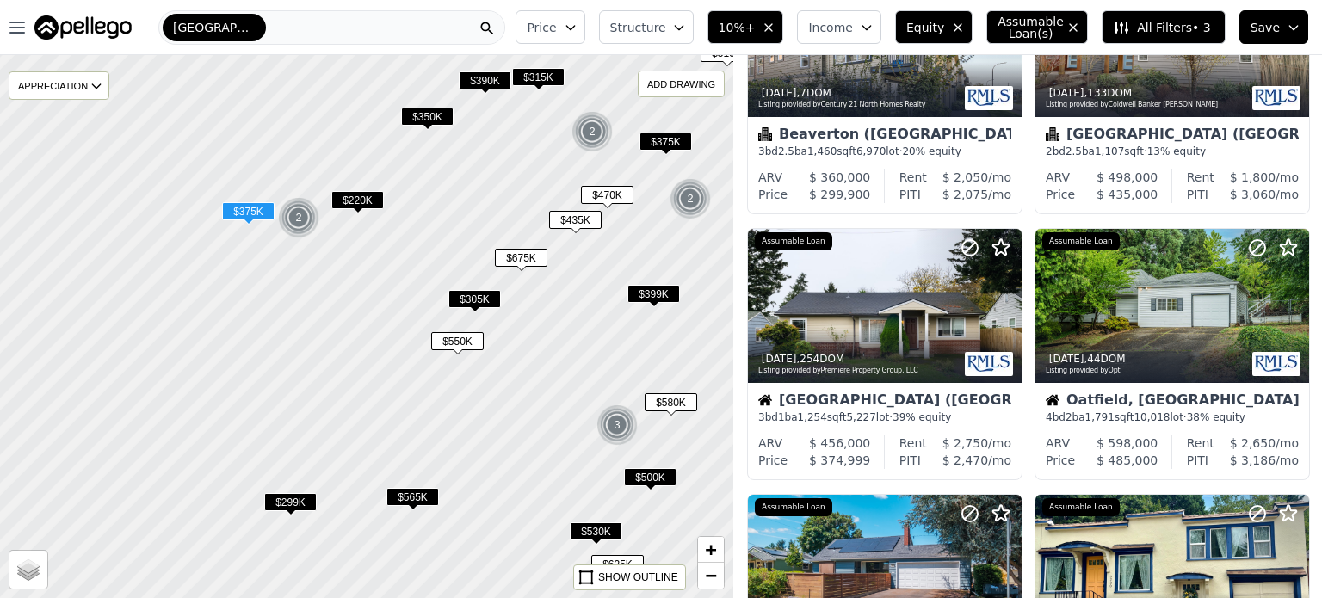
click at [411, 492] on span "$565K" at bounding box center [413, 497] width 53 height 18
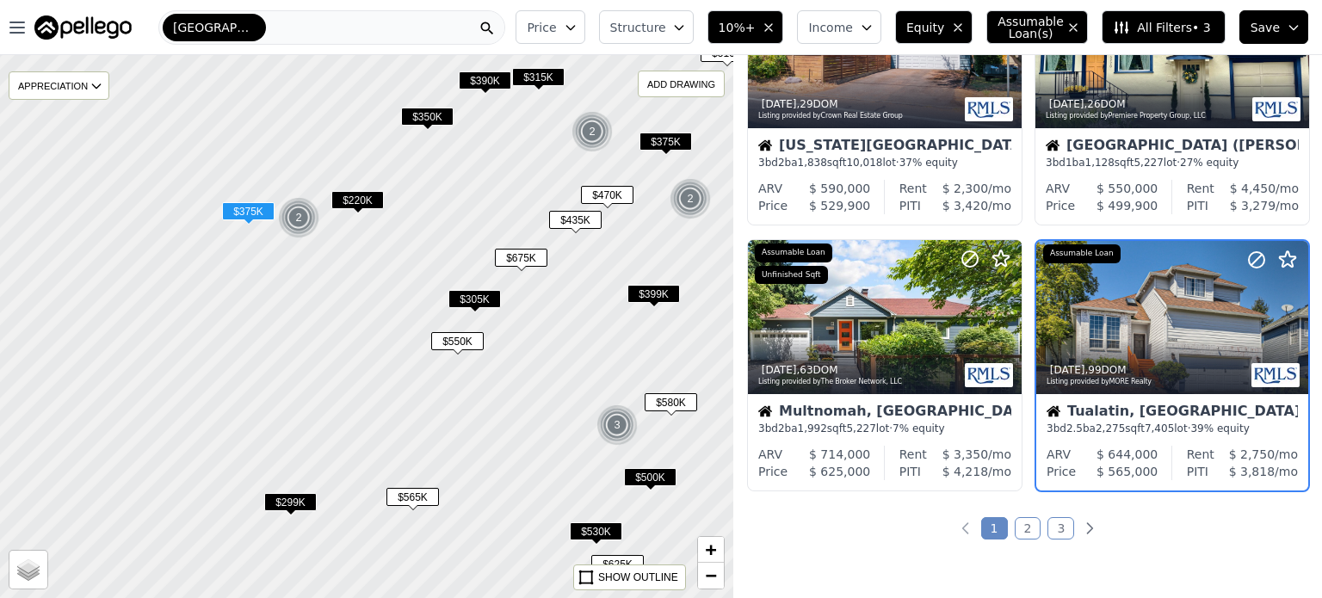
scroll to position [1202, 0]
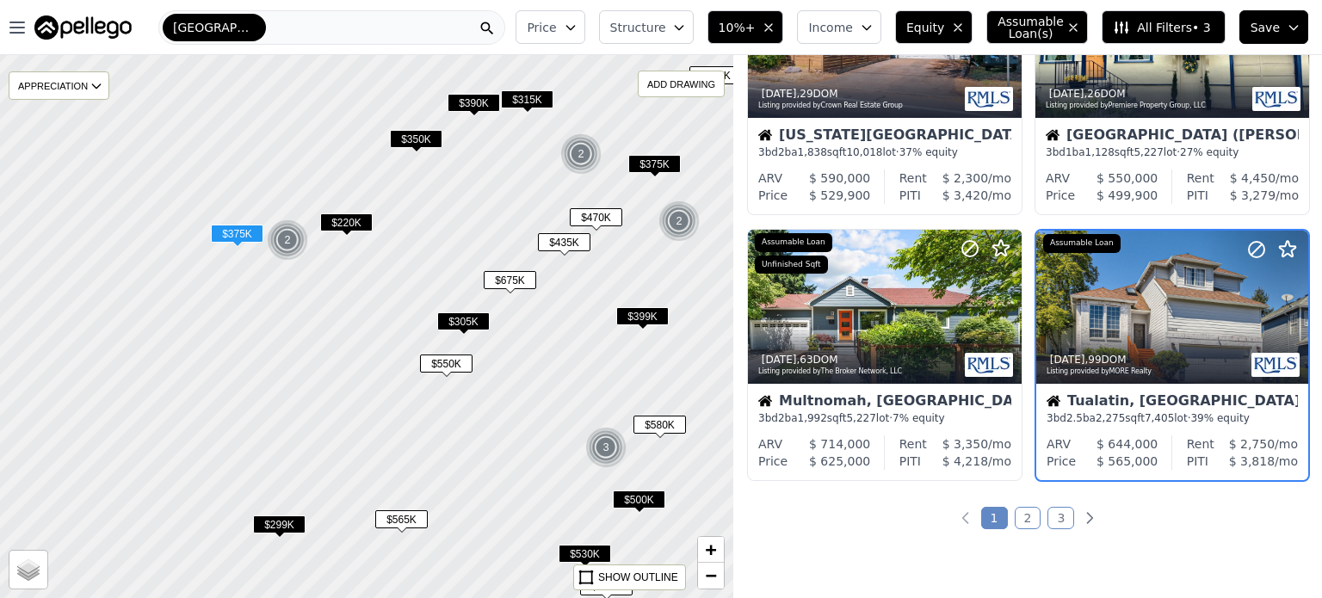
drag, startPoint x: 601, startPoint y: 232, endPoint x: 454, endPoint y: 430, distance: 246.7
click at [538, 258] on div "$435K" at bounding box center [564, 245] width 53 height 25
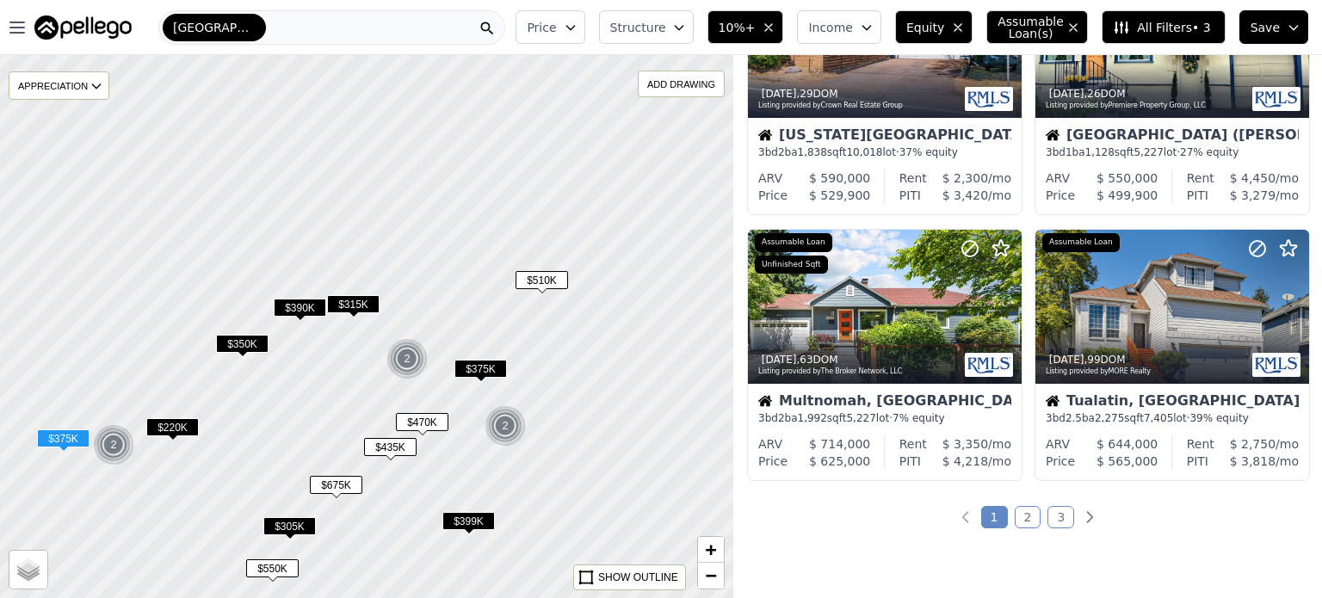
scroll to position [1468, 0]
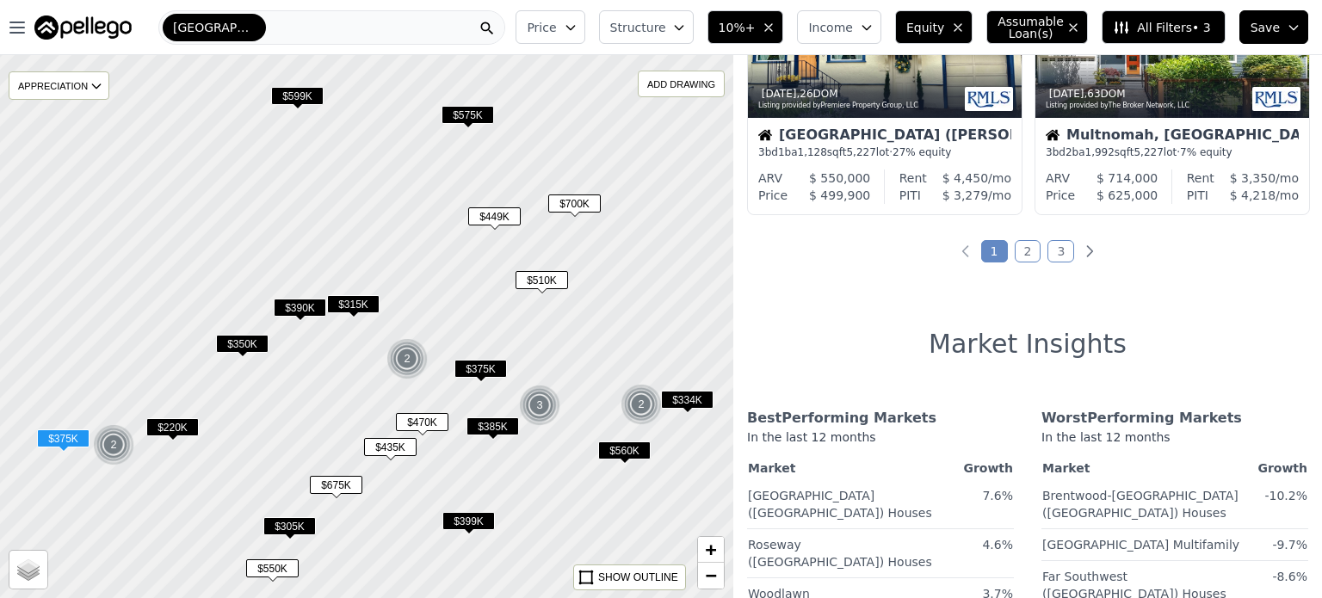
click at [557, 278] on span "$510K" at bounding box center [542, 280] width 53 height 18
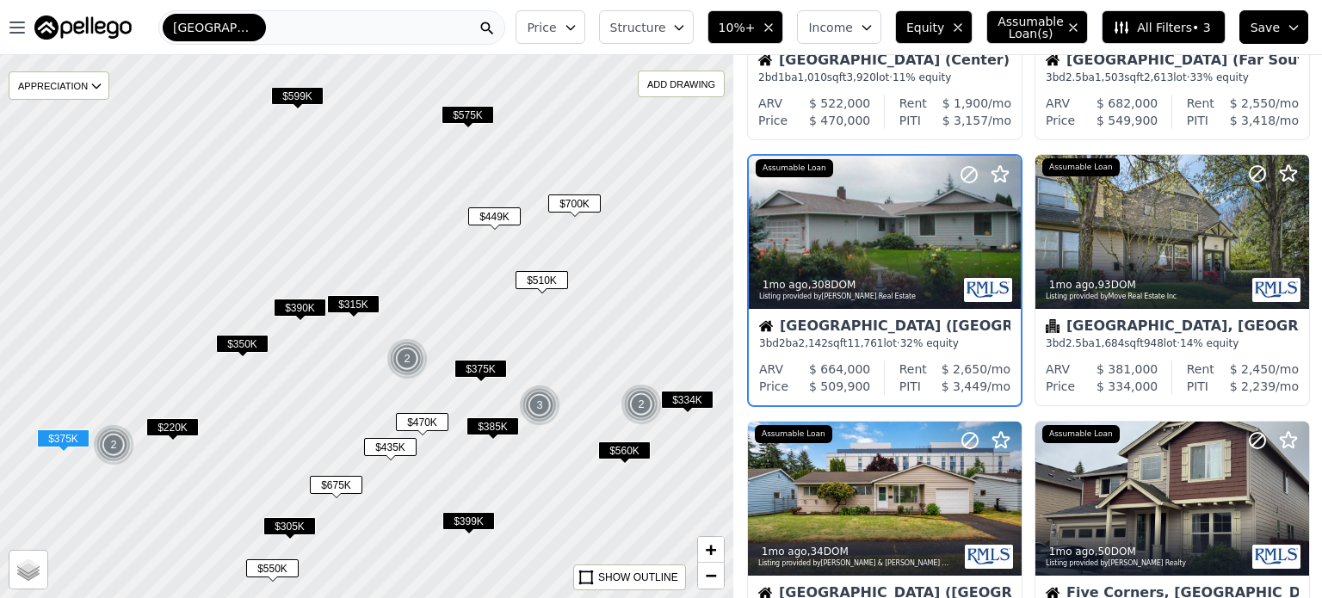
scroll to position [139, 0]
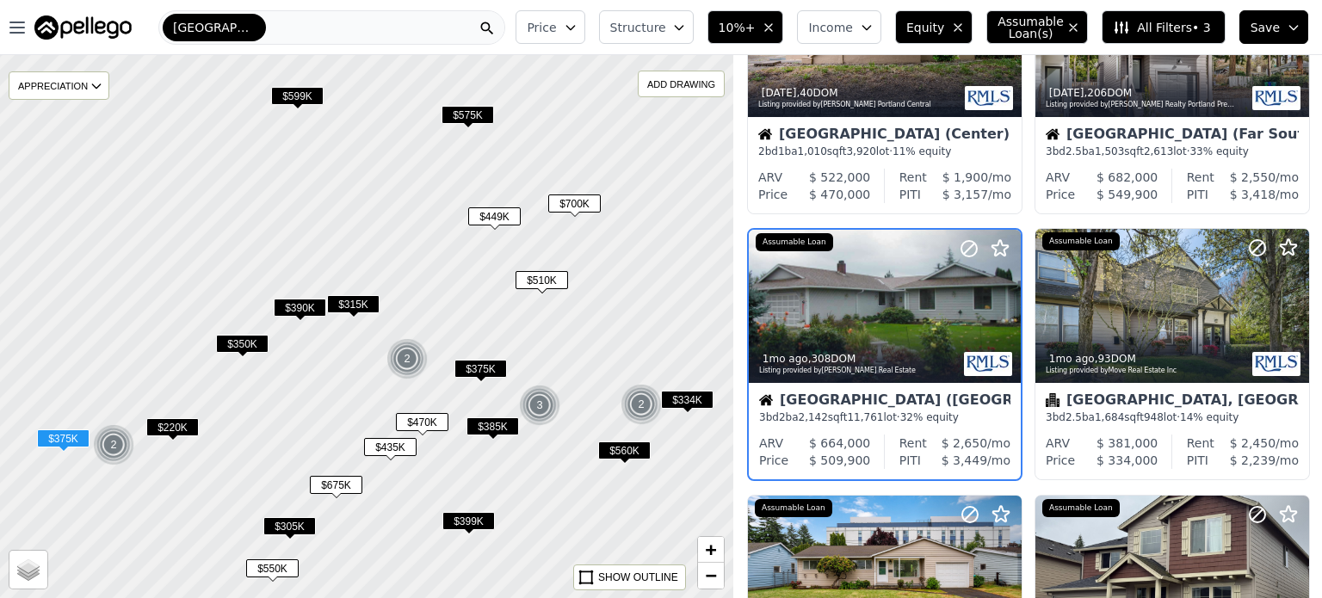
click at [585, 198] on span "$700K" at bounding box center [574, 204] width 53 height 18
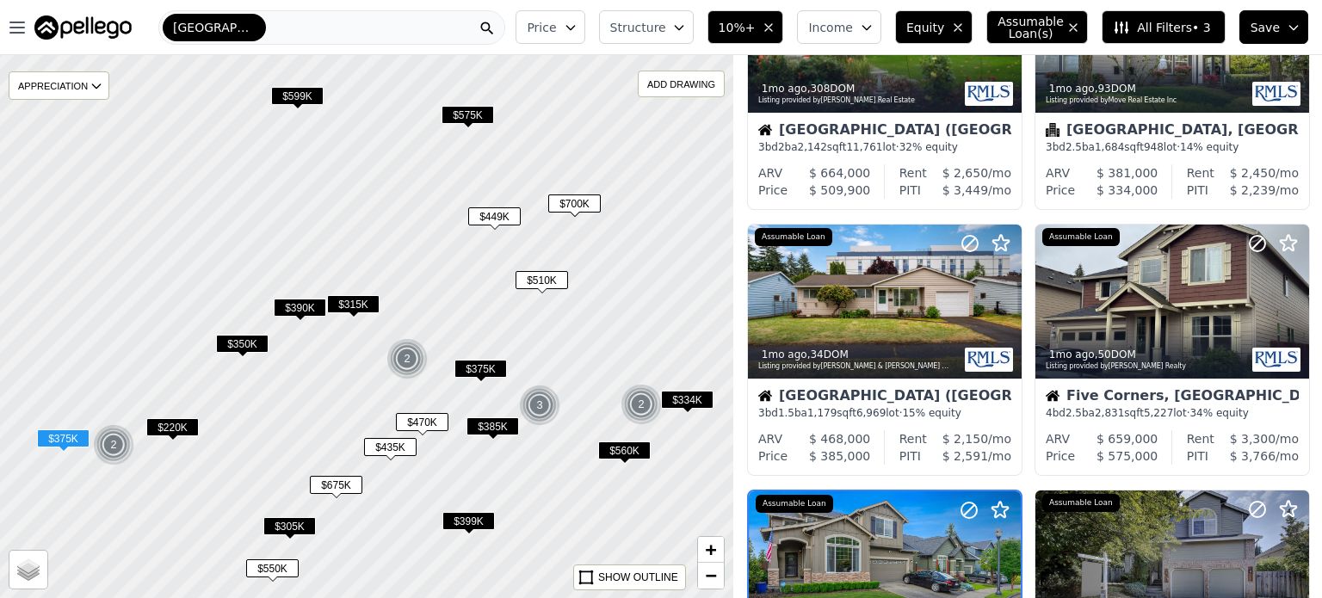
scroll to position [671, 0]
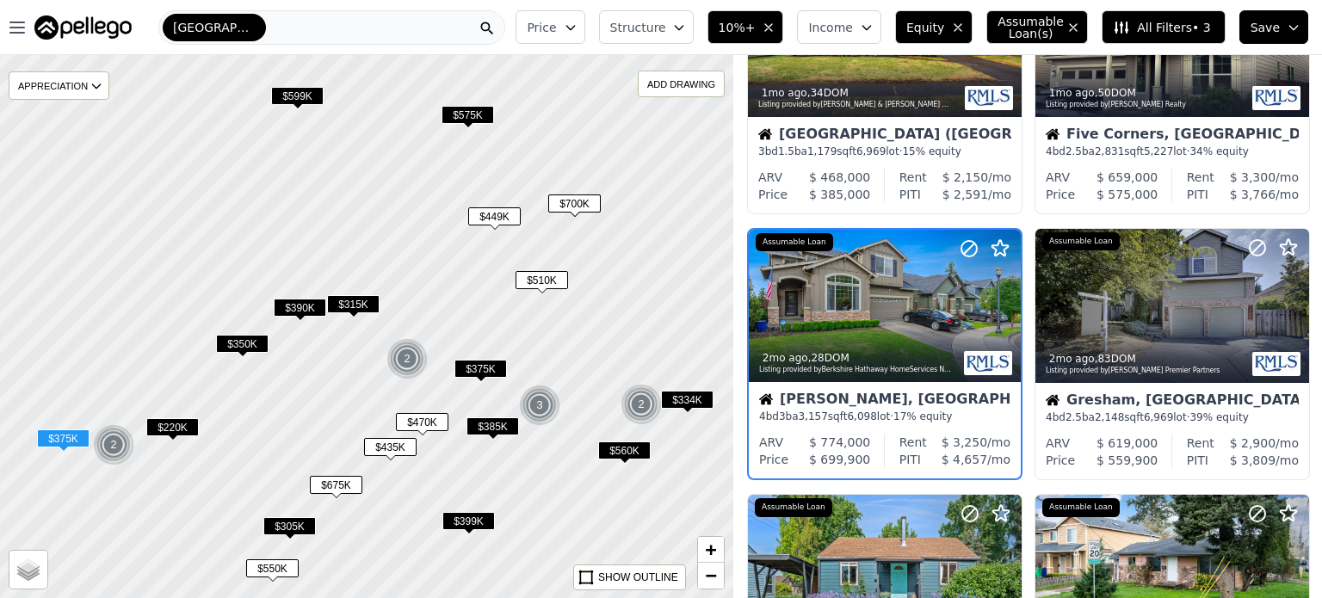
click at [504, 213] on span "$449K" at bounding box center [494, 216] width 53 height 18
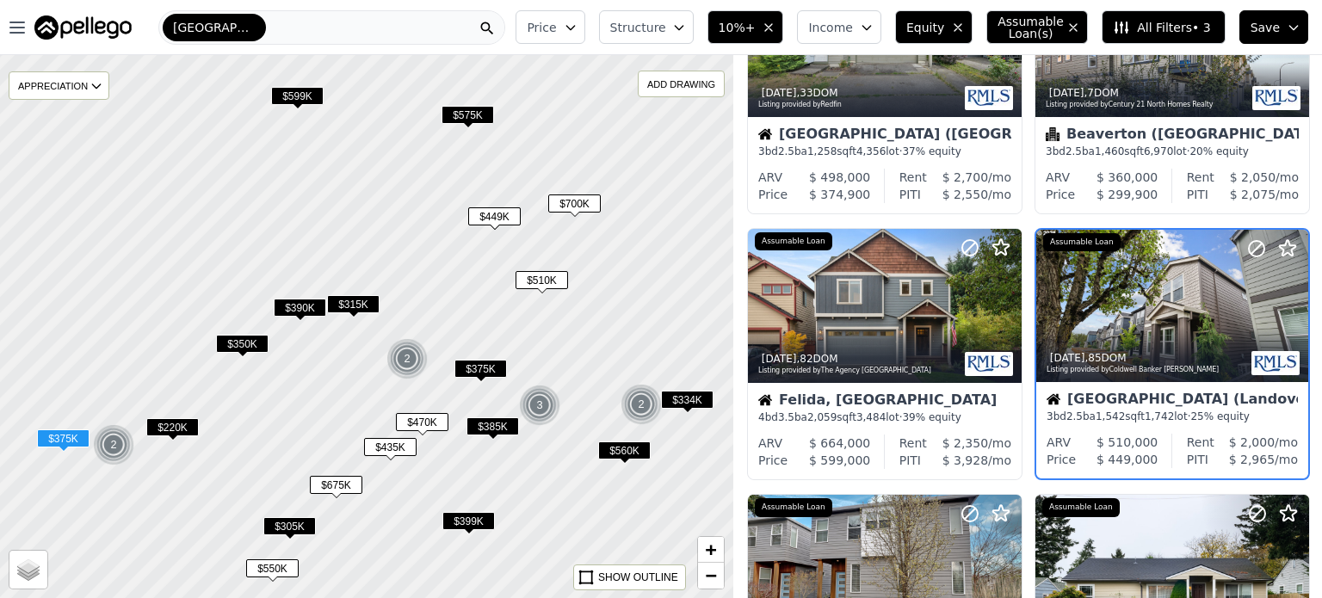
click at [480, 116] on span "$575K" at bounding box center [468, 115] width 53 height 18
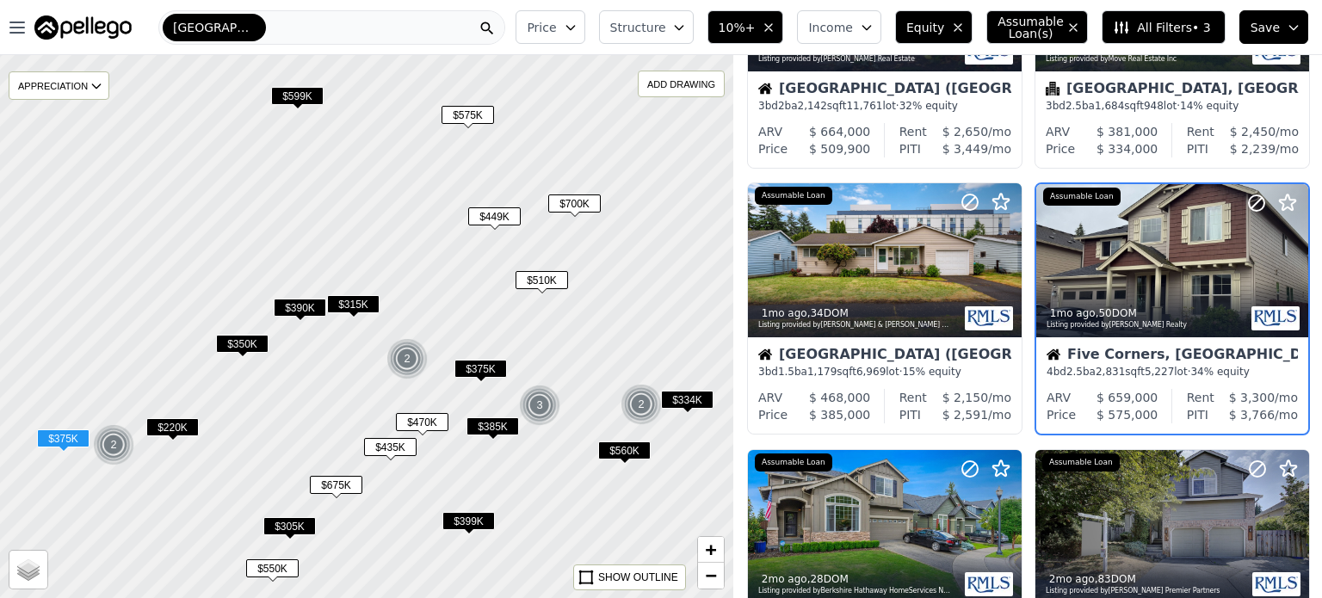
scroll to position [405, 0]
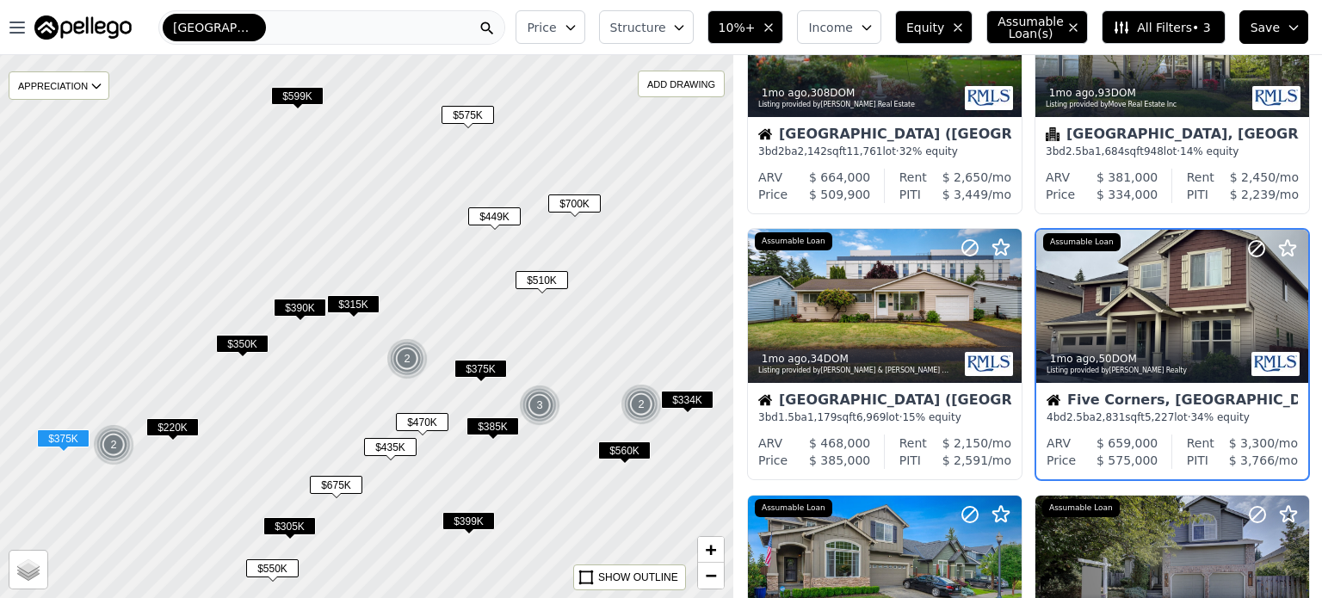
click at [591, 202] on span "$700K" at bounding box center [574, 204] width 53 height 18
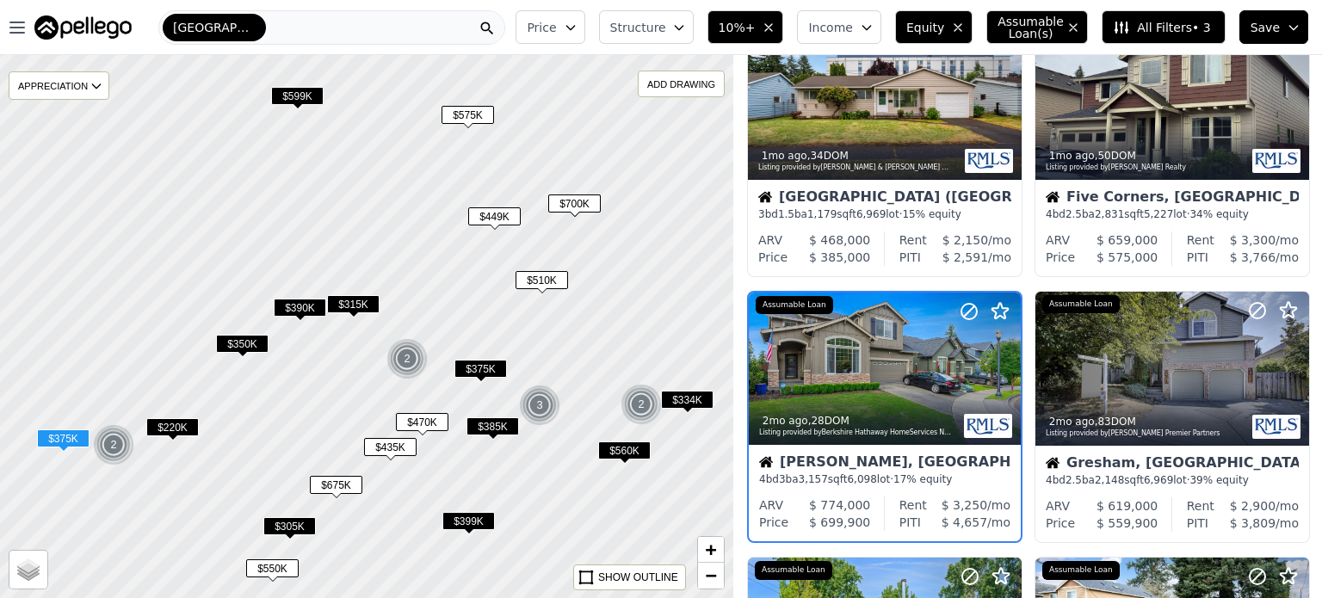
scroll to position [671, 0]
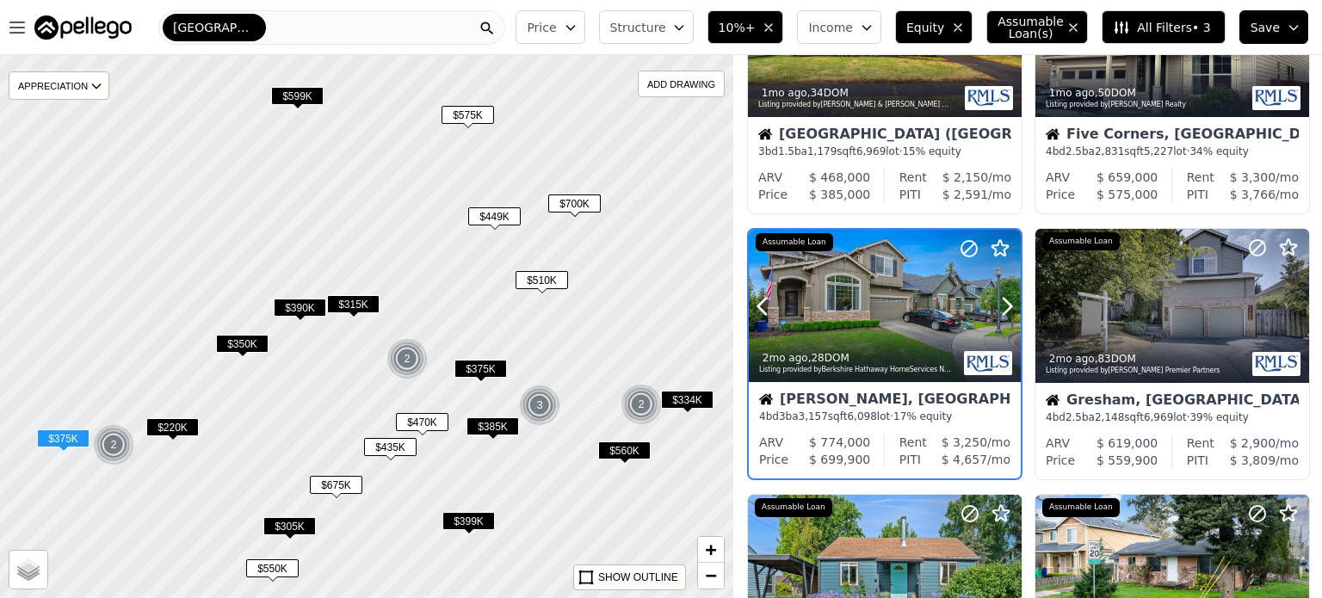
click at [947, 316] on div at bounding box center [966, 285] width 110 height 110
click at [933, 436] on div "$ 3,250 /mo" at bounding box center [969, 442] width 84 height 17
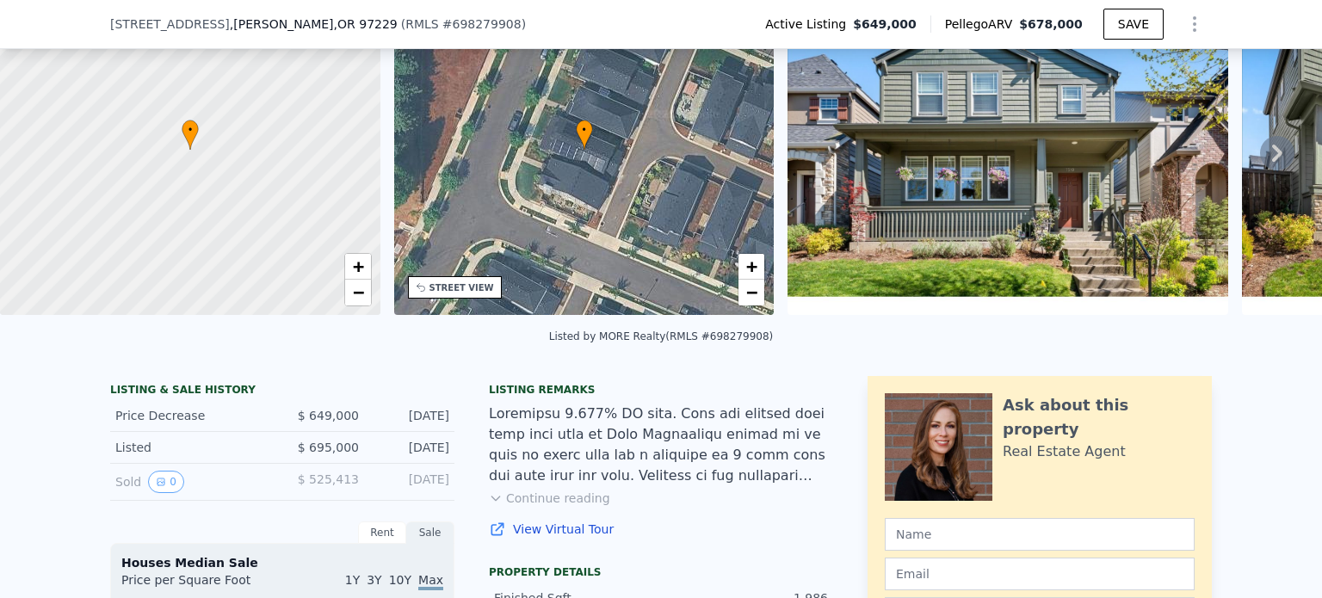
scroll to position [114, 0]
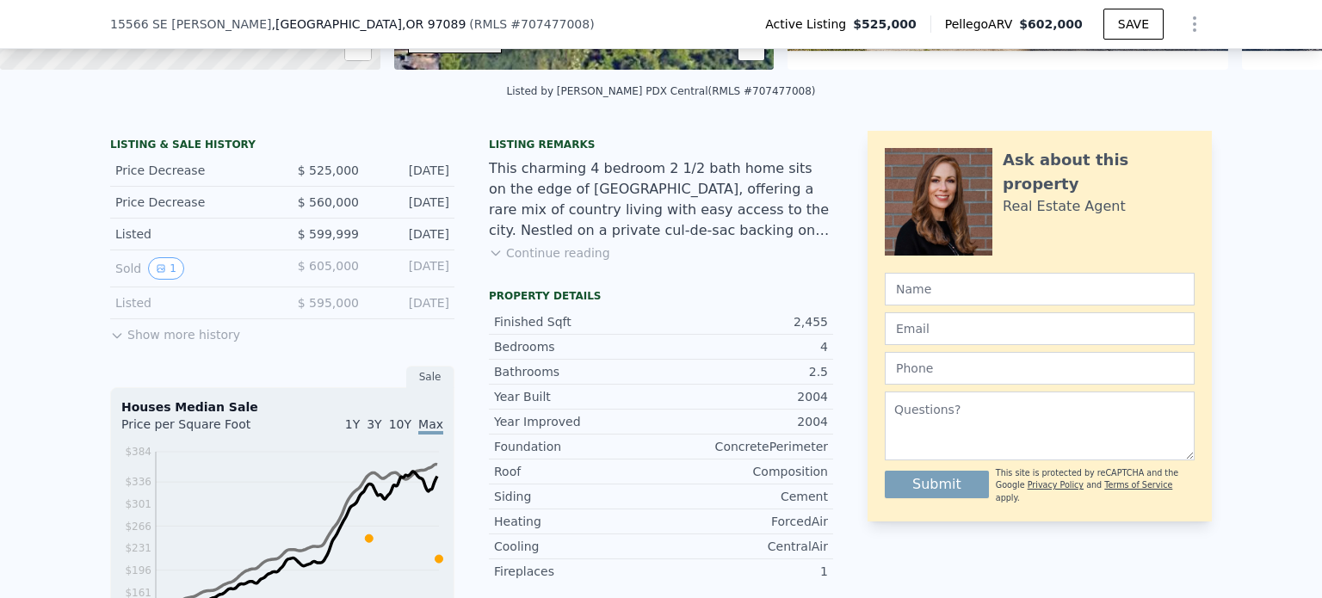
scroll to position [362, 0]
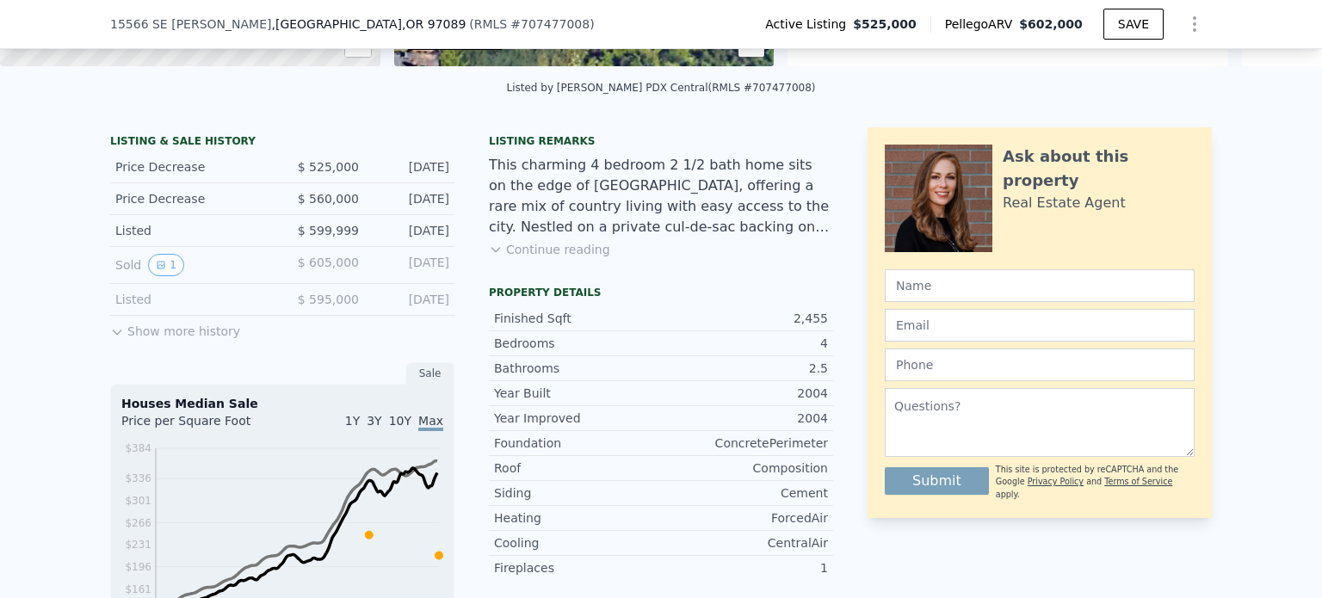
click at [561, 258] on button "Continue reading" at bounding box center [549, 249] width 121 height 17
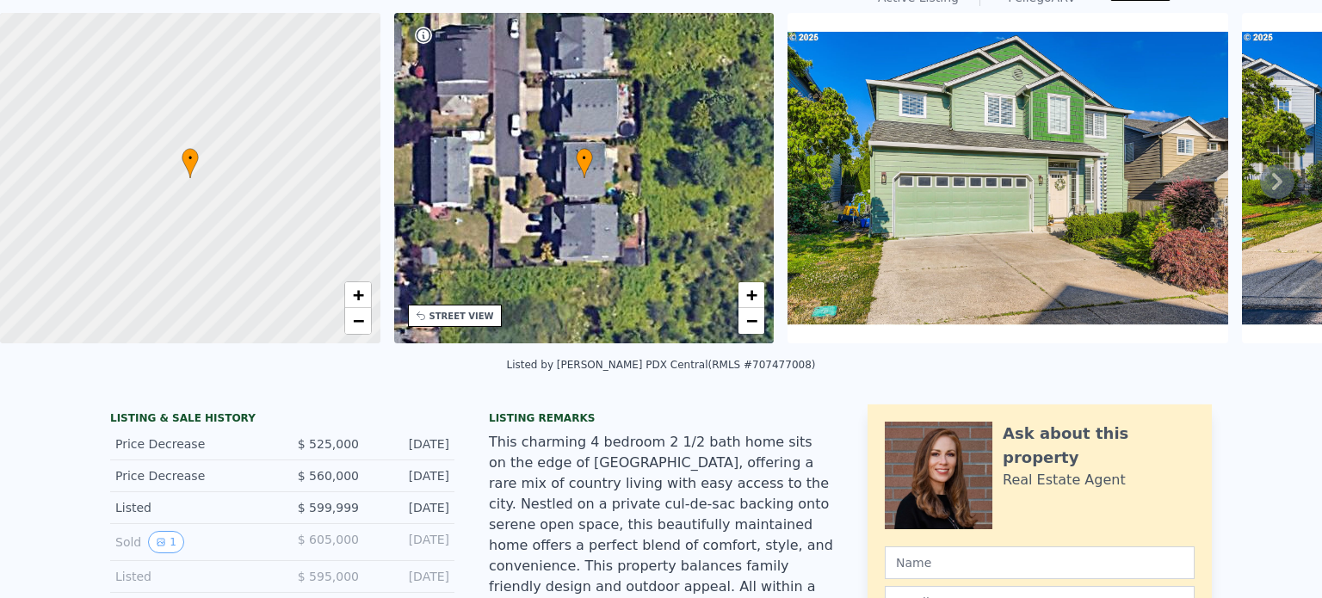
scroll to position [0, 0]
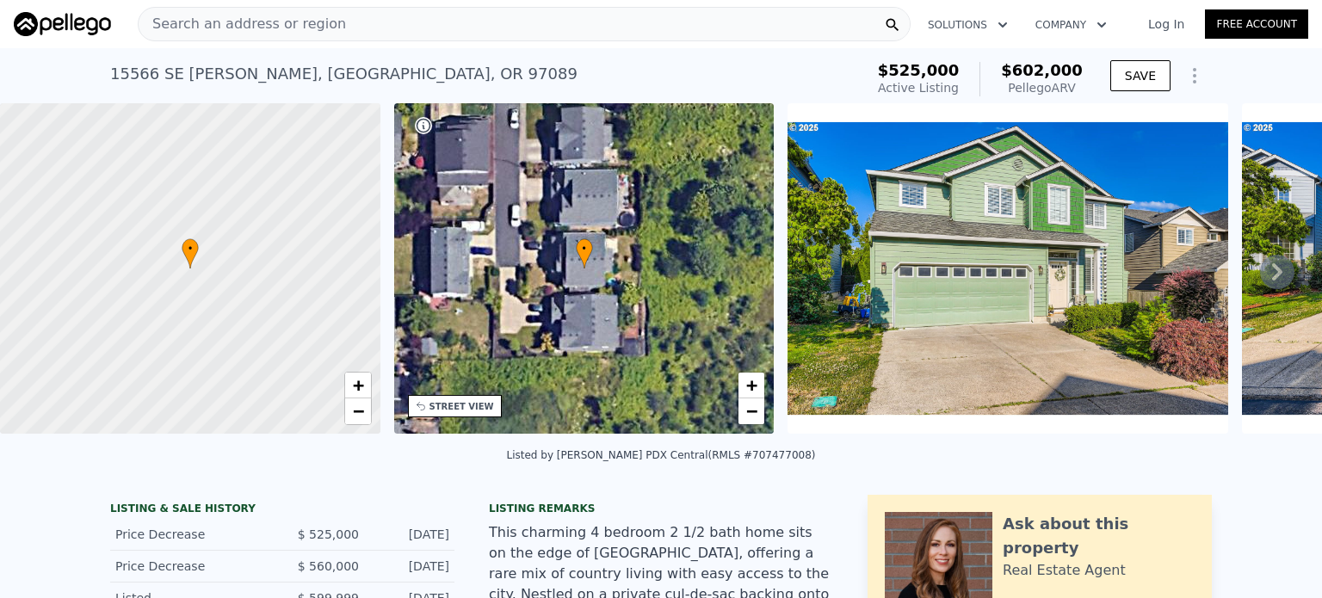
click at [431, 74] on div "15566 SE Melinda Ct , Clackamas County , OR 97089" at bounding box center [343, 74] width 467 height 24
drag, startPoint x: 102, startPoint y: 73, endPoint x: 258, endPoint y: 58, distance: 156.6
click at [258, 58] on div "15566 SE Melinda Ct , Clackamas County , OR 97089 Active at $525k (~ARV $602k )…" at bounding box center [661, 75] width 1322 height 55
click at [233, 86] on div "15566 SE Melinda Ct , Clackamas County , OR 97089 Active at $525k (~ARV $602k )" at bounding box center [483, 79] width 747 height 48
drag, startPoint x: 241, startPoint y: 74, endPoint x: 102, endPoint y: 72, distance: 138.6
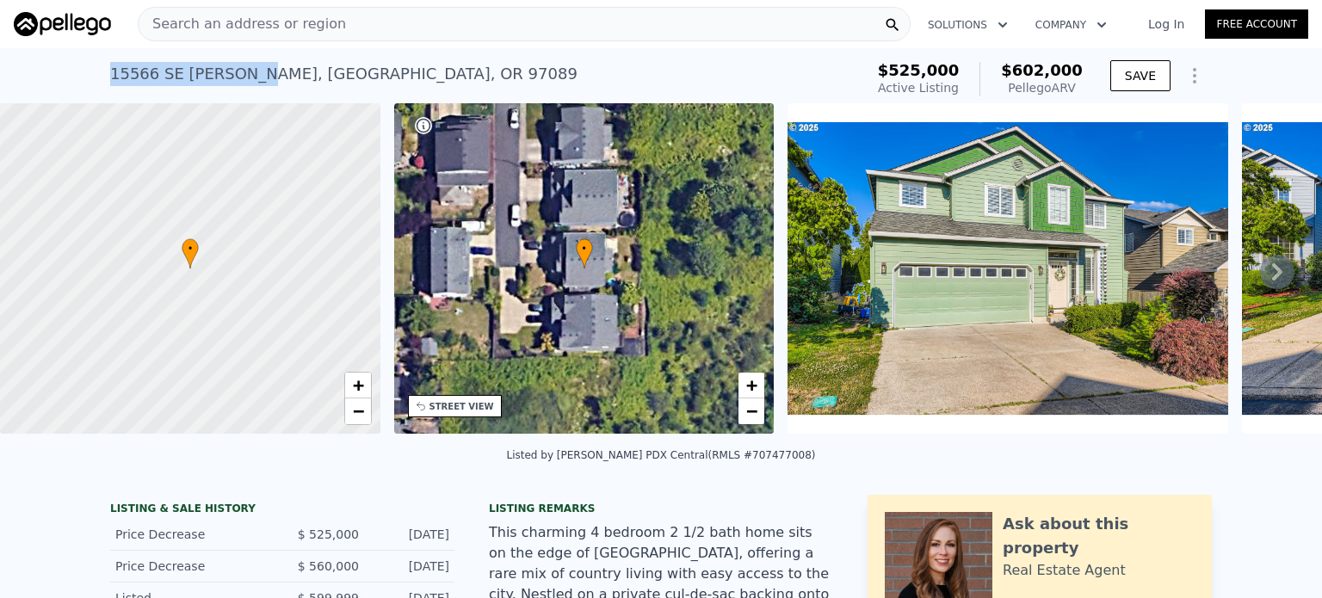
click at [102, 72] on div "15566 SE Melinda Ct , Clackamas County , OR 97089 Active at $525k (~ARV $602k )…" at bounding box center [661, 75] width 1322 height 55
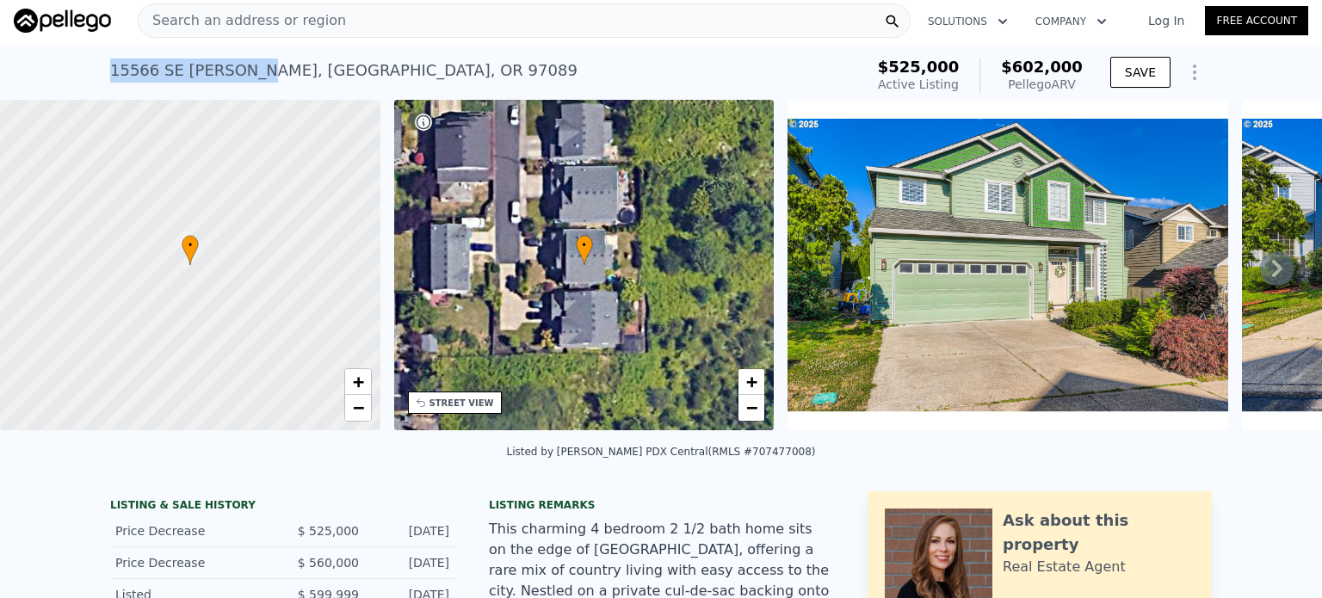
scroll to position [3, 0]
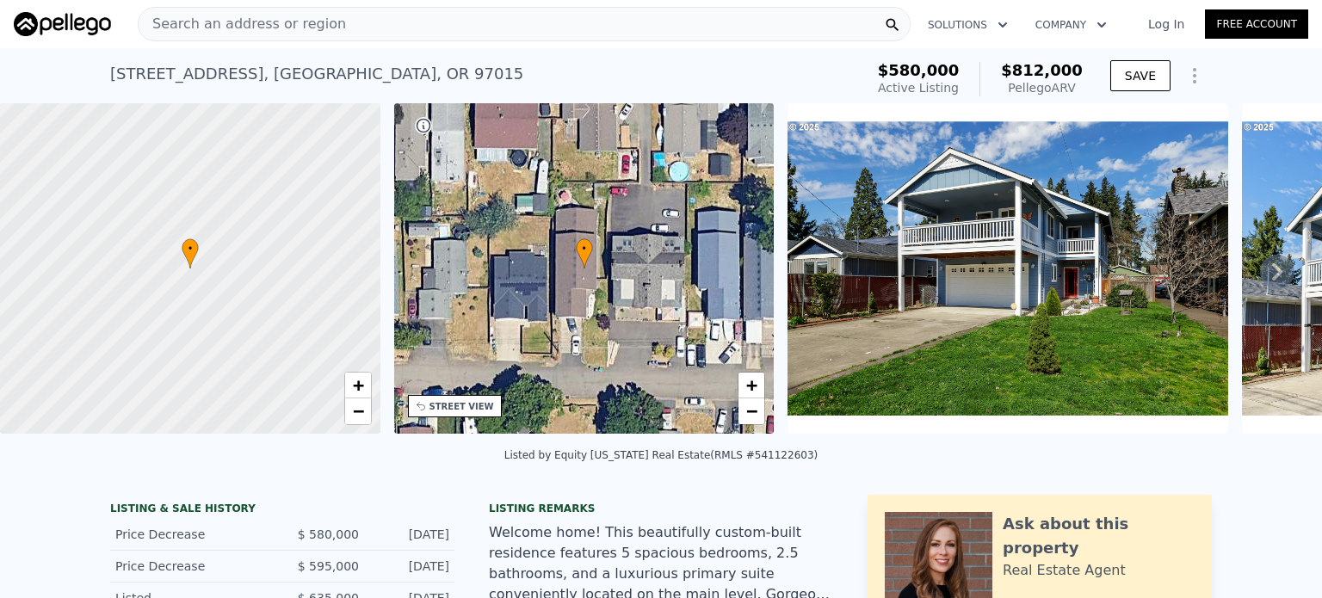
drag, startPoint x: 102, startPoint y: 67, endPoint x: 238, endPoint y: 56, distance: 136.5
click at [238, 56] on div "9907 SE Amherst St , Clackamas County , OR 97015 Active at $580k (~ARV $812k ) …" at bounding box center [661, 75] width 1322 height 55
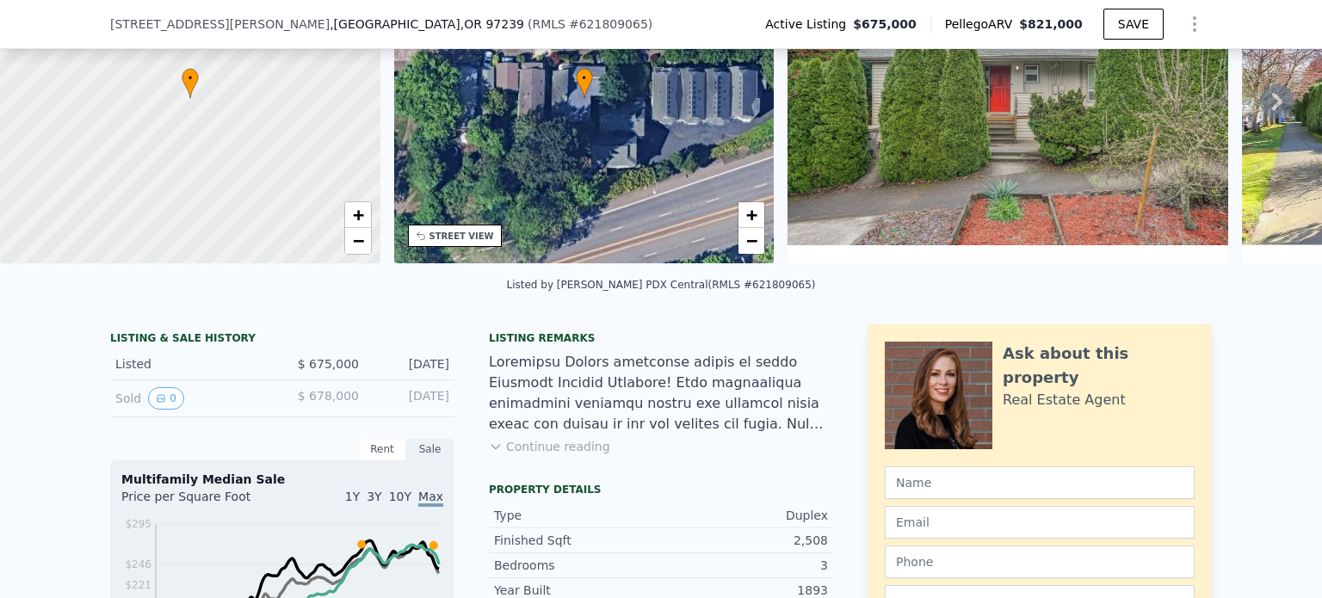
scroll to position [165, 0]
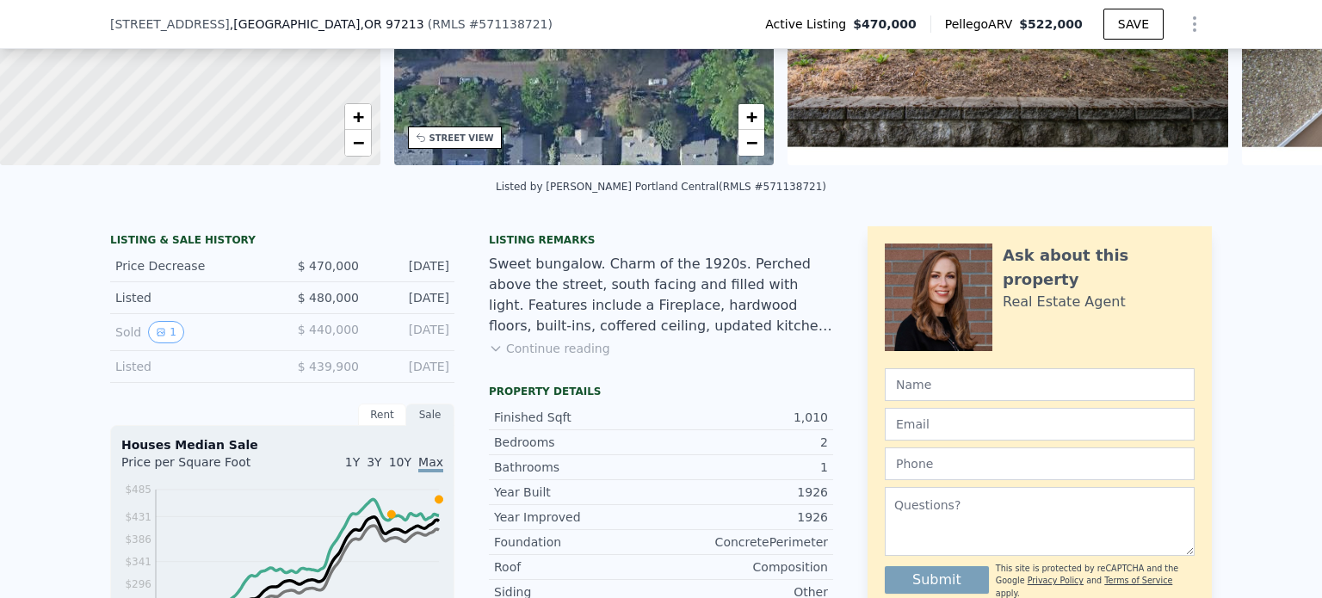
scroll to position [262, 0]
